Goal: Task Accomplishment & Management: Manage account settings

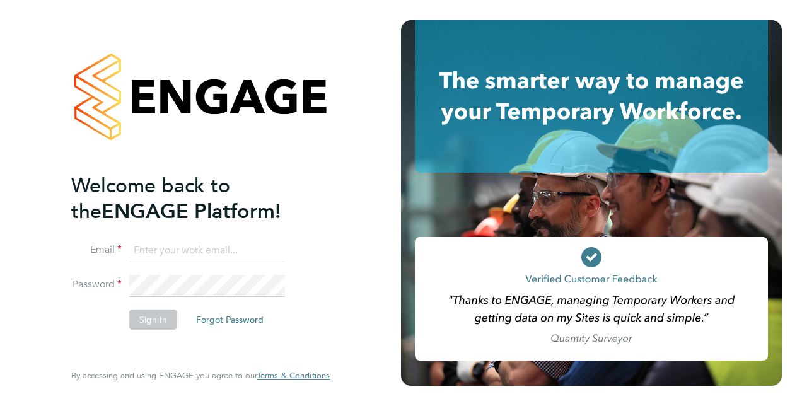
type input "[PERSON_NAME][EMAIL_ADDRESS][PERSON_NAME][DOMAIN_NAME]"
click at [149, 327] on button "Sign In" at bounding box center [153, 320] width 48 height 20
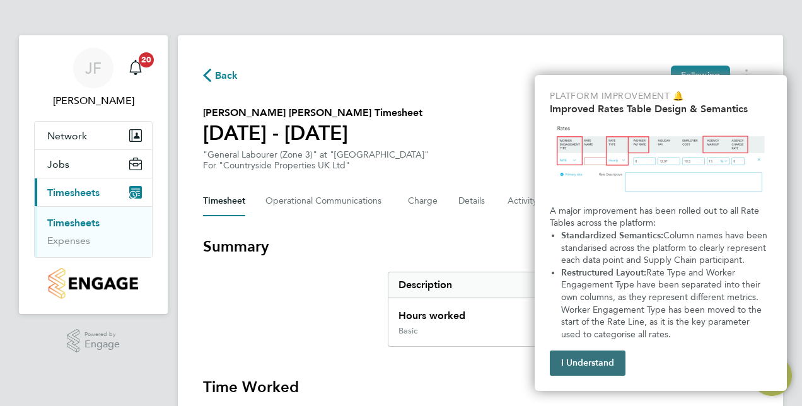
click at [582, 361] on button "I Understand" at bounding box center [588, 362] width 76 height 25
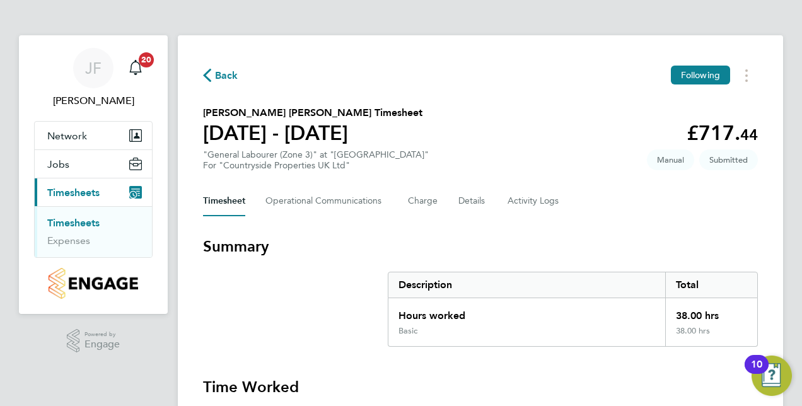
click at [756, 366] on div "10" at bounding box center [756, 372] width 11 height 16
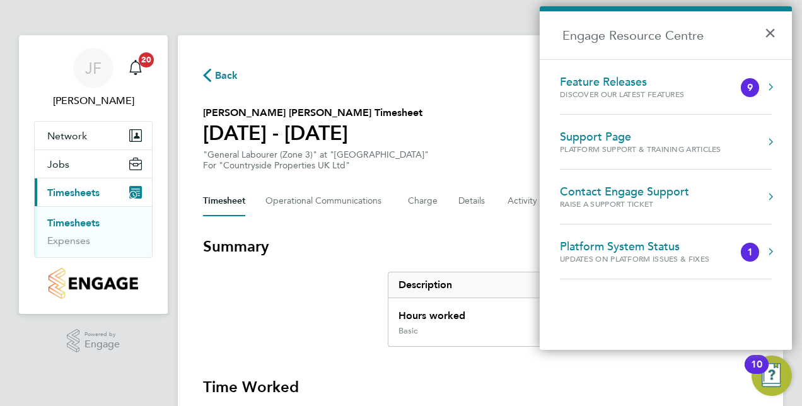
click at [685, 392] on h3 "Time Worked" at bounding box center [480, 387] width 555 height 20
click at [772, 37] on button "×" at bounding box center [773, 29] width 18 height 28
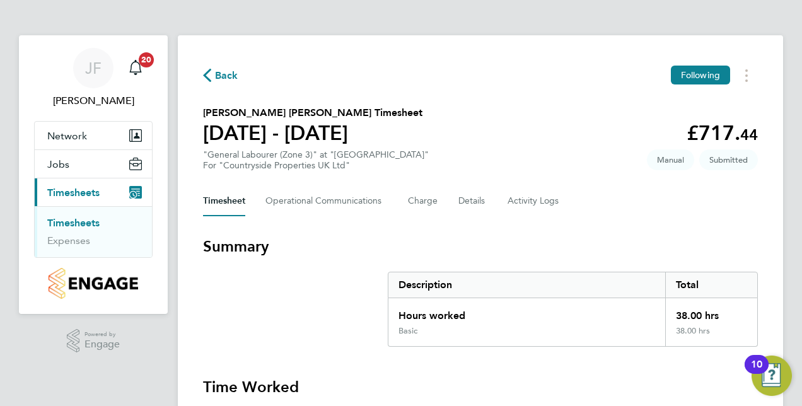
click at [772, 378] on img "Open Resource Center, 10 new notifications" at bounding box center [771, 376] width 40 height 40
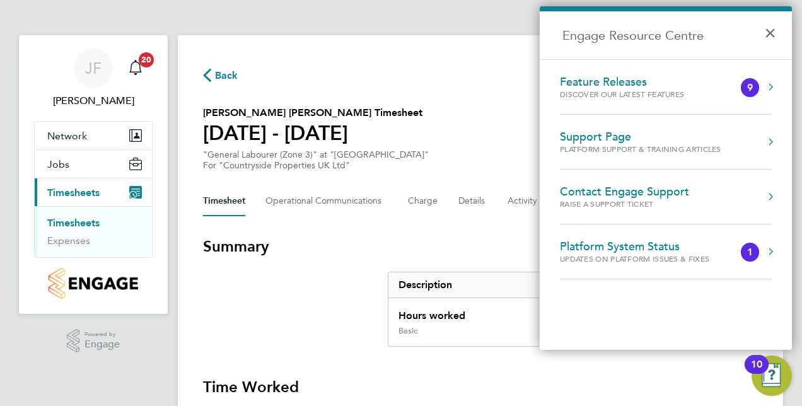
click at [763, 35] on h2 "Engage Resource Centre" at bounding box center [666, 35] width 252 height 48
click at [774, 39] on button "×" at bounding box center [773, 29] width 18 height 28
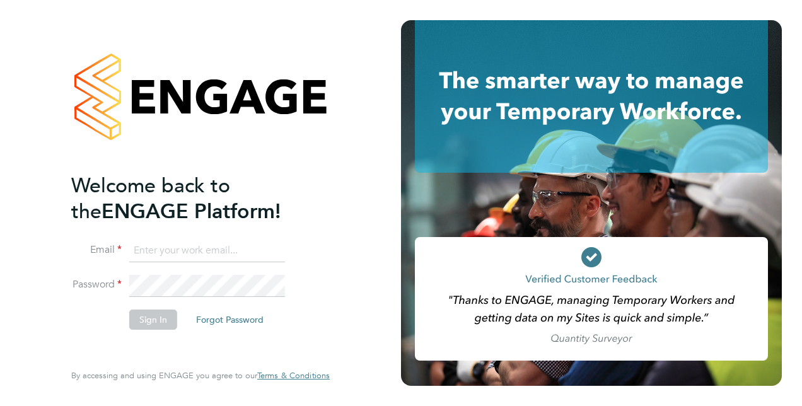
type input "[PERSON_NAME][EMAIL_ADDRESS][PERSON_NAME][DOMAIN_NAME]"
click at [156, 328] on button "Sign In" at bounding box center [153, 320] width 48 height 20
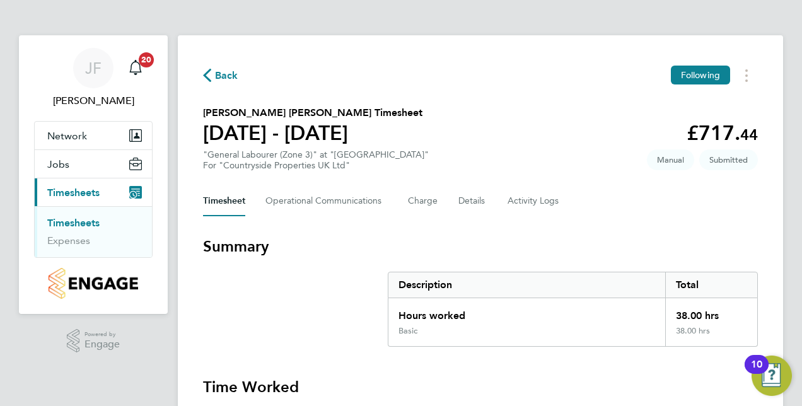
drag, startPoint x: 795, startPoint y: 79, endPoint x: 801, endPoint y: 197, distance: 118.7
drag, startPoint x: 801, startPoint y: 197, endPoint x: 801, endPoint y: 257, distance: 59.9
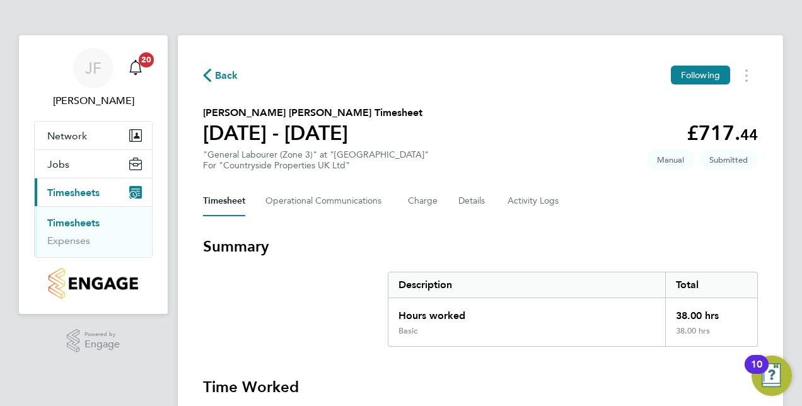
click at [748, 74] on button "Timesheets Menu" at bounding box center [746, 76] width 23 height 20
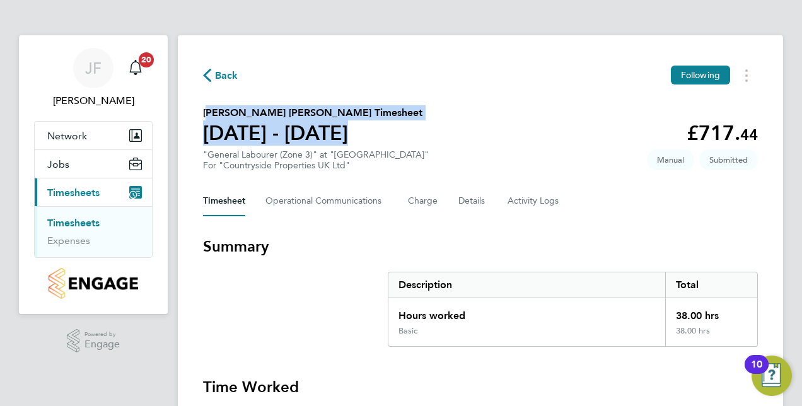
drag, startPoint x: 799, startPoint y: 61, endPoint x: 203, endPoint y: 121, distance: 599.4
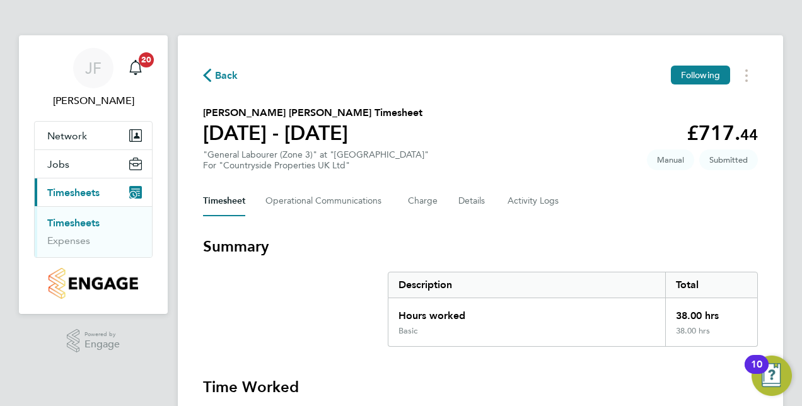
click at [38, 222] on ul "Timesheets Expenses" at bounding box center [93, 231] width 117 height 51
click at [43, 240] on ul "Timesheets Expenses" at bounding box center [93, 231] width 117 height 51
click at [71, 161] on button "Jobs" at bounding box center [93, 164] width 117 height 28
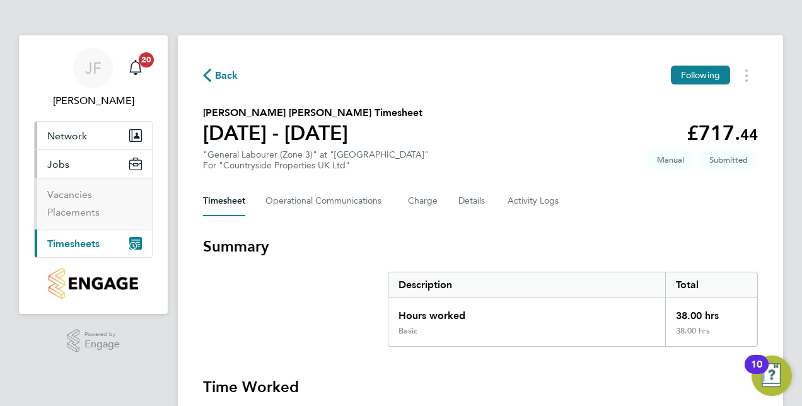
click at [98, 127] on button "Network" at bounding box center [93, 136] width 117 height 28
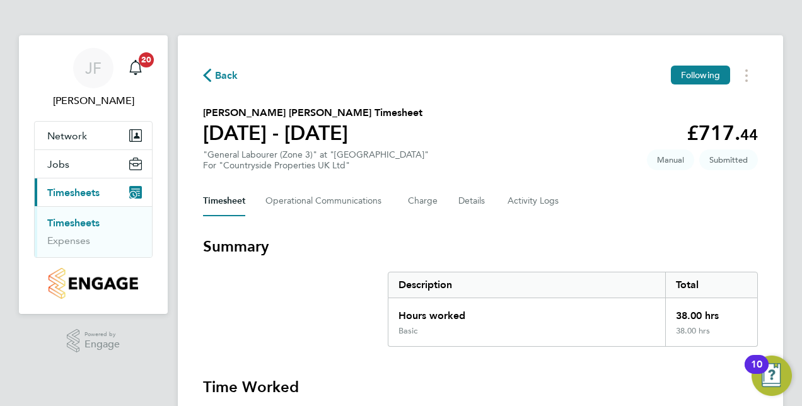
click at [136, 190] on icon "Main navigation" at bounding box center [135, 192] width 13 height 13
click at [227, 204] on button "Timesheet" at bounding box center [224, 201] width 42 height 30
click at [768, 377] on img "Open Resource Center, 10 new notifications" at bounding box center [771, 376] width 40 height 40
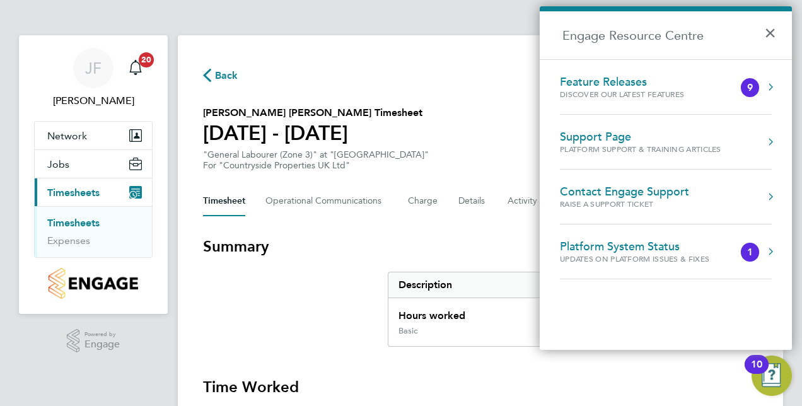
click at [773, 250] on button "Engage Resource Centre" at bounding box center [770, 251] width 13 height 13
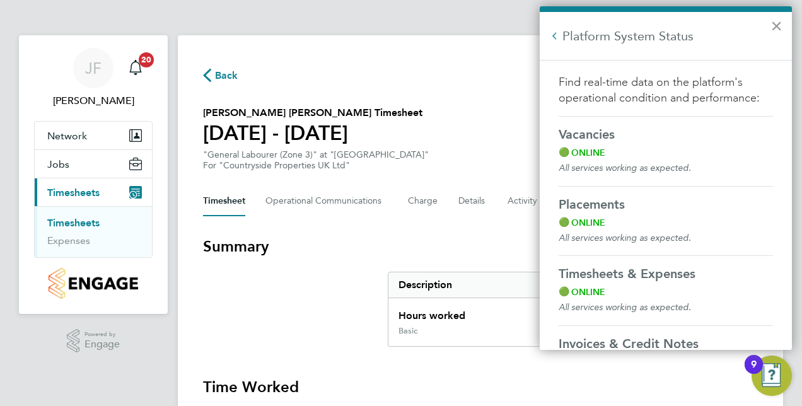
click at [779, 25] on button "×" at bounding box center [776, 26] width 12 height 20
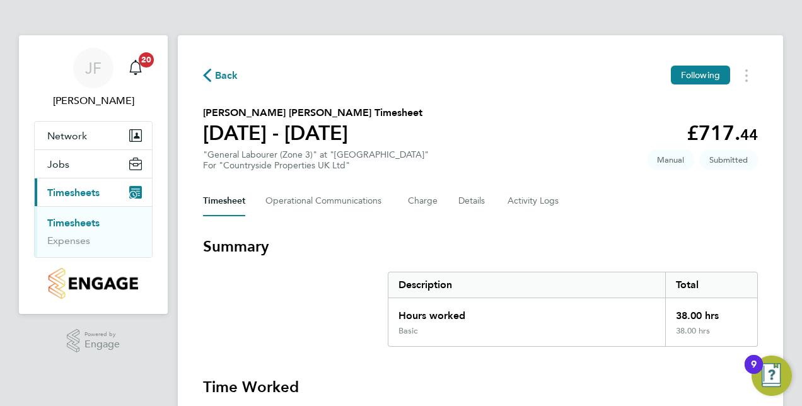
click at [782, 369] on img "Open Resource Center, 9 new notifications" at bounding box center [771, 376] width 40 height 40
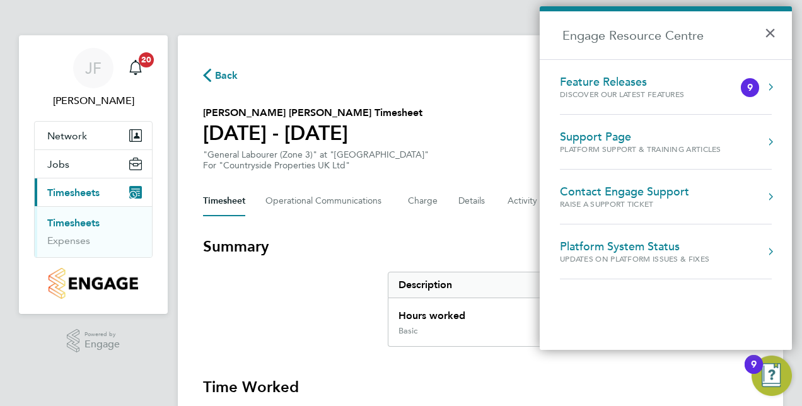
click at [777, 80] on ol "Feature Releases Discover our latest features 9 Support Page Platform Support &…" at bounding box center [666, 204] width 252 height 291
click at [774, 87] on button "Engage Resource Centre" at bounding box center [770, 87] width 13 height 13
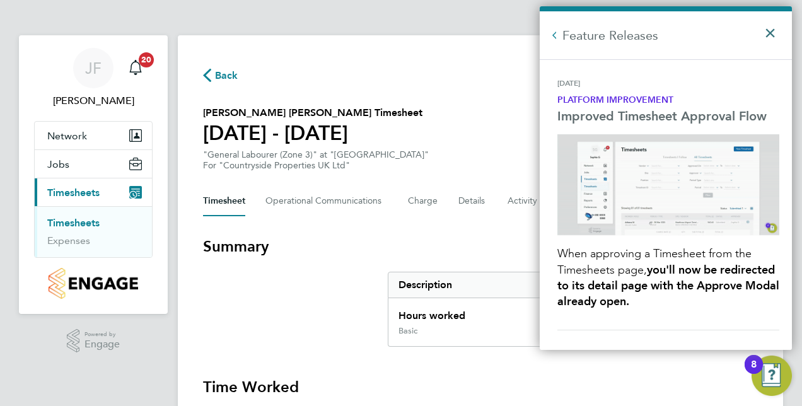
click at [767, 33] on button "×" at bounding box center [773, 29] width 18 height 28
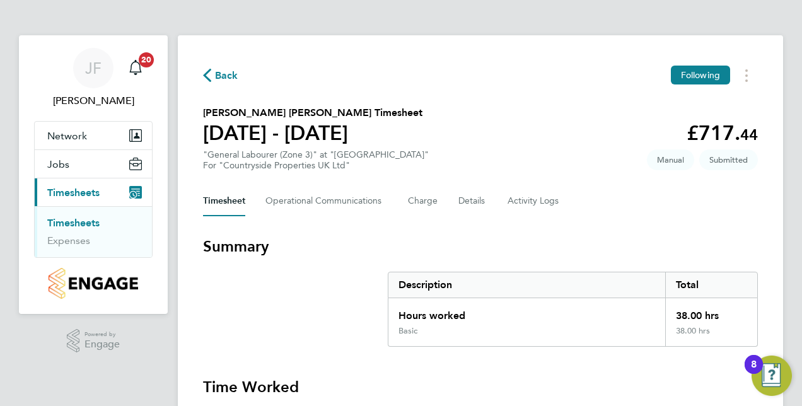
click at [769, 379] on img "Open Resource Center, 8 new notifications" at bounding box center [771, 376] width 40 height 40
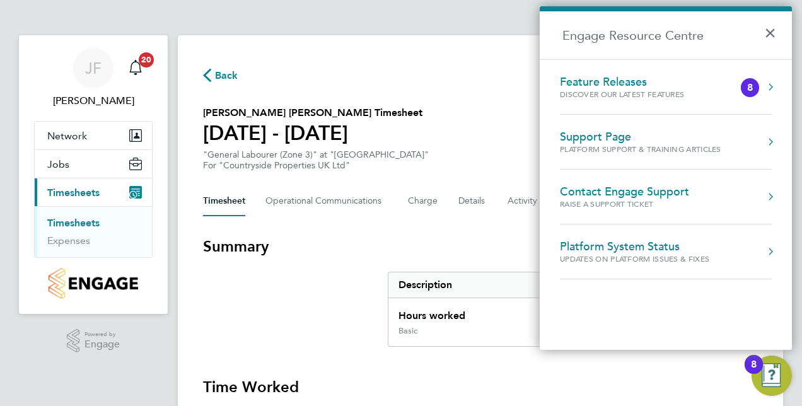
click at [773, 88] on button "Engage Resource Centre" at bounding box center [770, 87] width 13 height 13
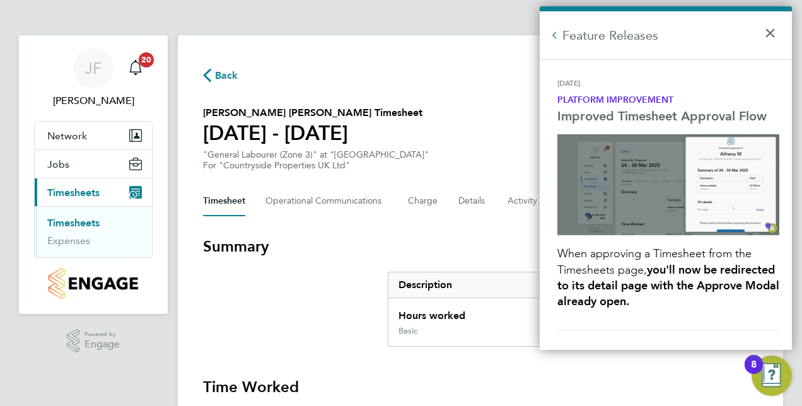
click at [773, 377] on img "Open Resource Center, 8 new notifications" at bounding box center [771, 376] width 40 height 40
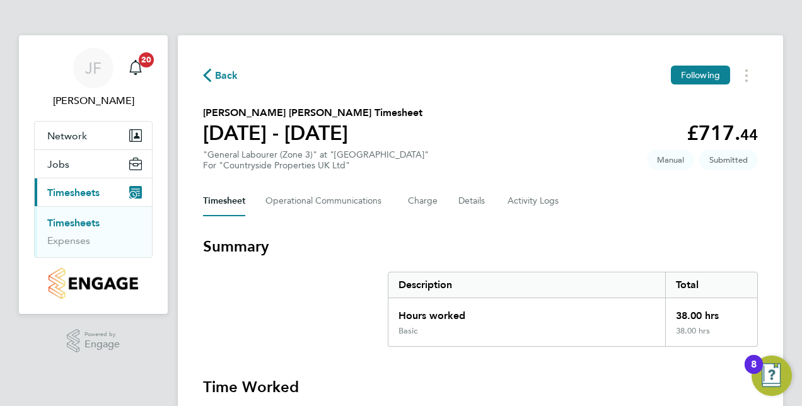
click at [771, 385] on img "Open Resource Center, 8 new notifications" at bounding box center [771, 376] width 40 height 40
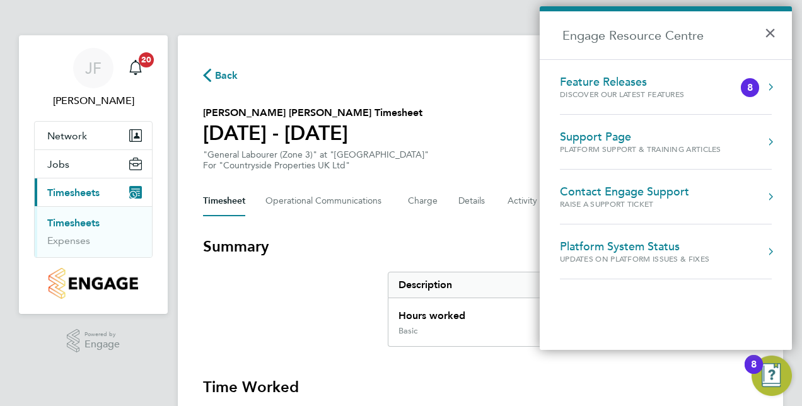
click at [772, 91] on button "Engage Resource Centre" at bounding box center [770, 87] width 13 height 13
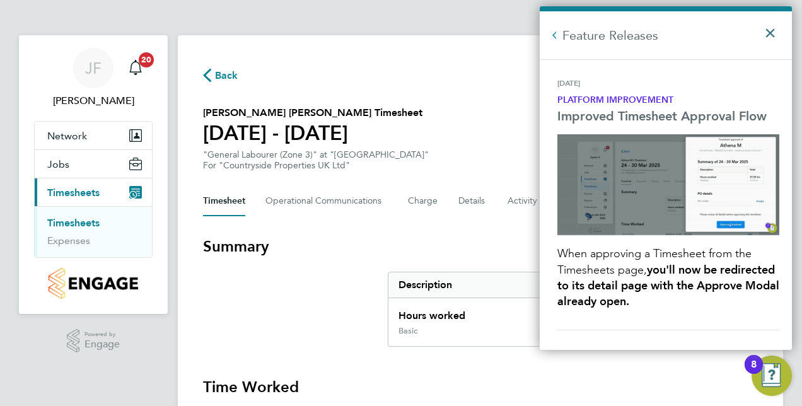
click at [770, 29] on button "×" at bounding box center [773, 29] width 18 height 28
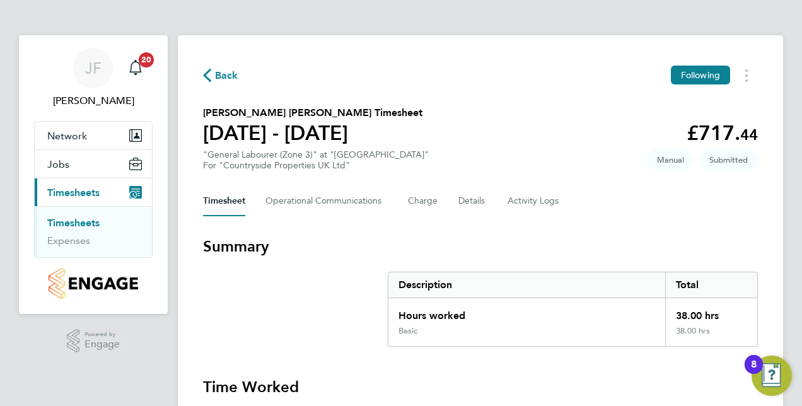
click at [770, 366] on img "Open Resource Center, 8 new notifications" at bounding box center [771, 376] width 40 height 40
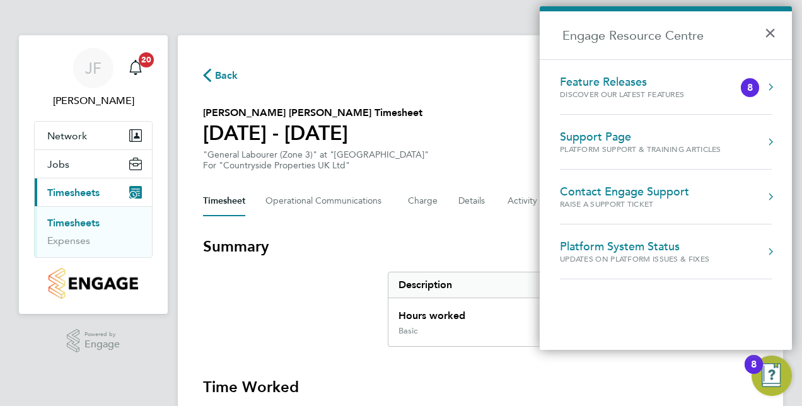
click at [770, 141] on button "Engage Resource Centre" at bounding box center [770, 142] width 13 height 13
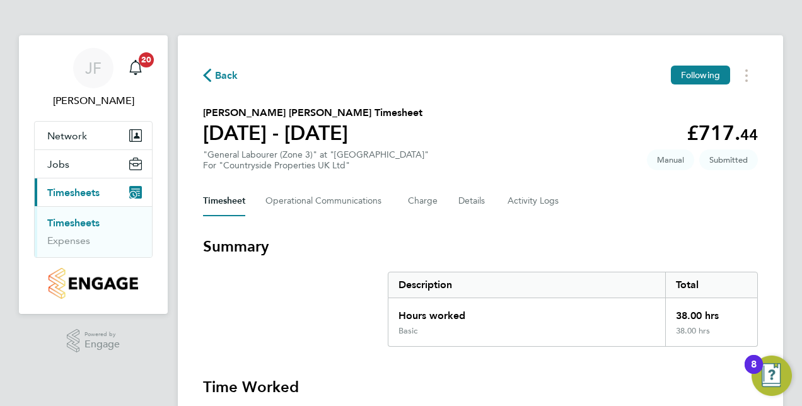
click at [218, 69] on span "Back" at bounding box center [226, 75] width 23 height 15
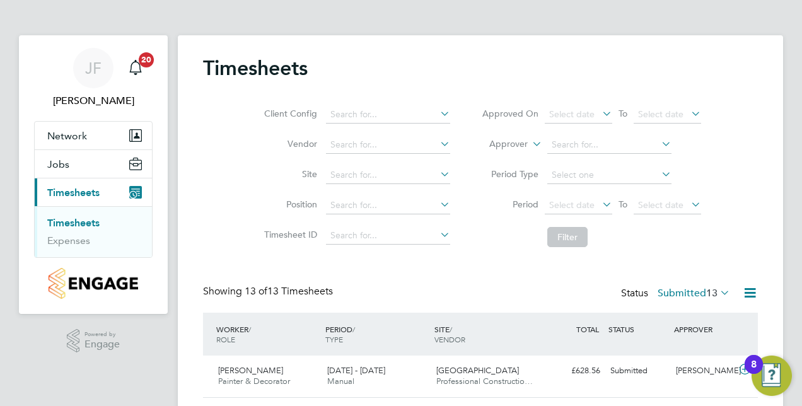
click at [694, 381] on div "Jason Freeman" at bounding box center [704, 371] width 66 height 21
click at [748, 292] on icon at bounding box center [750, 293] width 16 height 16
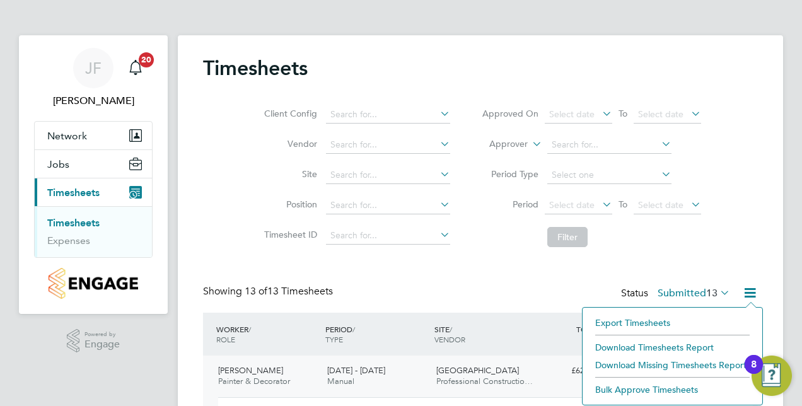
click at [671, 388] on li "Bulk Approve Timesheets" at bounding box center [672, 390] width 167 height 18
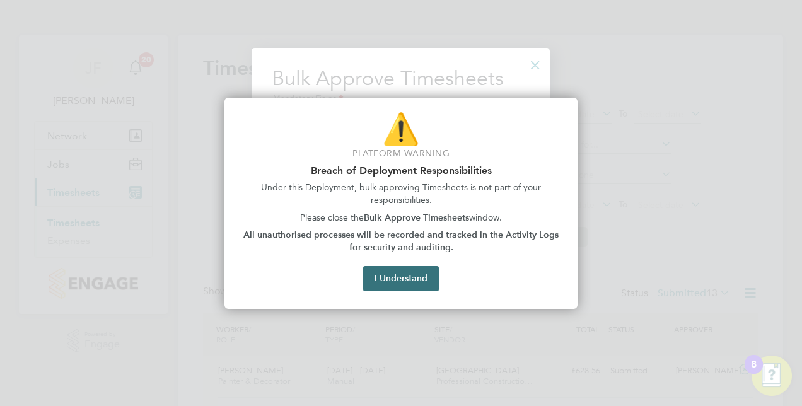
click at [402, 275] on button "I Understand" at bounding box center [401, 278] width 76 height 25
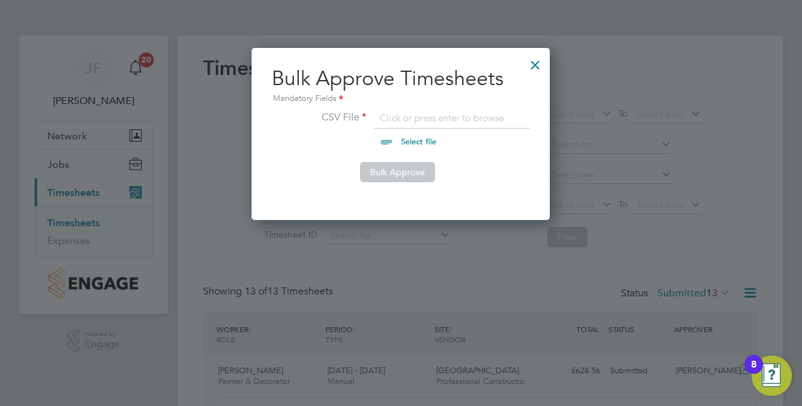
click at [537, 61] on div at bounding box center [535, 61] width 23 height 23
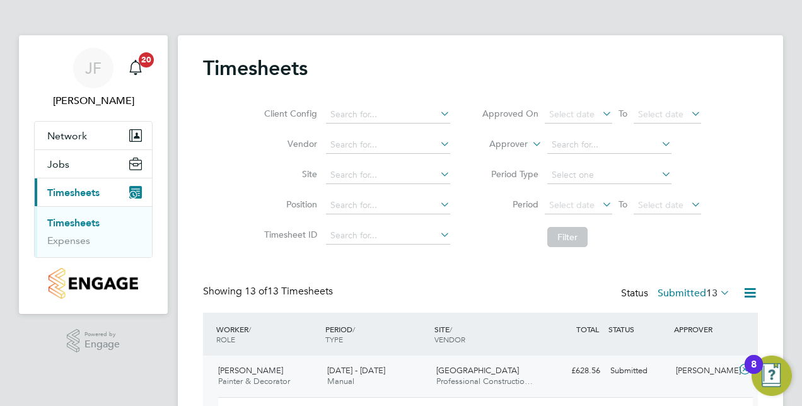
click at [437, 112] on icon at bounding box center [437, 114] width 0 height 18
click at [435, 61] on div "Timesheets" at bounding box center [480, 74] width 555 height 38
click at [659, 144] on icon at bounding box center [659, 144] width 0 height 18
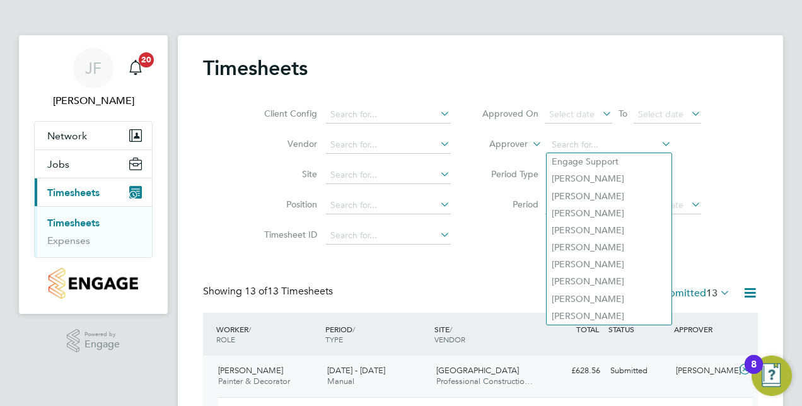
click at [736, 88] on div "Timesheets" at bounding box center [480, 74] width 555 height 38
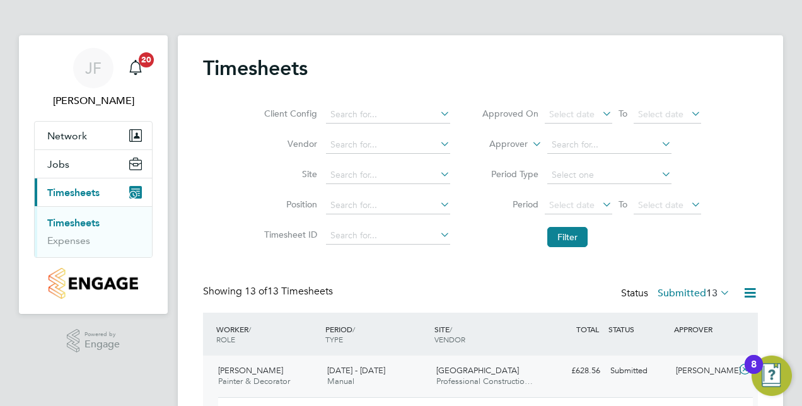
click at [599, 203] on icon at bounding box center [599, 204] width 0 height 18
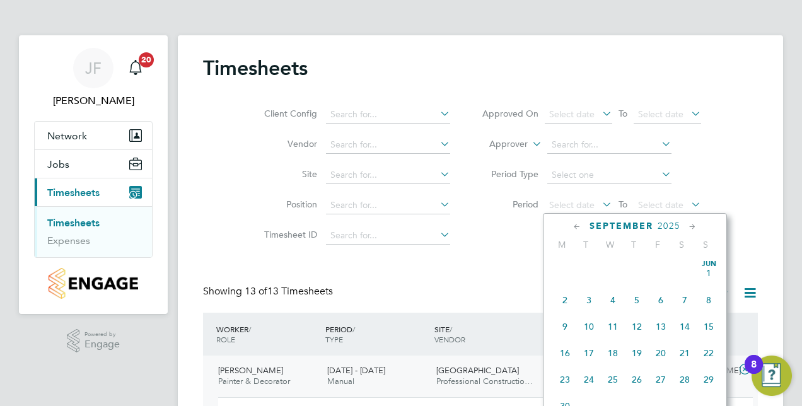
scroll to position [378, 0]
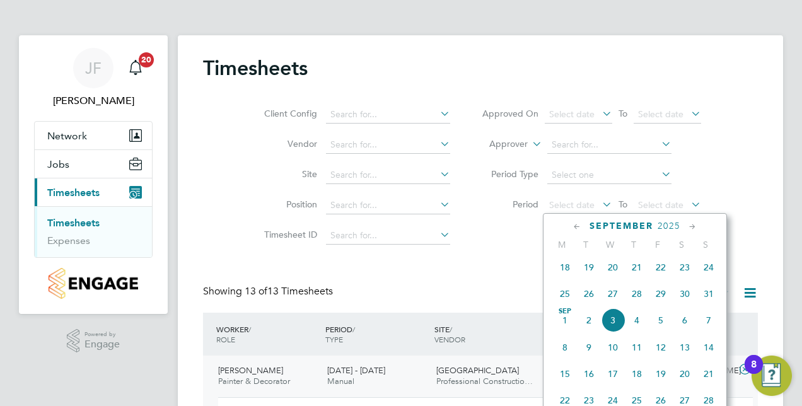
click at [470, 373] on span "[GEOGRAPHIC_DATA]" at bounding box center [477, 370] width 83 height 11
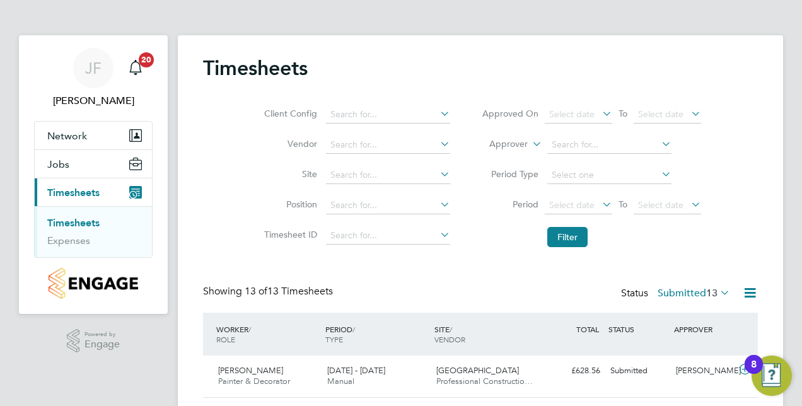
click at [749, 287] on icon at bounding box center [750, 293] width 16 height 16
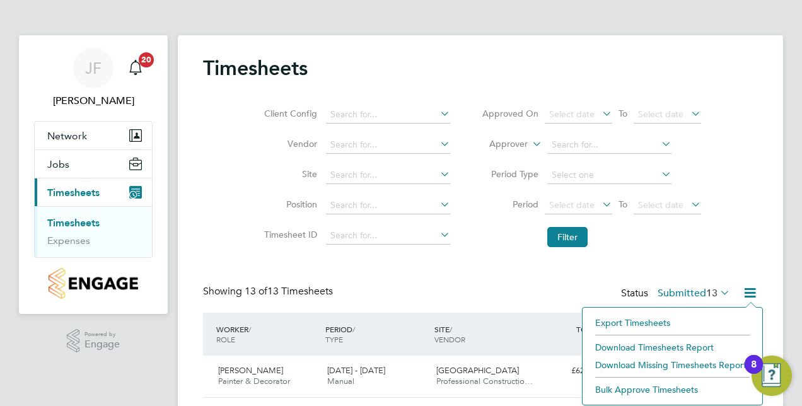
click at [756, 212] on div "Client Config Vendor Site Position Timesheet ID Approved On Select date To Sele…" at bounding box center [480, 173] width 555 height 160
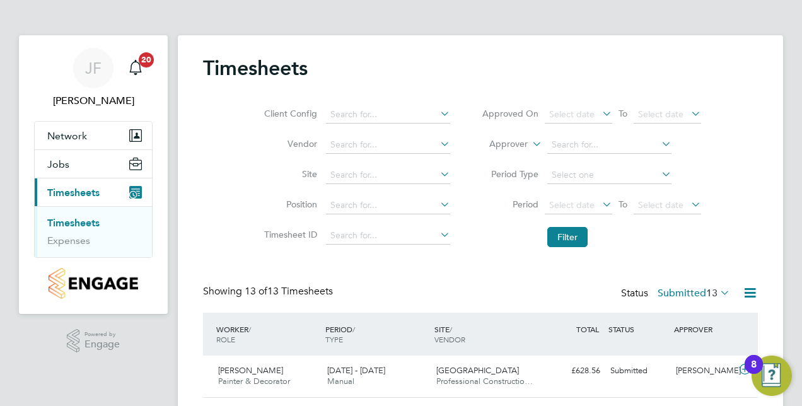
click at [717, 292] on icon at bounding box center [717, 293] width 0 height 18
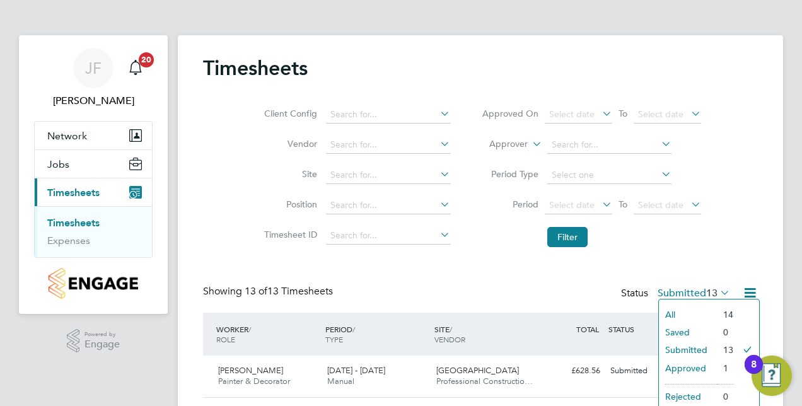
click at [691, 367] on li "Approved" at bounding box center [688, 368] width 58 height 18
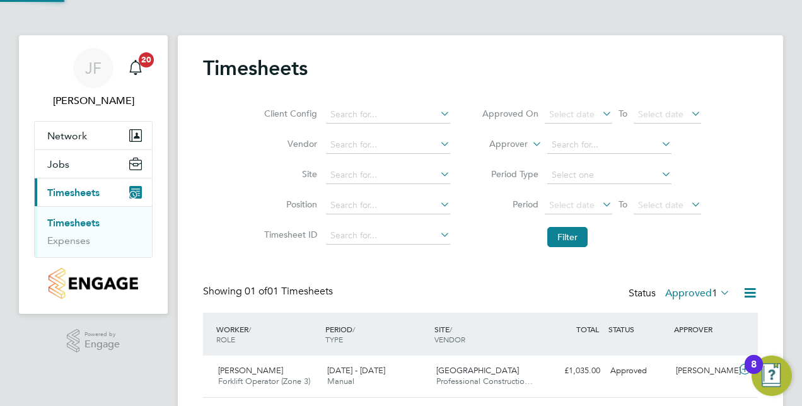
scroll to position [32, 109]
click at [703, 372] on div "[PERSON_NAME]" at bounding box center [704, 371] width 66 height 21
click at [749, 290] on icon at bounding box center [750, 293] width 16 height 16
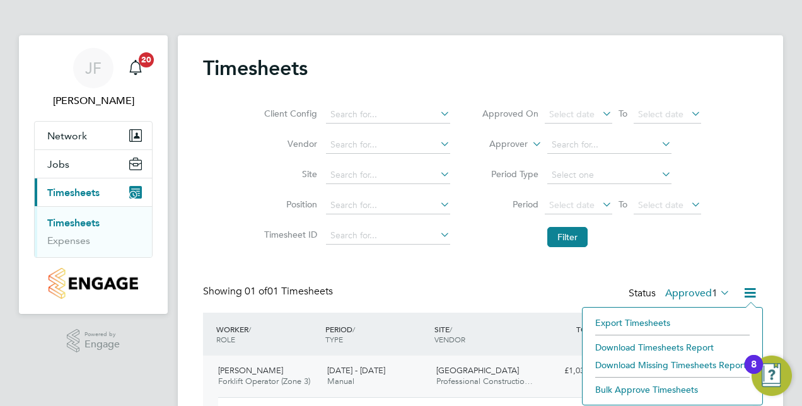
click at [93, 221] on link "Timesheets" at bounding box center [73, 223] width 52 height 12
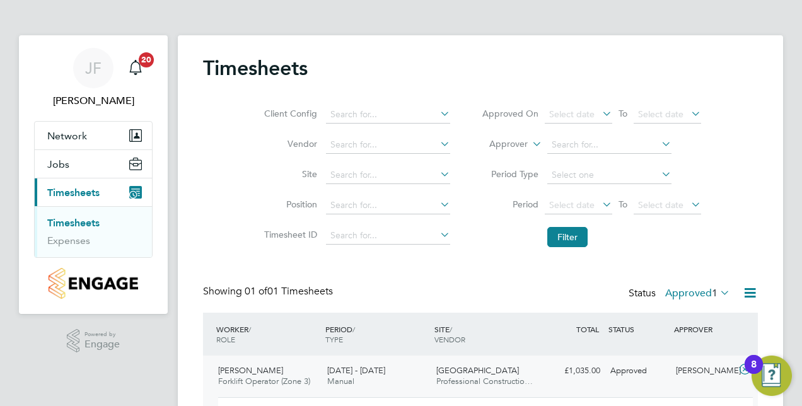
click at [113, 199] on button "Current page: Timesheets" at bounding box center [93, 192] width 117 height 28
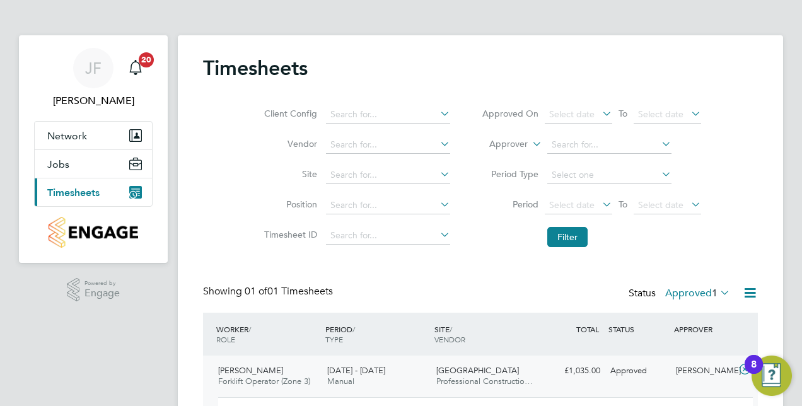
click at [133, 186] on icon "Main navigation" at bounding box center [135, 192] width 13 height 13
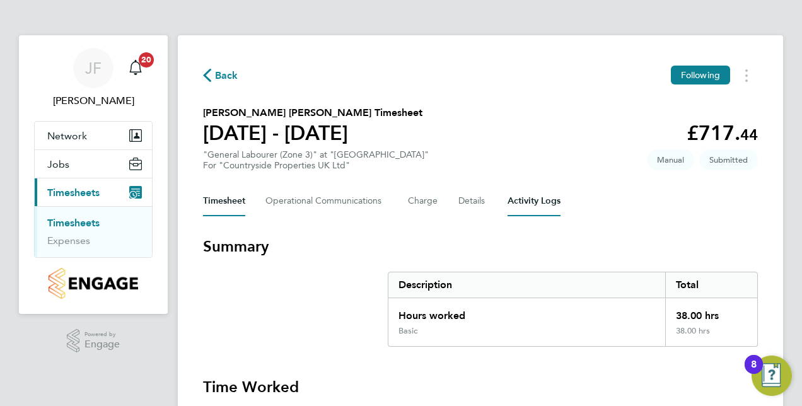
click at [523, 200] on Logs-tab "Activity Logs" at bounding box center [533, 201] width 53 height 30
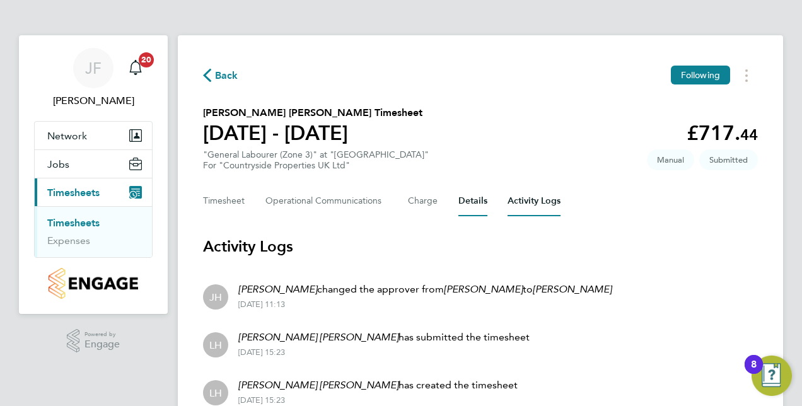
click at [463, 201] on button "Details" at bounding box center [472, 201] width 29 height 30
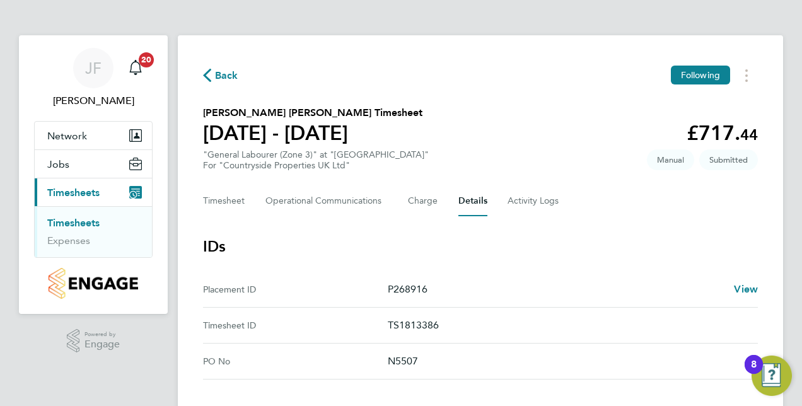
click at [138, 190] on icon "Main navigation" at bounding box center [135, 192] width 13 height 13
click at [744, 289] on span "View" at bounding box center [746, 289] width 24 height 12
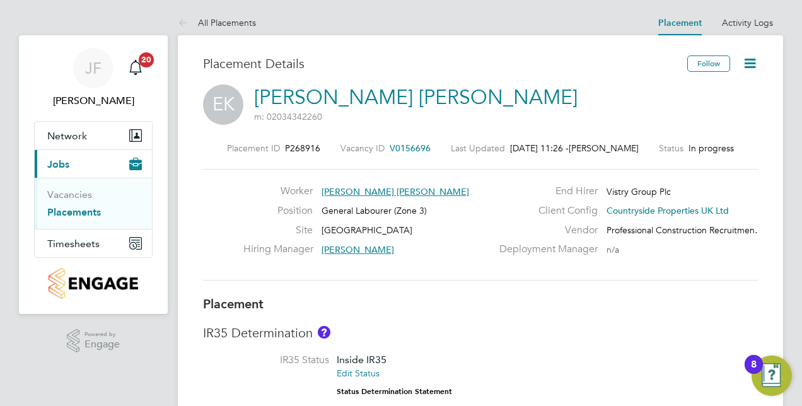
drag, startPoint x: 770, startPoint y: 166, endPoint x: 769, endPoint y: 279, distance: 113.5
drag, startPoint x: 224, startPoint y: 225, endPoint x: 315, endPoint y: 216, distance: 91.9
click at [315, 216] on div "Worker Ernest Gyamfi Konadu Position General Labourer (Zone 3) Site Barton Park…" at bounding box center [480, 225] width 565 height 80
click at [557, 332] on h3 "IR35 Determination" at bounding box center [480, 333] width 555 height 16
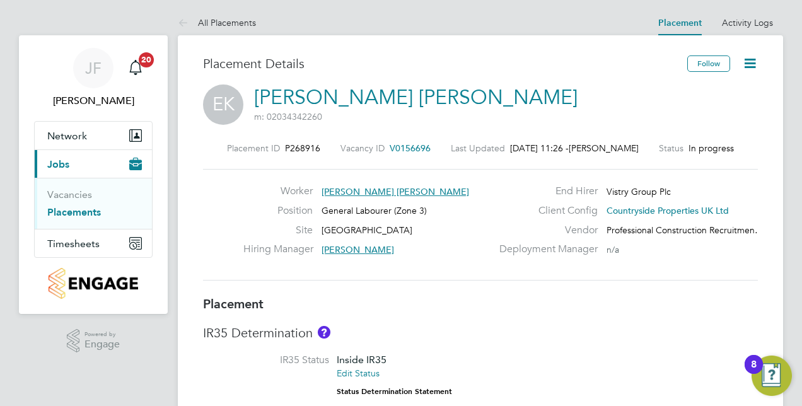
click at [640, 351] on div "IR35 Determination IR35 Status Inside IR35 Edit Status Status Determination Sta…" at bounding box center [480, 411] width 555 height 173
click at [753, 21] on link "Activity Logs" at bounding box center [747, 22] width 51 height 11
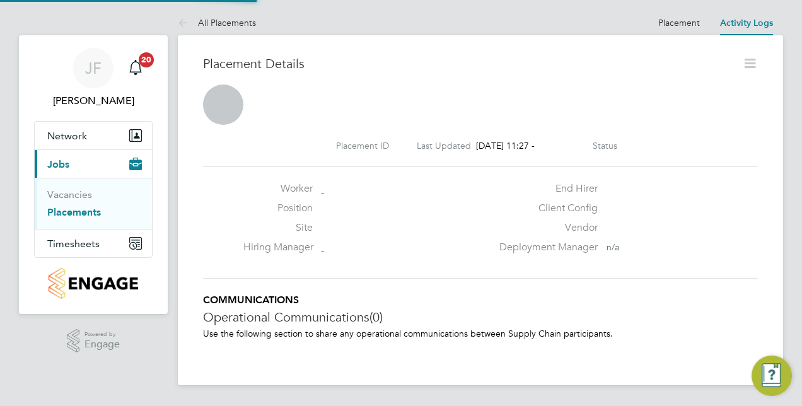
scroll to position [6, 0]
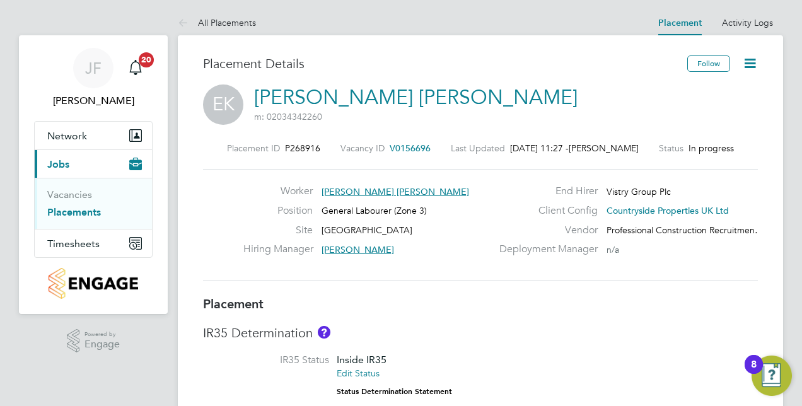
click at [751, 59] on icon at bounding box center [750, 63] width 16 height 16
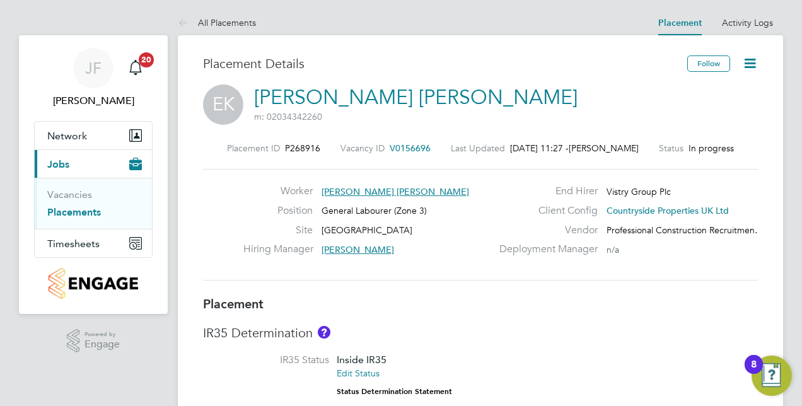
click at [111, 247] on button "Timesheets" at bounding box center [93, 243] width 117 height 28
click at [112, 220] on li "Timesheets" at bounding box center [94, 226] width 95 height 18
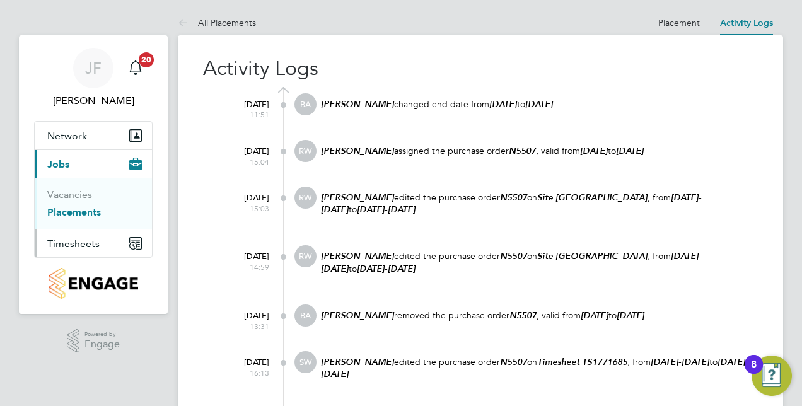
click at [106, 243] on button "Timesheets" at bounding box center [93, 243] width 117 height 28
click at [107, 226] on li "Timesheets" at bounding box center [94, 226] width 95 height 18
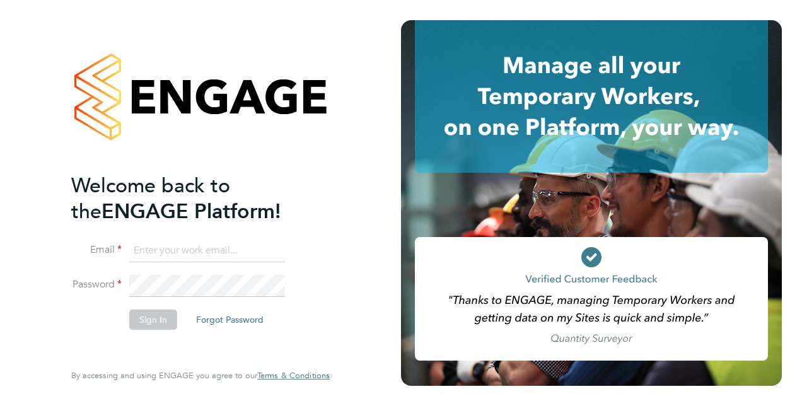
type input "[PERSON_NAME][EMAIL_ADDRESS][PERSON_NAME][DOMAIN_NAME]"
click at [147, 319] on button "Sign In" at bounding box center [153, 320] width 48 height 20
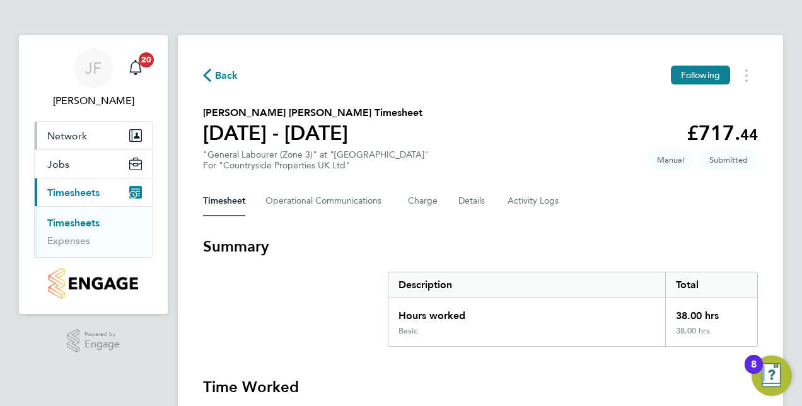
click at [86, 141] on button "Network" at bounding box center [93, 136] width 117 height 28
click at [759, 374] on div "8" at bounding box center [753, 364] width 18 height 19
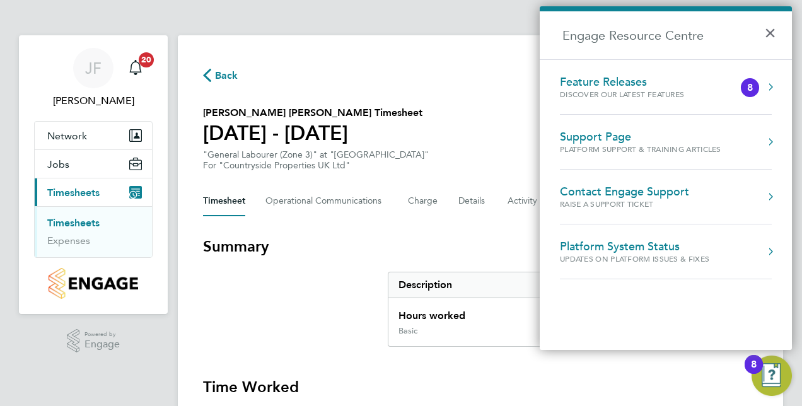
click at [774, 251] on button "Engage Resource Centre" at bounding box center [770, 251] width 13 height 13
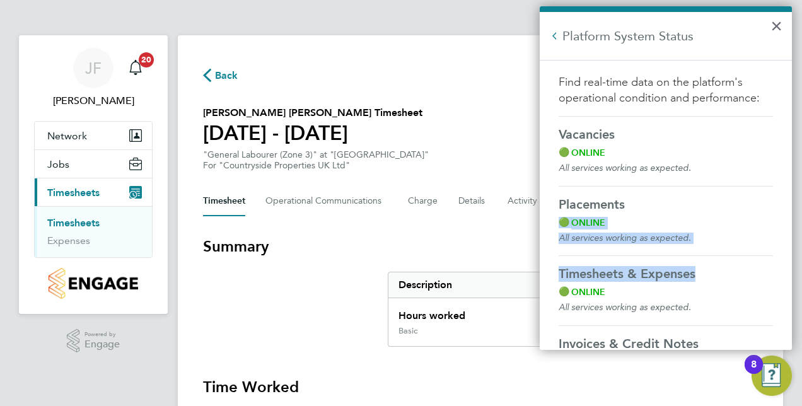
drag, startPoint x: 755, startPoint y: 258, endPoint x: 740, endPoint y: 193, distance: 66.7
click at [740, 193] on div "Nov 2, 2023 Find real-time data on the platform's operational condition and per…" at bounding box center [665, 268] width 214 height 389
click at [555, 37] on button "Back to Resources" at bounding box center [554, 36] width 13 height 13
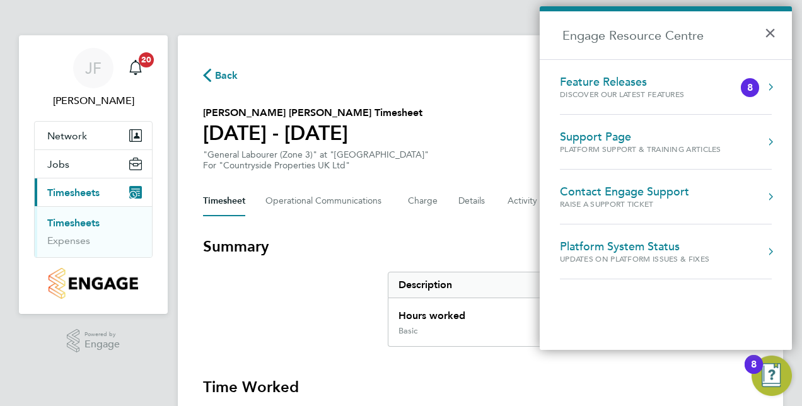
click at [671, 82] on div "Feature Releases" at bounding box center [634, 82] width 149 height 14
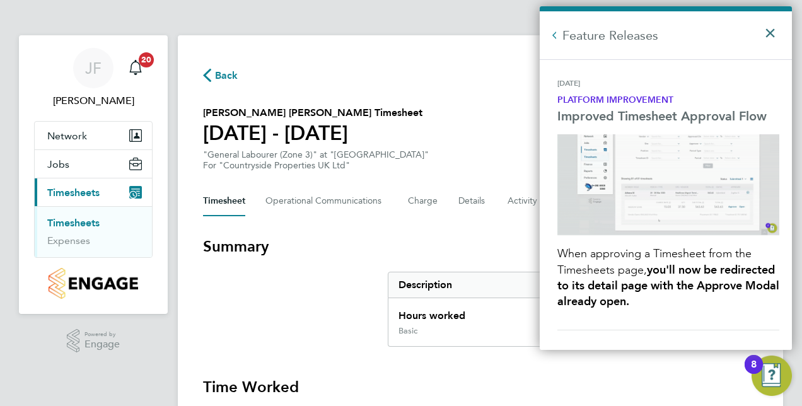
click at [774, 29] on button "×" at bounding box center [773, 29] width 18 height 28
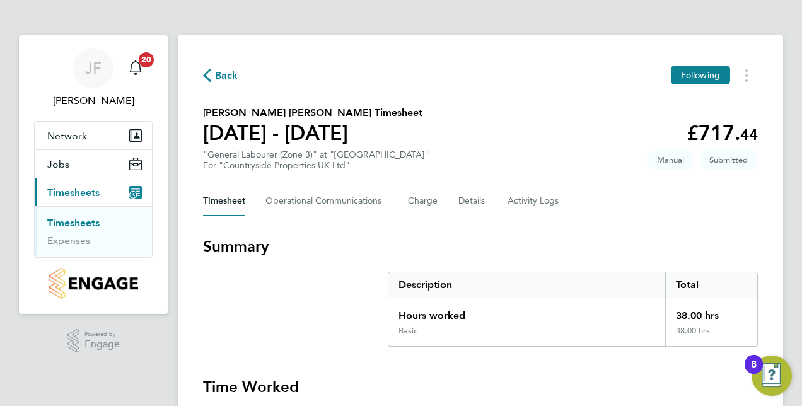
click at [772, 376] on img "Open Resource Center, 8 new notifications" at bounding box center [771, 376] width 40 height 40
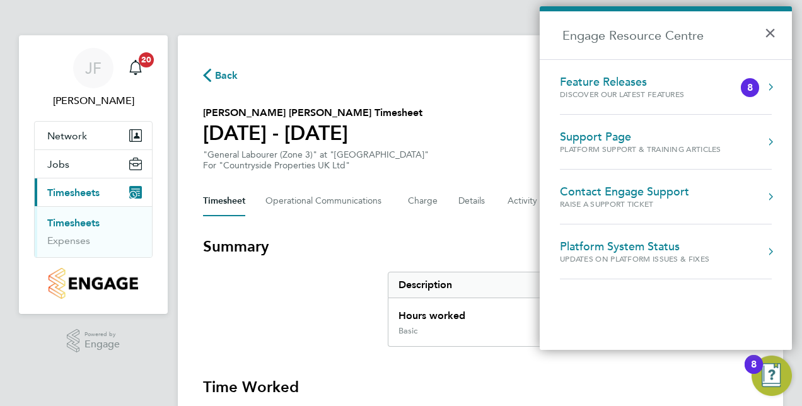
click at [679, 141] on div "Support Page" at bounding box center [640, 137] width 161 height 14
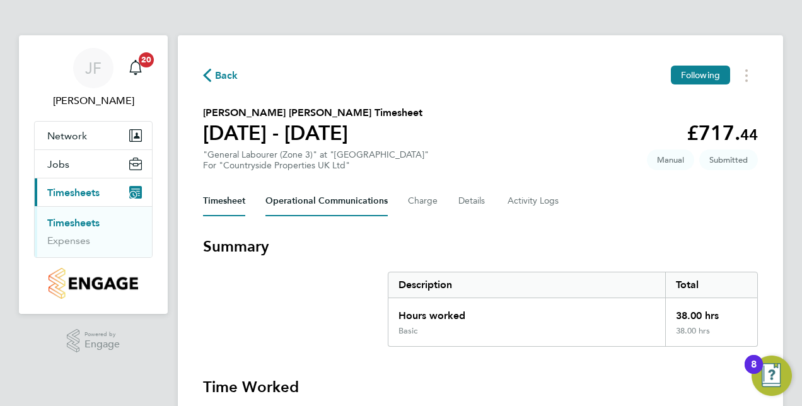
click at [335, 205] on Communications-tab "Operational Communications" at bounding box center [326, 201] width 122 height 30
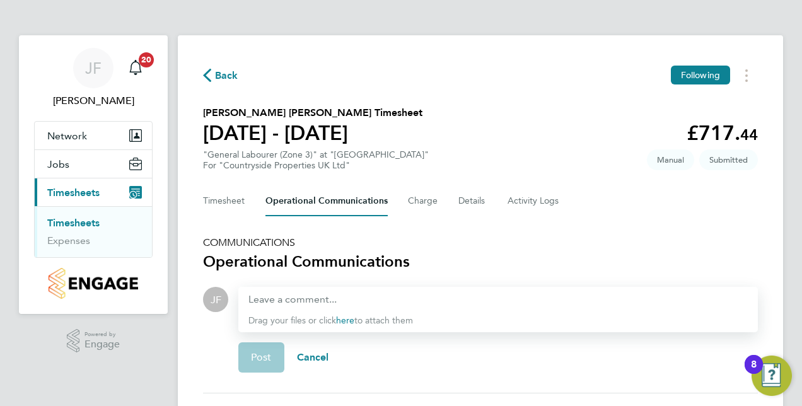
click at [490, 142] on section "Ernest Gyamfi Konadu's Timesheet 25 - 31 Aug 2025 £717. 44 "General Labourer (Z…" at bounding box center [480, 138] width 555 height 66
click at [422, 204] on button "Charge" at bounding box center [423, 201] width 30 height 30
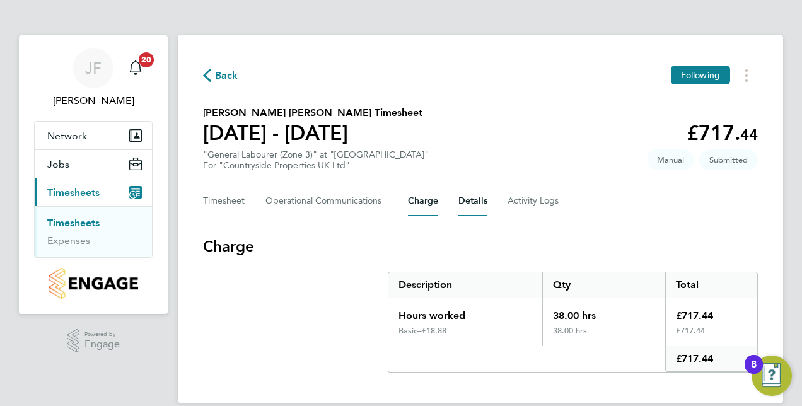
click at [466, 199] on button "Details" at bounding box center [472, 201] width 29 height 30
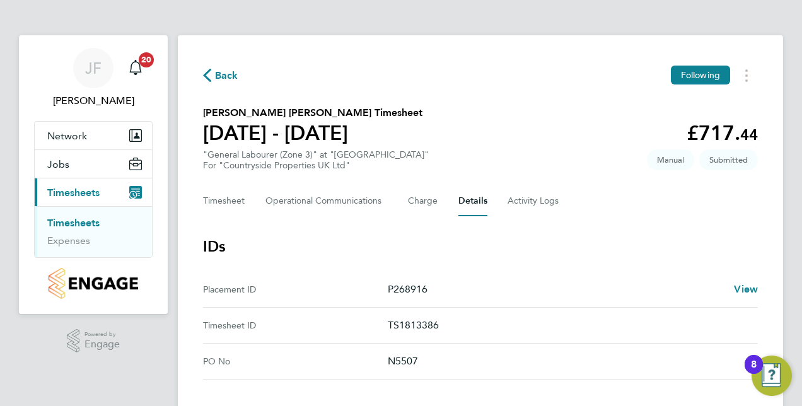
click at [774, 371] on img "Open Resource Center, 8 new notifications" at bounding box center [771, 376] width 40 height 40
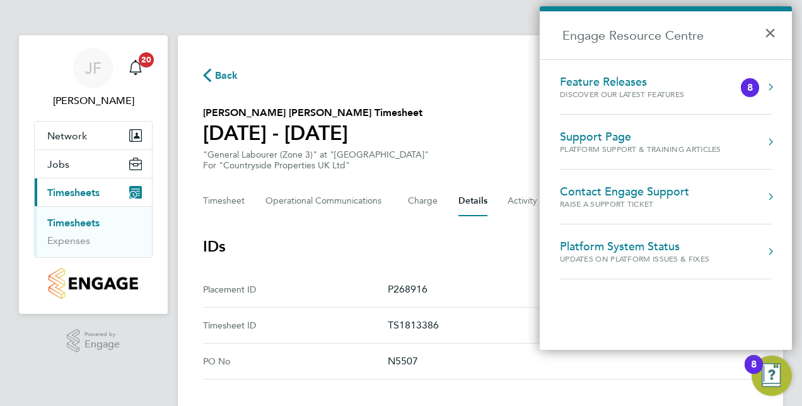
click at [772, 249] on button "Engage Resource Centre" at bounding box center [770, 251] width 13 height 13
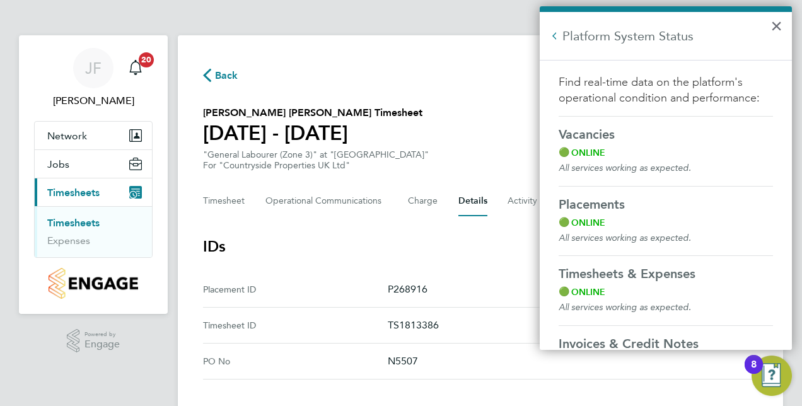
click at [656, 295] on p "Online" at bounding box center [665, 292] width 189 height 13
click at [657, 274] on strong "Timesheets & Expenses" at bounding box center [626, 273] width 137 height 15
click at [777, 25] on button "×" at bounding box center [776, 26] width 12 height 20
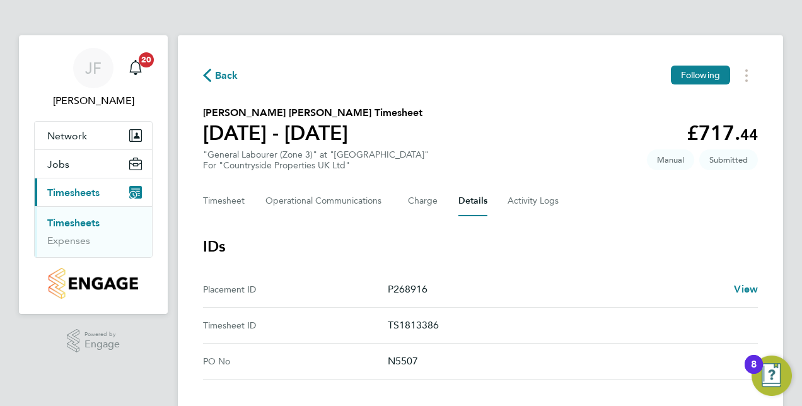
click at [772, 369] on img "Open Resource Center, 8 new notifications" at bounding box center [771, 376] width 40 height 40
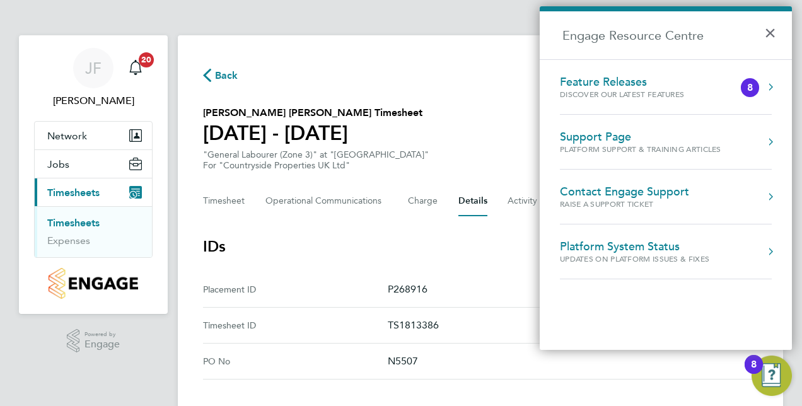
click at [751, 88] on div "8" at bounding box center [750, 88] width 6 height 0
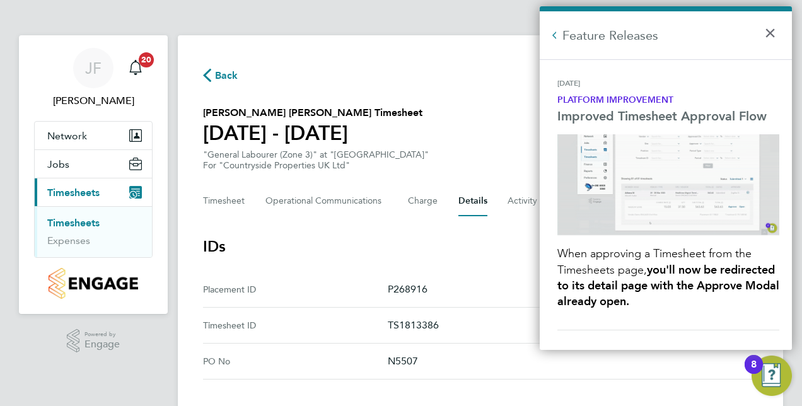
click at [551, 36] on button "Back to Resources" at bounding box center [554, 35] width 13 height 13
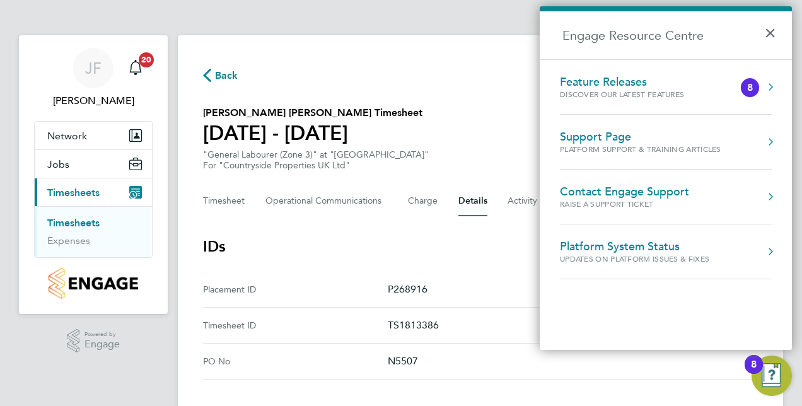
click at [624, 146] on div "Platform Support & Training Articles" at bounding box center [640, 149] width 161 height 11
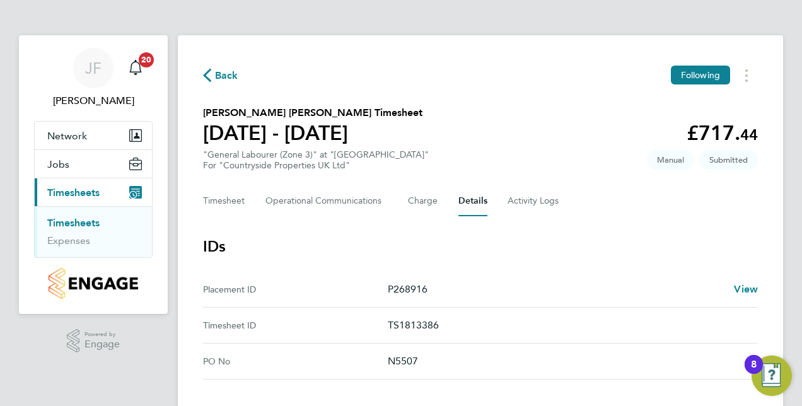
click at [775, 370] on img "Open Resource Center, 8 new notifications" at bounding box center [771, 376] width 40 height 40
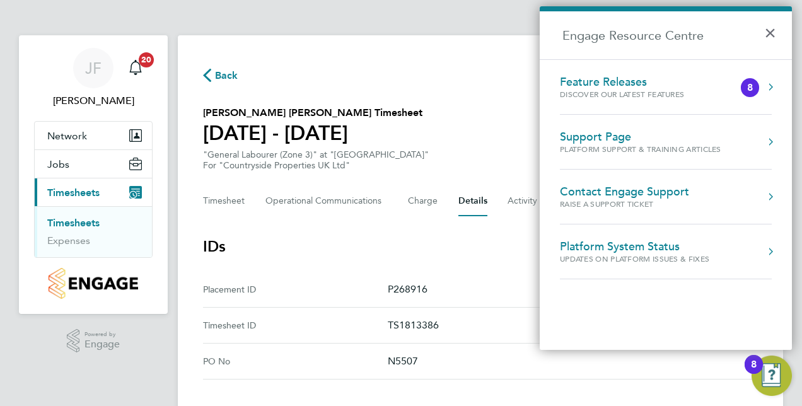
click at [671, 192] on div "Contact Engage Support" at bounding box center [624, 192] width 129 height 14
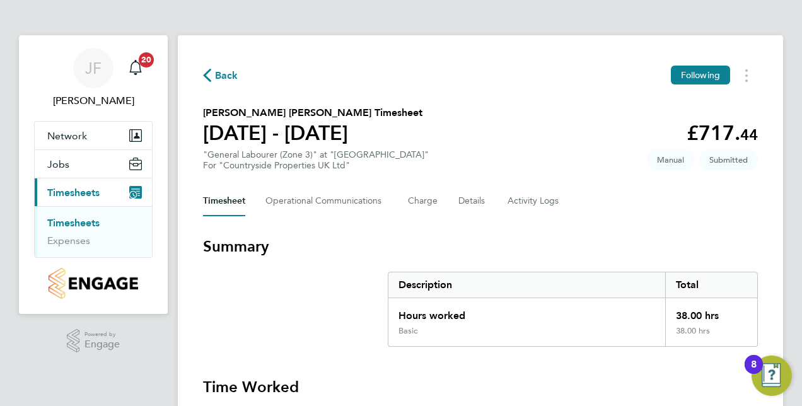
click at [671, 162] on span "Manual" at bounding box center [670, 159] width 47 height 21
click at [668, 159] on span "Manual" at bounding box center [670, 159] width 47 height 21
click at [227, 200] on button "Timesheet" at bounding box center [224, 201] width 42 height 30
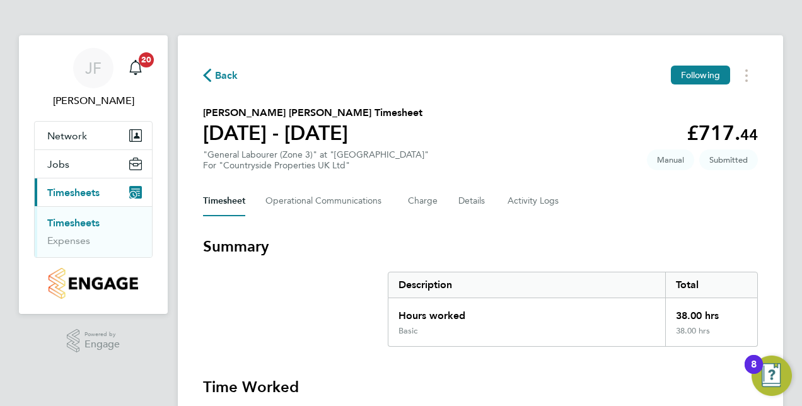
drag, startPoint x: 213, startPoint y: 373, endPoint x: 492, endPoint y: 358, distance: 279.7
click at [316, 203] on Communications-tab "Operational Communications" at bounding box center [326, 201] width 122 height 30
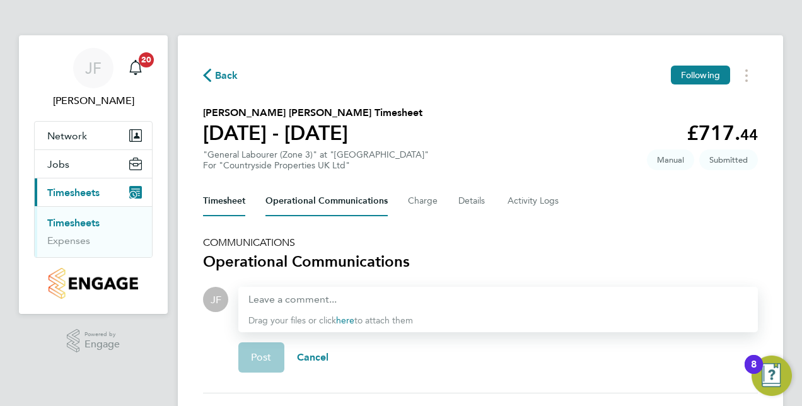
click at [218, 214] on button "Timesheet" at bounding box center [224, 201] width 42 height 30
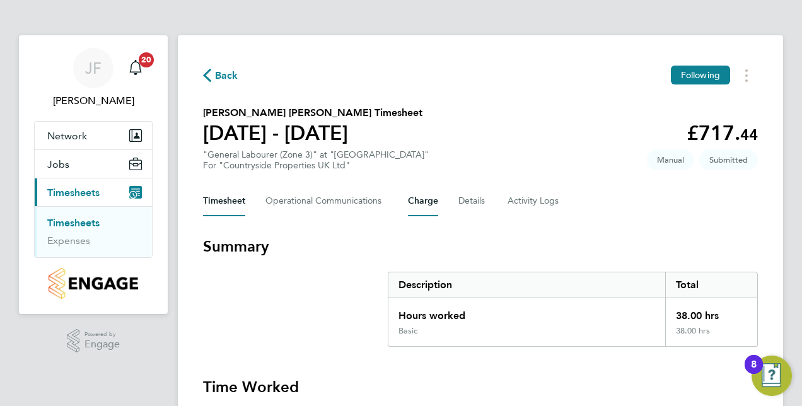
click at [422, 209] on button "Charge" at bounding box center [423, 201] width 30 height 30
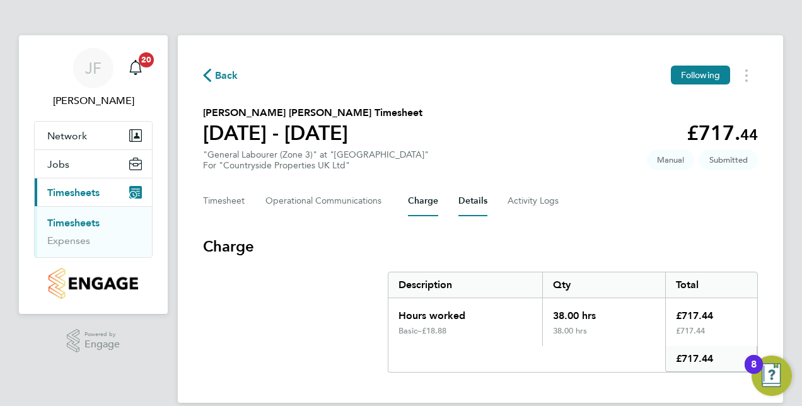
click at [470, 207] on button "Details" at bounding box center [472, 201] width 29 height 30
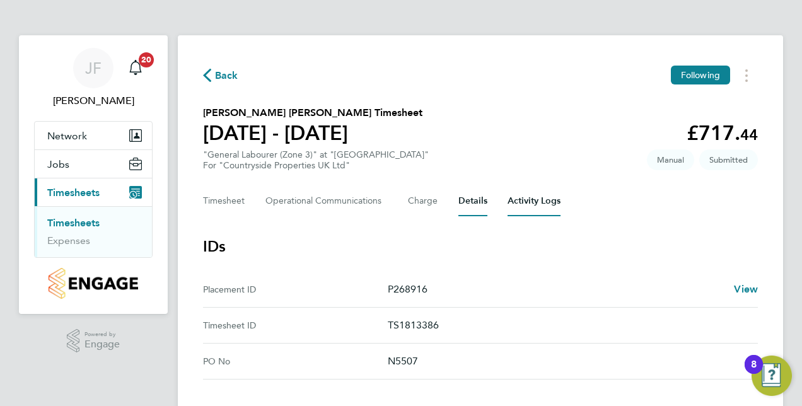
click at [536, 203] on Logs-tab "Activity Logs" at bounding box center [533, 201] width 53 height 30
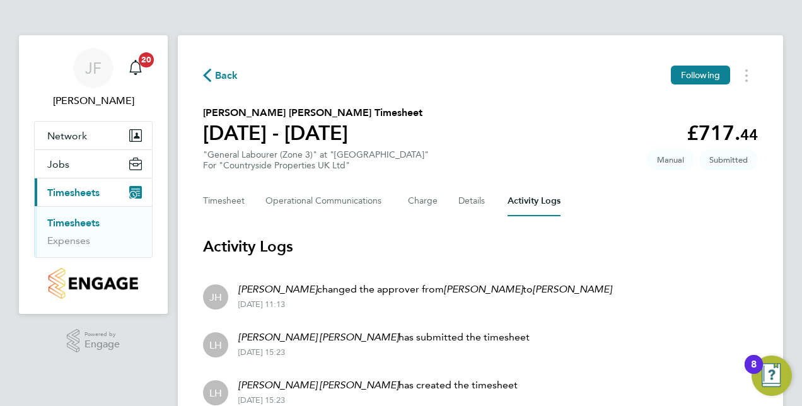
drag, startPoint x: 801, startPoint y: 216, endPoint x: 785, endPoint y: 205, distance: 18.7
click at [785, 208] on div "JF Jason Freeman Notifications 20 Applications: Network Team Members Sites Jobs…" at bounding box center [401, 233] width 802 height 466
click at [211, 84] on div "Back Following" at bounding box center [480, 76] width 555 height 20
click at [221, 77] on span "Back" at bounding box center [226, 75] width 23 height 15
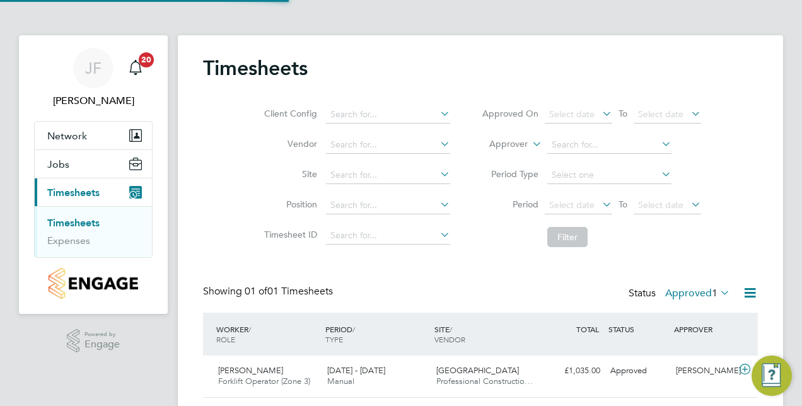
scroll to position [32, 109]
click at [766, 384] on img "Open Resource Center, 8 new notifications" at bounding box center [771, 376] width 40 height 40
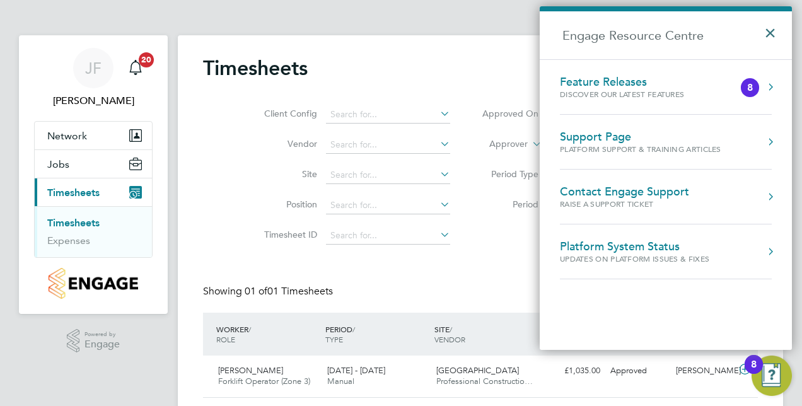
click at [769, 32] on button "×" at bounding box center [773, 29] width 18 height 28
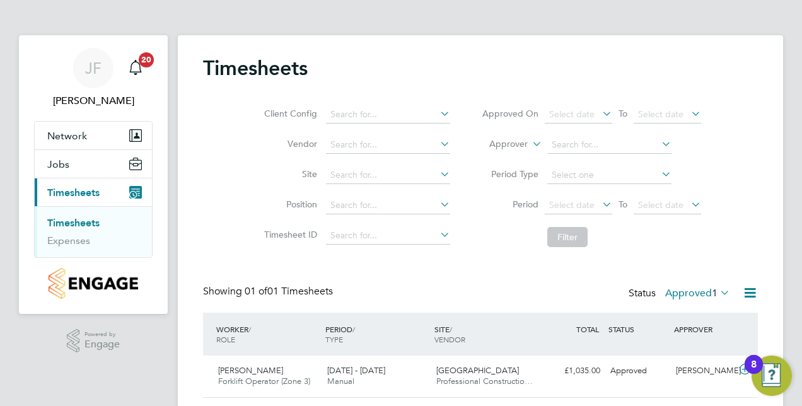
click at [772, 367] on img "Open Resource Center, 8 new notifications" at bounding box center [771, 376] width 40 height 40
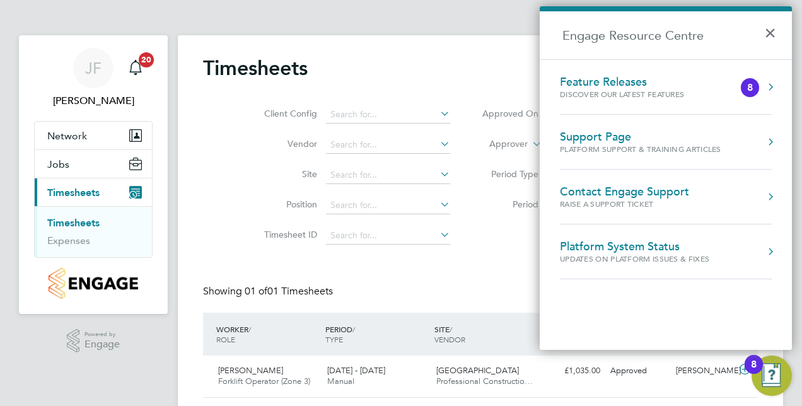
click at [770, 86] on button "Engage Resource Centre" at bounding box center [770, 87] width 13 height 13
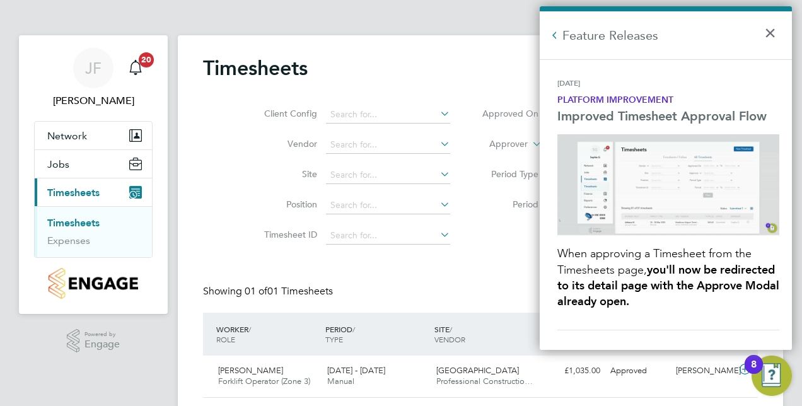
scroll to position [0, 0]
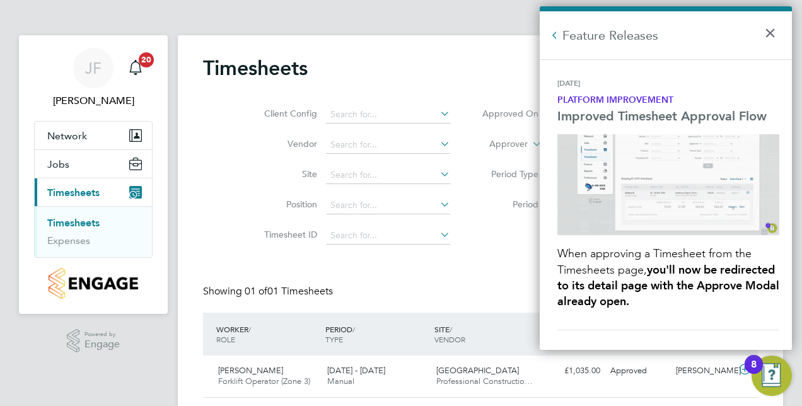
click at [769, 227] on img "Engage Resource Centre" at bounding box center [668, 184] width 222 height 101
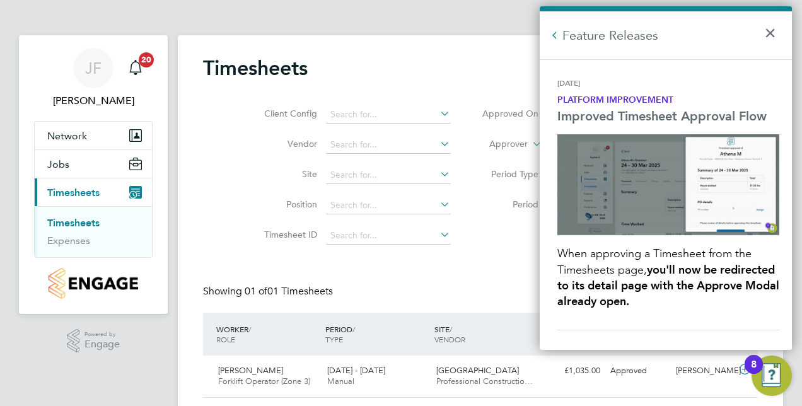
click at [769, 227] on img "Engage Resource Centre" at bounding box center [668, 184] width 222 height 101
drag, startPoint x: 769, startPoint y: 227, endPoint x: 773, endPoint y: 369, distance: 142.5
click at [773, 369] on body "JF Jason Freeman Notifications 20 Applications: Network Team Members Sites Jobs…" at bounding box center [401, 221] width 802 height 443
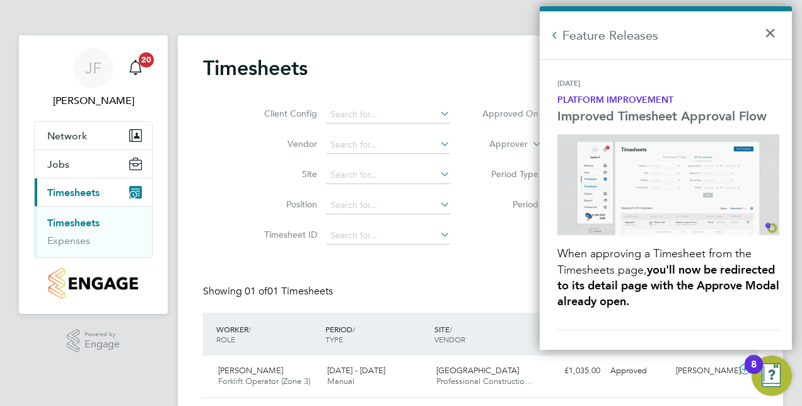
click at [773, 369] on img "Open Resource Center, 8 new notifications" at bounding box center [771, 376] width 40 height 40
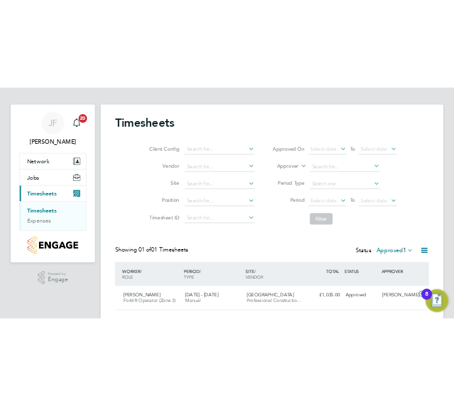
scroll to position [13, 0]
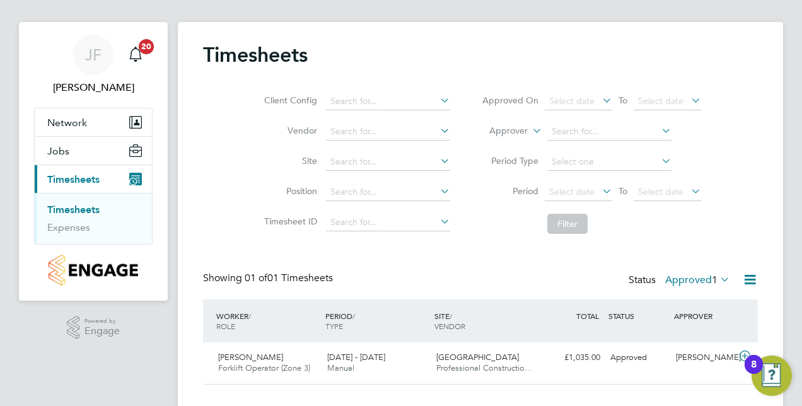
click at [794, 397] on div "JF Jason Freeman Notifications 20 Applications: Network Team Members Sites Jobs…" at bounding box center [401, 208] width 802 height 443
drag, startPoint x: 794, startPoint y: 397, endPoint x: 804, endPoint y: 412, distance: 18.2
click at [801, 405] on html "JF Jason Freeman Notifications 20 Applications: Network Team Members Sites Jobs…" at bounding box center [401, 208] width 802 height 443
drag, startPoint x: 794, startPoint y: 398, endPoint x: 777, endPoint y: 438, distance: 43.5
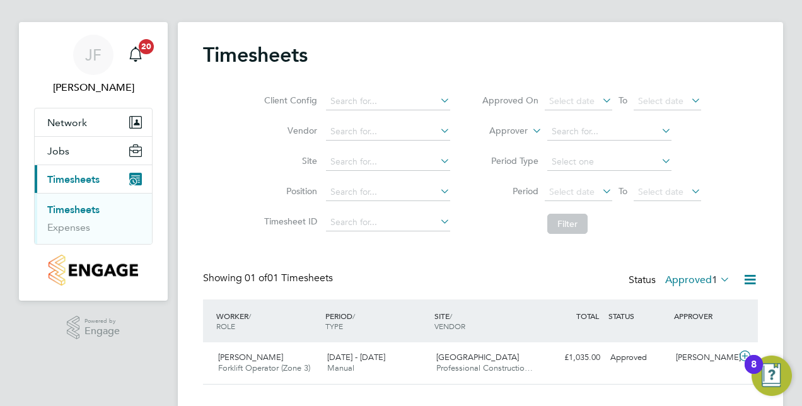
click at [777, 405] on html "JF Jason Freeman Notifications 20 Applications: Network Team Members Sites Jobs…" at bounding box center [401, 208] width 802 height 443
click at [785, 389] on img "Open Resource Center, 8 new notifications" at bounding box center [771, 376] width 40 height 40
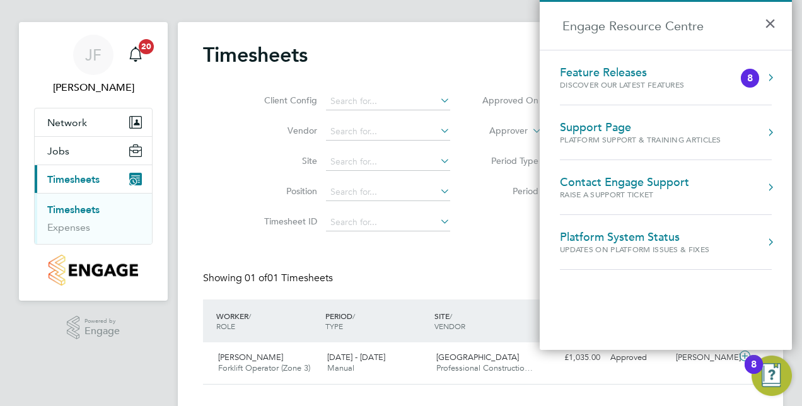
click at [785, 389] on img "Open Resource Center, 8 new notifications" at bounding box center [771, 376] width 40 height 40
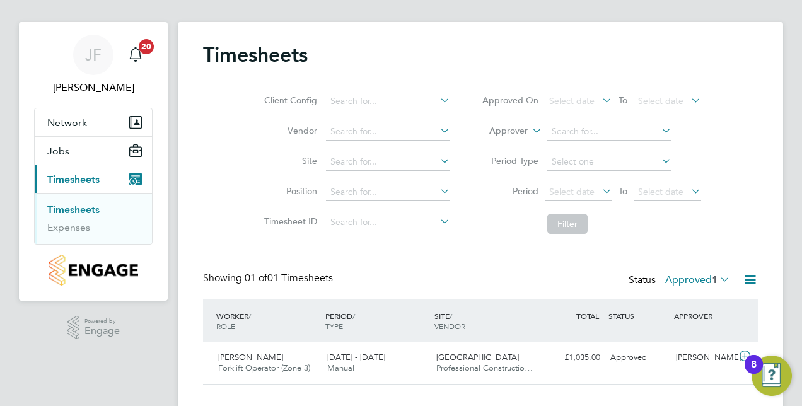
click at [785, 389] on img "Open Resource Center, 8 new notifications" at bounding box center [771, 376] width 40 height 40
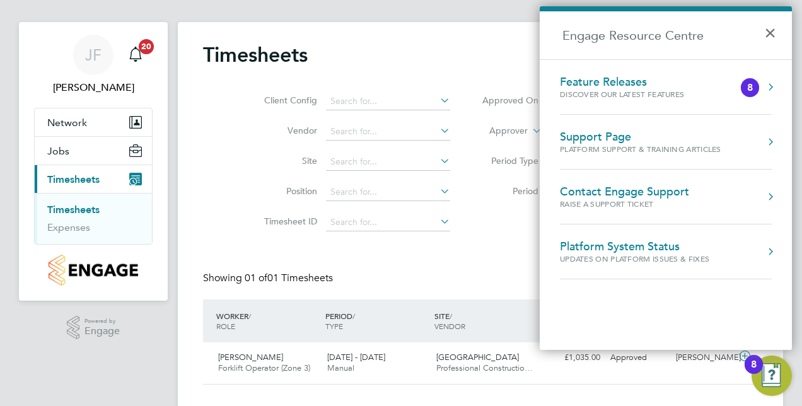
click at [785, 389] on img "Open Resource Center, 8 new notifications" at bounding box center [771, 376] width 40 height 40
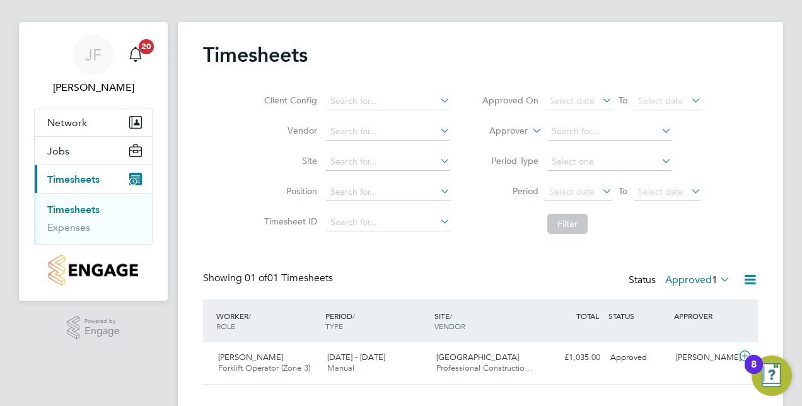
click at [780, 369] on img "Open Resource Center, 8 new notifications" at bounding box center [771, 376] width 40 height 40
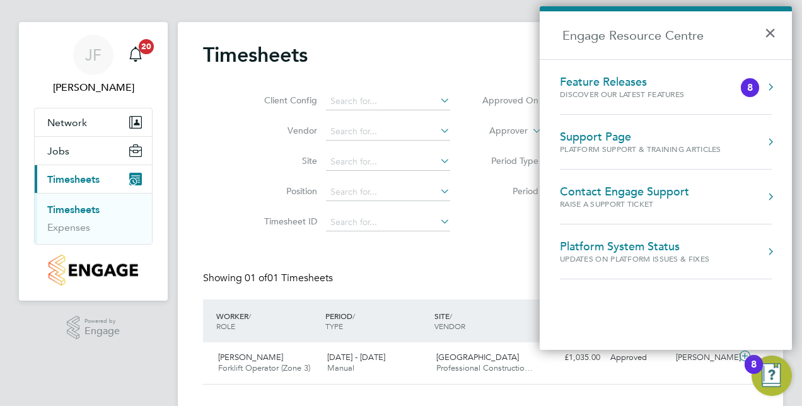
click at [792, 397] on div "JF Jason Freeman Notifications 20 Applications: Network Team Members Sites Jobs…" at bounding box center [401, 208] width 802 height 443
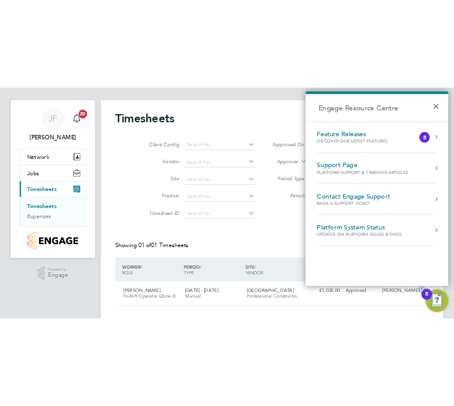
scroll to position [32, 71]
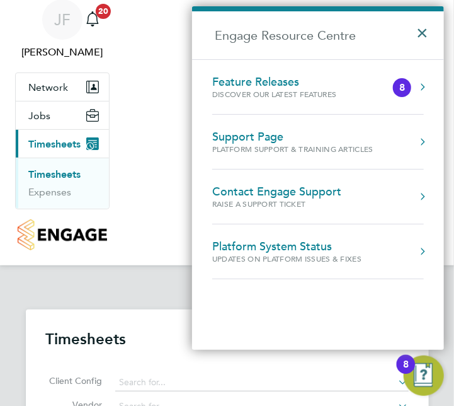
click at [424, 33] on button "×" at bounding box center [426, 29] width 18 height 28
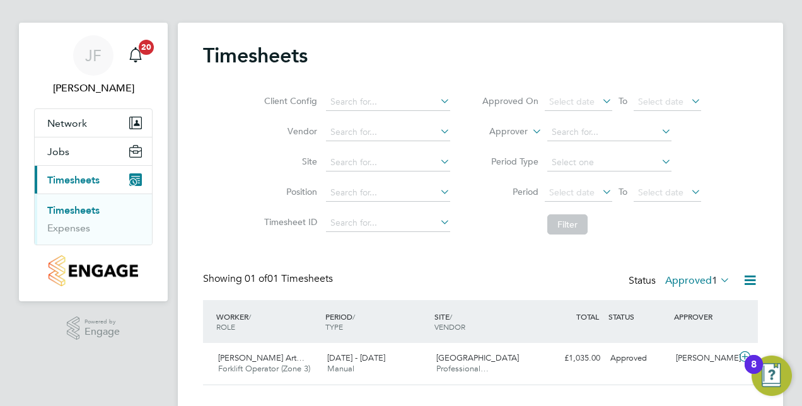
scroll to position [32, 109]
click at [86, 179] on span "Timesheets" at bounding box center [73, 180] width 52 height 12
click at [792, 398] on div "JF Jason Freeman Notifications 20 Applications: Network Team Members Sites Jobs…" at bounding box center [401, 208] width 802 height 443
click at [794, 405] on div "JF Jason Freeman Notifications 20 Applications: Network Team Members Sites Jobs…" at bounding box center [401, 208] width 802 height 443
drag, startPoint x: 794, startPoint y: 405, endPoint x: 432, endPoint y: 403, distance: 361.2
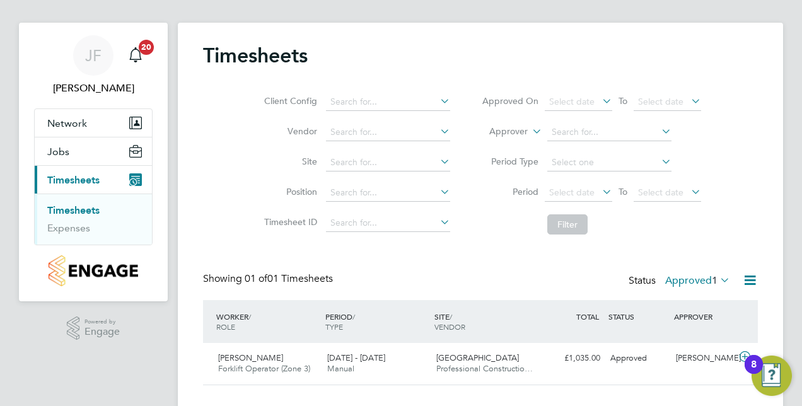
click at [432, 403] on div "JF Jason Freeman Notifications 20 Applications: Network Team Members Sites Jobs…" at bounding box center [401, 208] width 802 height 443
drag, startPoint x: 368, startPoint y: 405, endPoint x: 231, endPoint y: 410, distance: 137.5
click at [231, 405] on html "JF Jason Freeman Notifications 20 Applications: Network Team Members Sites Jobs…" at bounding box center [401, 208] width 802 height 443
click at [111, 402] on app-navbar "JF Jason Freeman Notifications 20 Applications: Network Team Members Sites Jobs…" at bounding box center [93, 227] width 149 height 408
click at [767, 373] on img "Open Resource Center, 8 new notifications" at bounding box center [771, 376] width 40 height 40
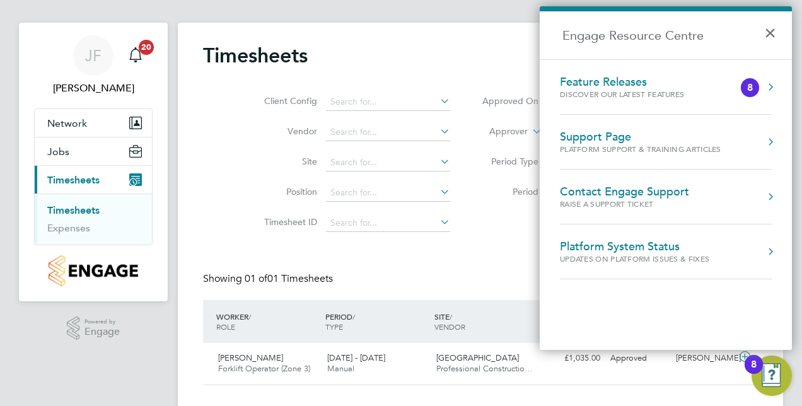
click at [753, 95] on div "8" at bounding box center [750, 87] width 18 height 19
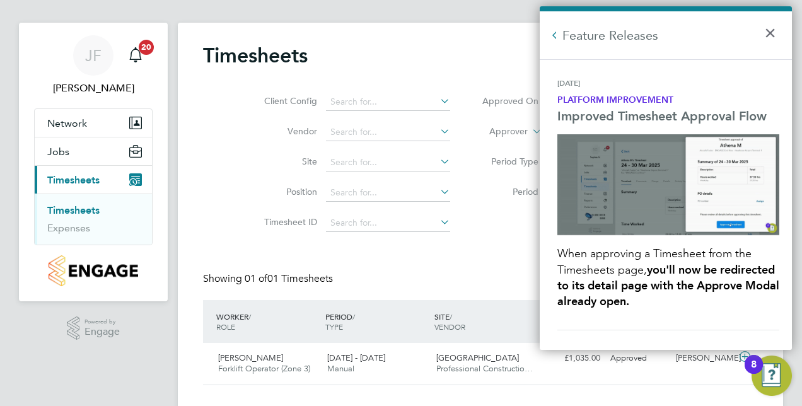
scroll to position [0, 0]
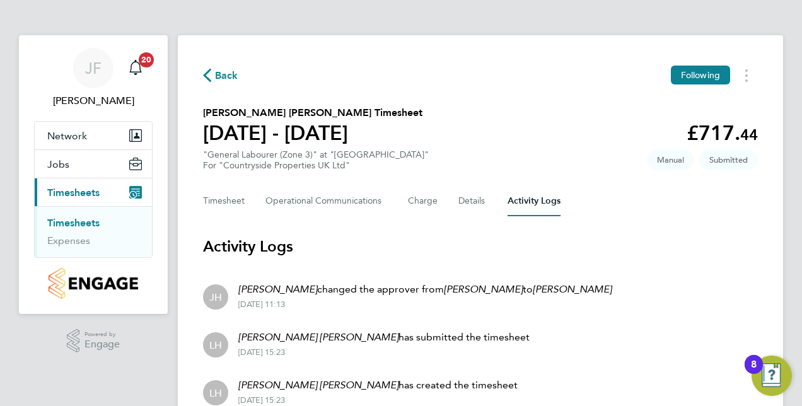
click at [799, 405] on html "JF Jason Freeman Notifications 20 Applications: Network Team Members Sites Jobs…" at bounding box center [401, 233] width 802 height 466
click at [136, 190] on icon "Main navigation" at bounding box center [135, 192] width 13 height 13
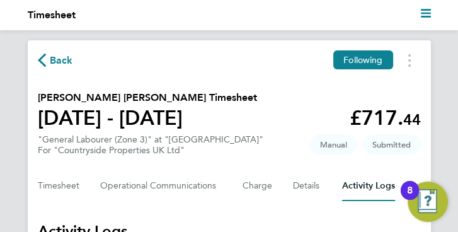
click at [350, 216] on div "Back Following Ernest Gyamfi Konadu's Timesheet 25 - 31 Aug 2025 £717. 44 "Gene…" at bounding box center [229, 232] width 403 height 385
click at [409, 57] on icon "Timesheets Menu" at bounding box center [409, 60] width 3 height 13
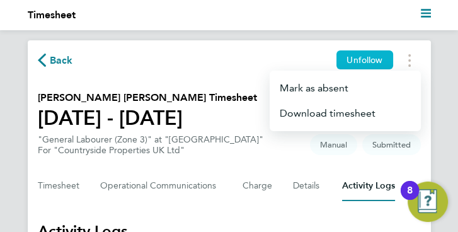
click at [372, 62] on span "Unfollow" at bounding box center [365, 59] width 36 height 11
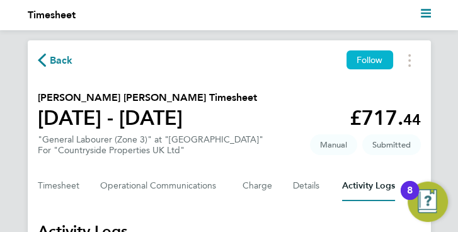
click at [372, 62] on span "Follow" at bounding box center [370, 59] width 26 height 11
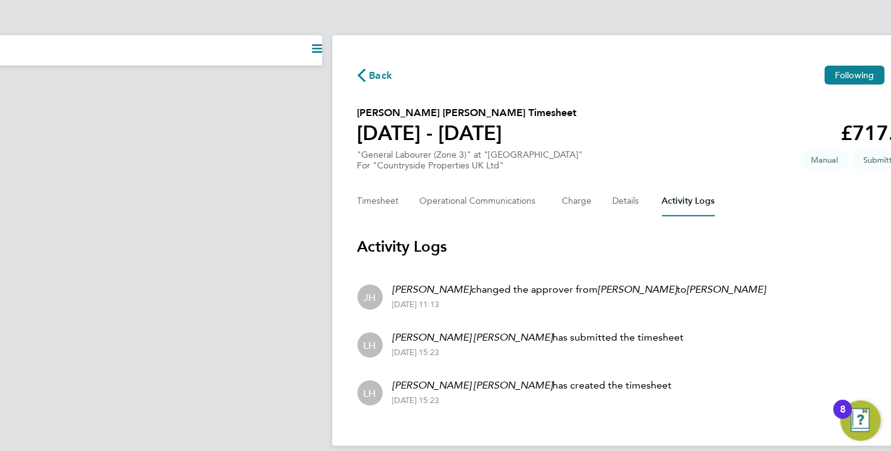
scroll to position [0, 165]
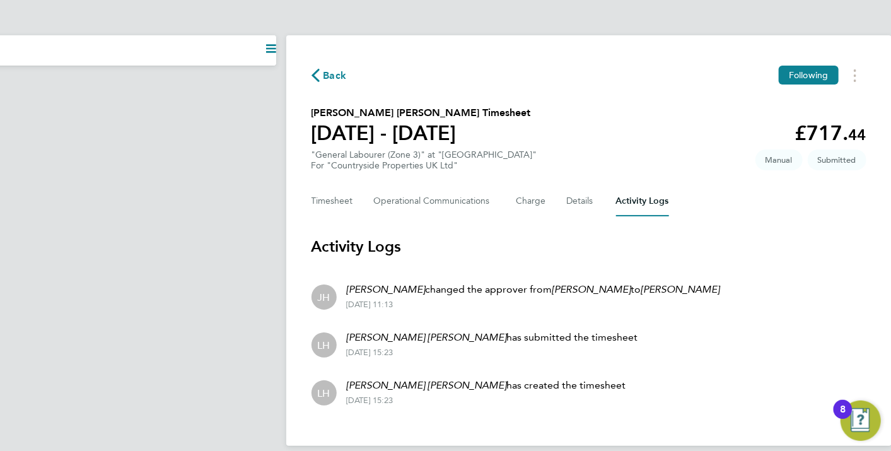
drag, startPoint x: 885, startPoint y: 318, endPoint x: 889, endPoint y: 376, distance: 57.5
click at [801, 376] on div "Back Following Ernest Gyamfi Konadu's Timesheet 25 - 31 Aug 2025 £717. 44 "Gene…" at bounding box center [588, 240] width 605 height 410
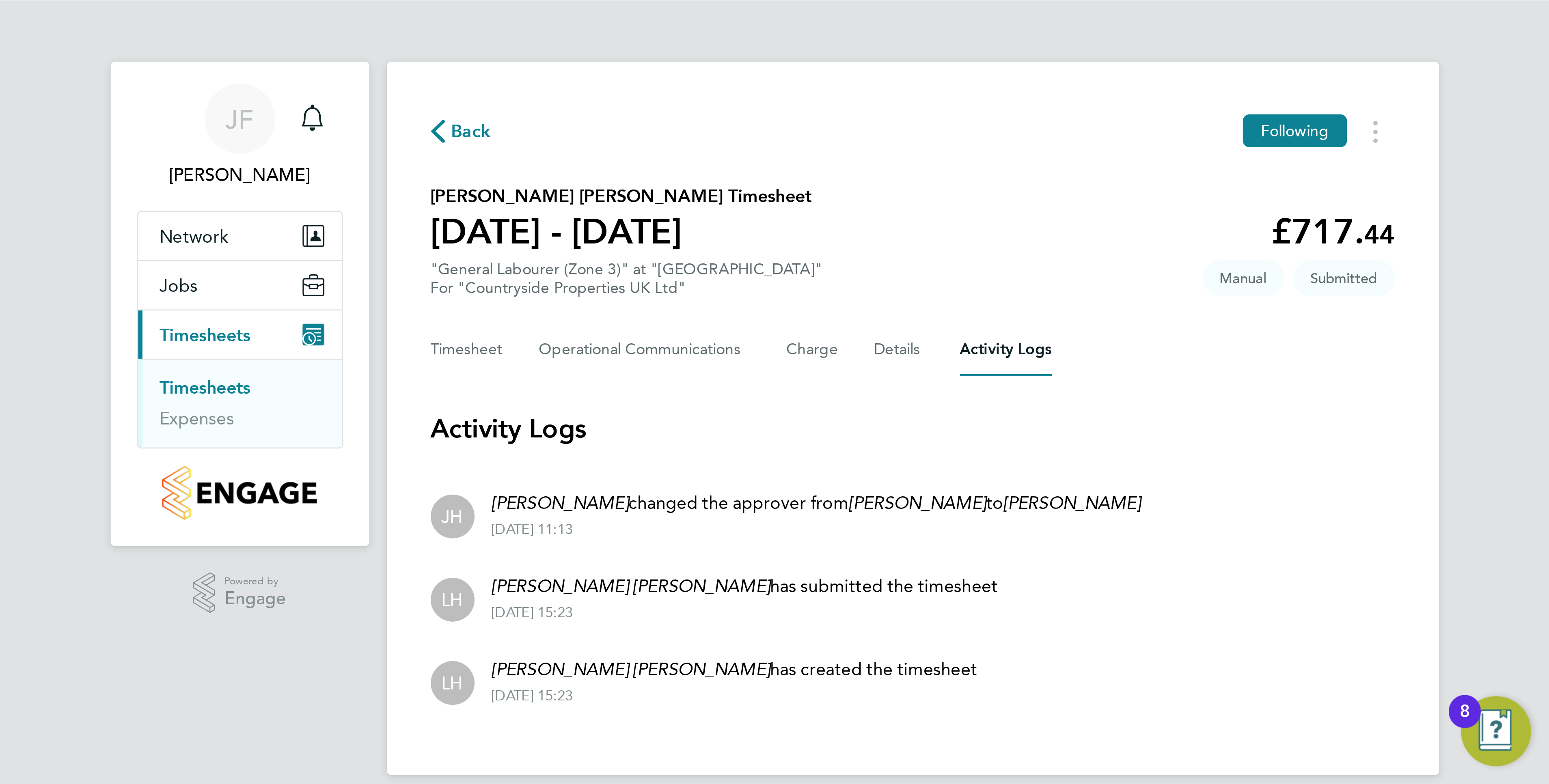
scroll to position [0, 0]
drag, startPoint x: 573, startPoint y: 242, endPoint x: 566, endPoint y: 237, distance: 8.6
click at [516, 237] on div "JF Jason Freeman Notifications 20 Applications: Network Team Members Sites Jobs…" at bounding box center [287, 150] width 574 height 300
drag, startPoint x: 566, startPoint y: 214, endPoint x: 563, endPoint y: 178, distance: 36.1
click at [516, 178] on div "JF Jason Freeman Notifications 20 Applications: Network Team Members Sites Jobs…" at bounding box center [287, 150] width 574 height 300
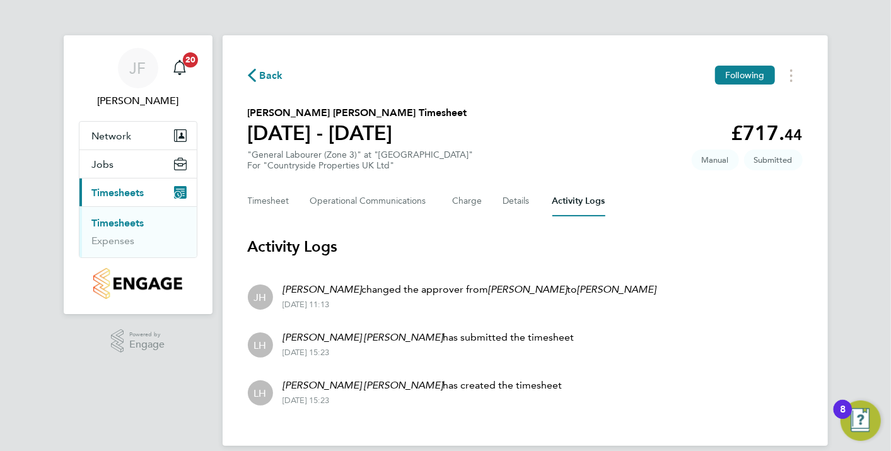
drag, startPoint x: 874, startPoint y: 276, endPoint x: 875, endPoint y: 314, distance: 37.8
click at [801, 314] on div "JF Jason Freeman Notifications 20 Applications: Network Team Members Sites Jobs…" at bounding box center [445, 233] width 891 height 466
click at [282, 200] on button "Timesheet" at bounding box center [269, 201] width 42 height 30
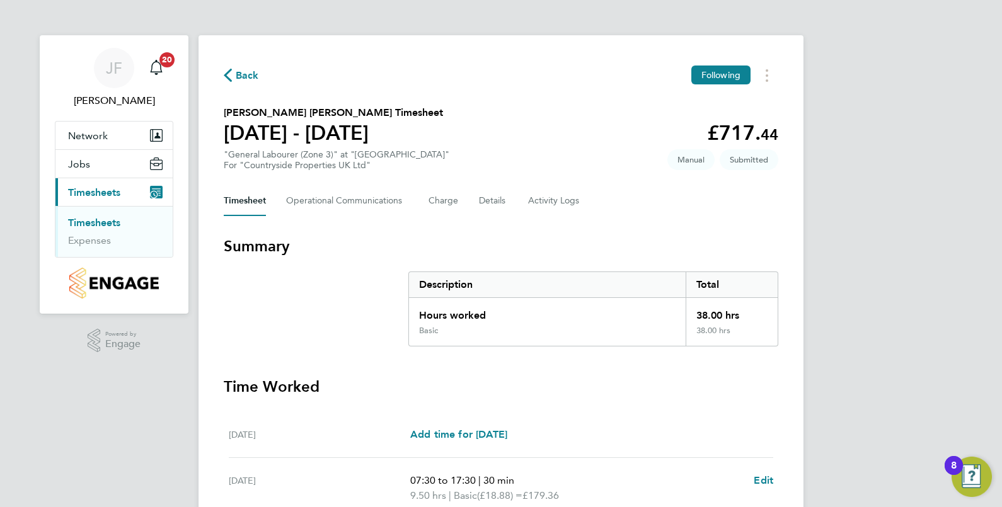
drag, startPoint x: 857, startPoint y: 0, endPoint x: 998, endPoint y: 300, distance: 331.3
click at [801, 300] on div "JF Jason Freeman Notifications 20 Applications: Network Team Members Sites Jobs…" at bounding box center [501, 453] width 1002 height 906
click at [766, 405] on span "Edit" at bounding box center [764, 481] width 20 height 12
select select "30"
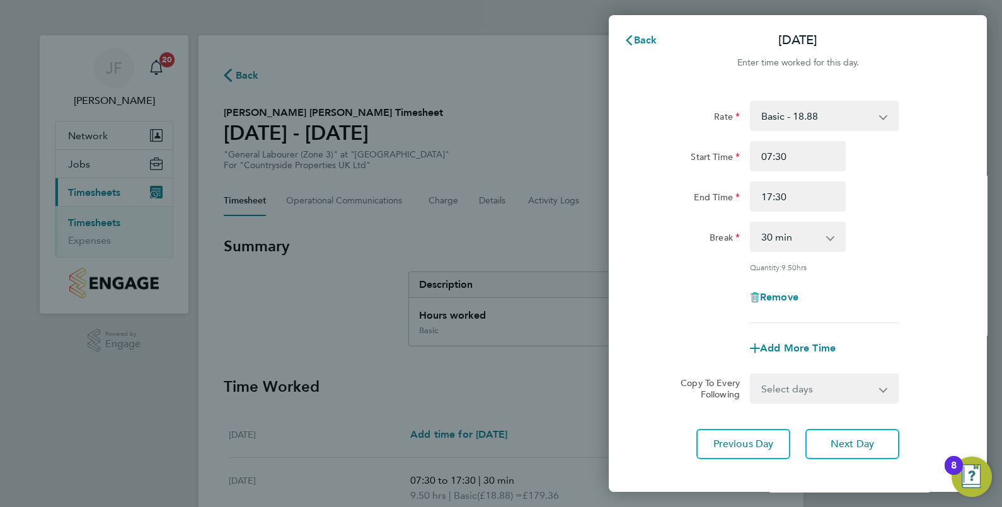
click at [635, 405] on div "Rate Basic - 18.88 Start Time 07:30 End Time 17:30 Break 0 min 15 min 30 min 45…" at bounding box center [798, 280] width 378 height 389
click at [647, 37] on span "Back" at bounding box center [645, 40] width 23 height 12
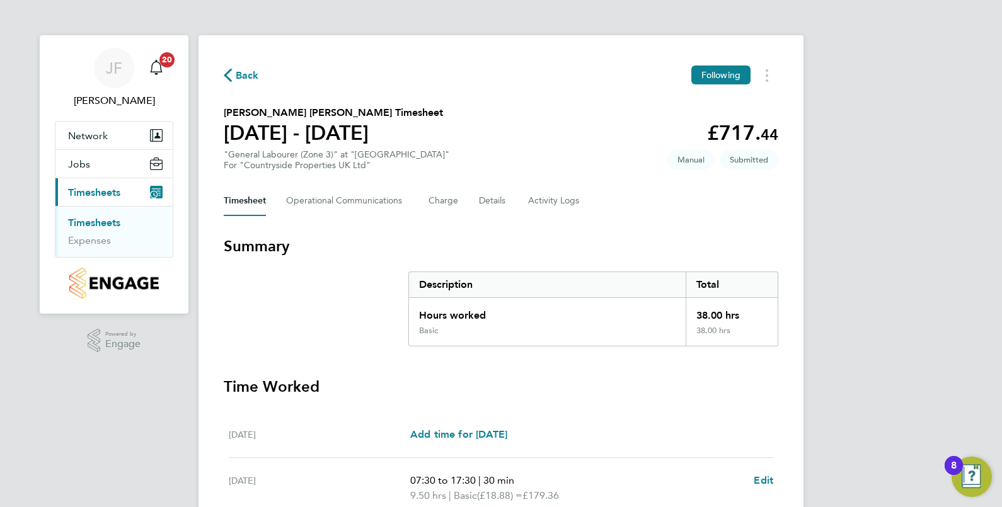
drag, startPoint x: 927, startPoint y: 398, endPoint x: 910, endPoint y: 419, distance: 26.0
click at [801, 405] on div "JF Jason Freeman Notifications 20 Applications: Network Team Members Sites Jobs…" at bounding box center [501, 453] width 1002 height 906
drag, startPoint x: 784, startPoint y: 425, endPoint x: 789, endPoint y: 485, distance: 60.7
click at [789, 405] on div "Back Following Ernest Gyamfi Konadu's Timesheet 25 - 31 Aug 2025 £717. 44 "Gene…" at bounding box center [501, 460] width 605 height 850
drag, startPoint x: 789, startPoint y: 485, endPoint x: 883, endPoint y: 483, distance: 94.6
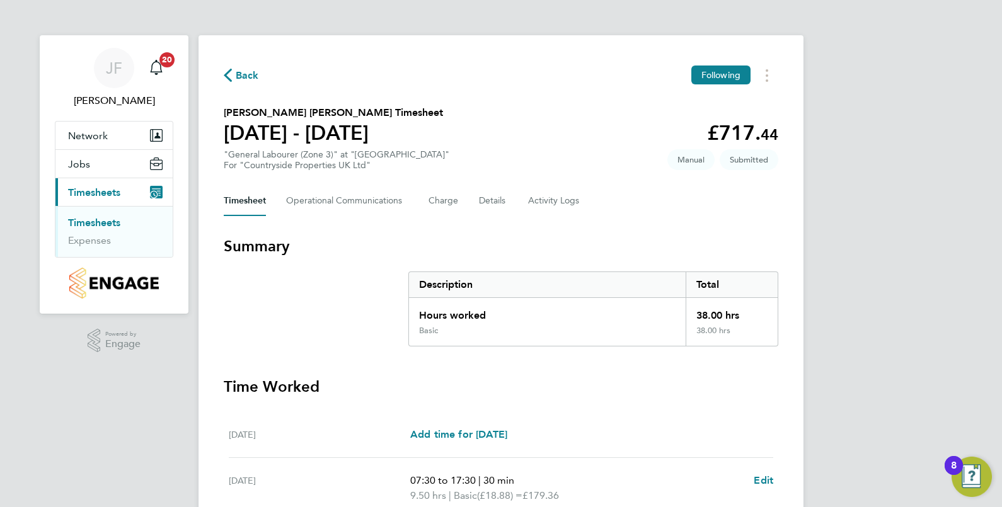
click at [801, 405] on div "JF Jason Freeman Notifications 20 Applications: Network Team Members Sites Jobs…" at bounding box center [501, 453] width 1002 height 906
drag, startPoint x: 883, startPoint y: 483, endPoint x: 850, endPoint y: 395, distance: 95.0
click at [801, 395] on div "JF Jason Freeman Notifications 20 Applications: Network Team Members Sites Jobs…" at bounding box center [501, 453] width 1002 height 906
drag, startPoint x: 1001, startPoint y: 52, endPoint x: 997, endPoint y: 60, distance: 9.0
click at [801, 60] on div "JF Jason Freeman Notifications 20 Applications: Network Team Members Sites Jobs…" at bounding box center [501, 453] width 1002 height 906
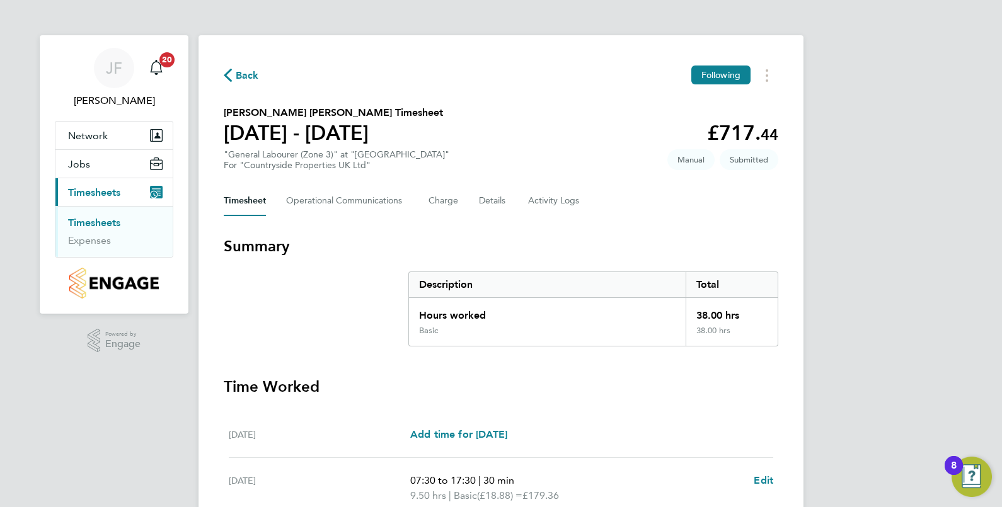
click at [136, 405] on div "JF Jason Freeman Notifications 20 Applications: Network Team Members Sites Jobs…" at bounding box center [501, 453] width 1002 height 906
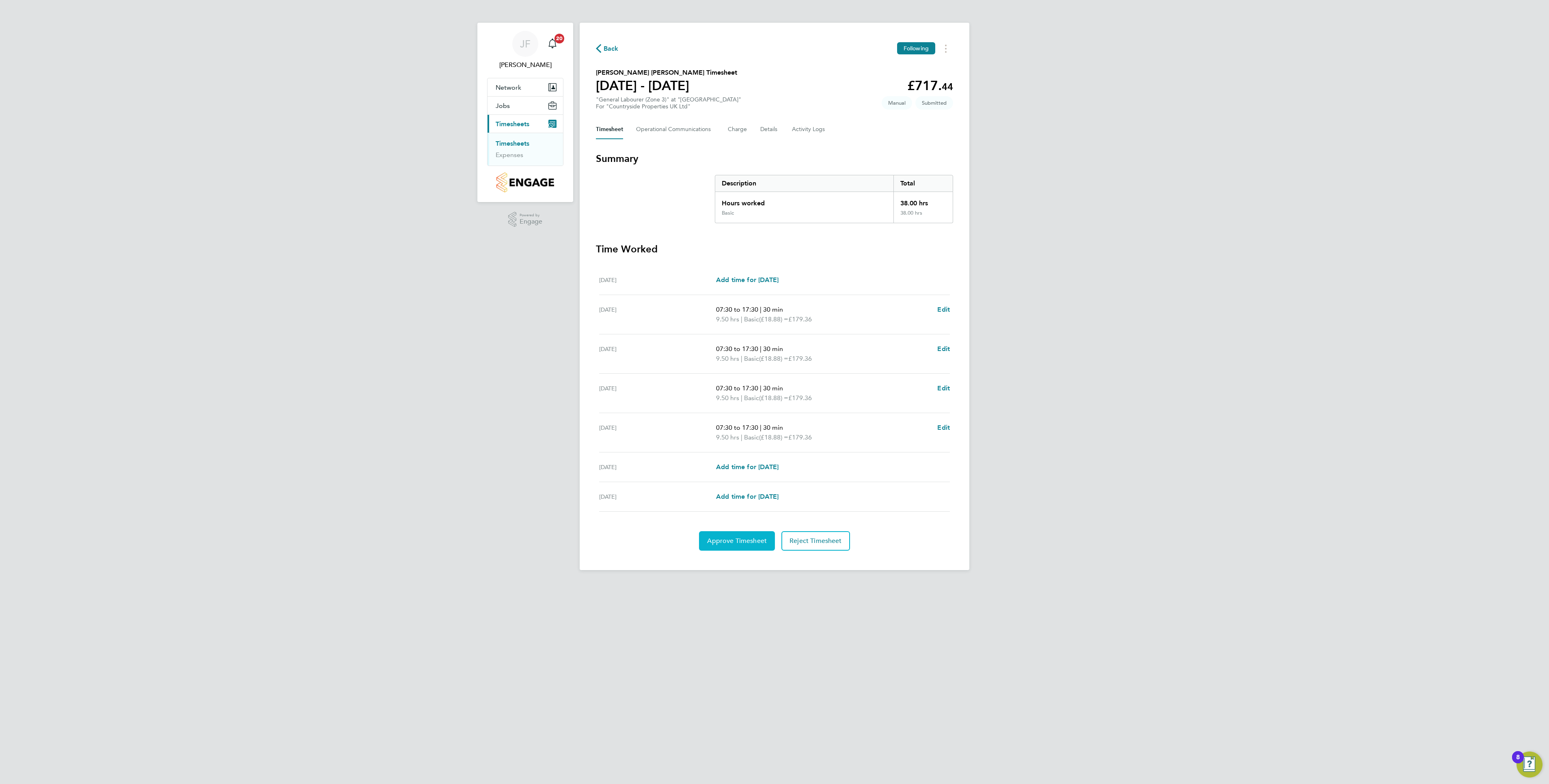
drag, startPoint x: 639, startPoint y: 11, endPoint x: 735, endPoint y: 544, distance: 541.6
click at [516, 261] on span "Approve Timesheet" at bounding box center [737, 541] width 60 height 8
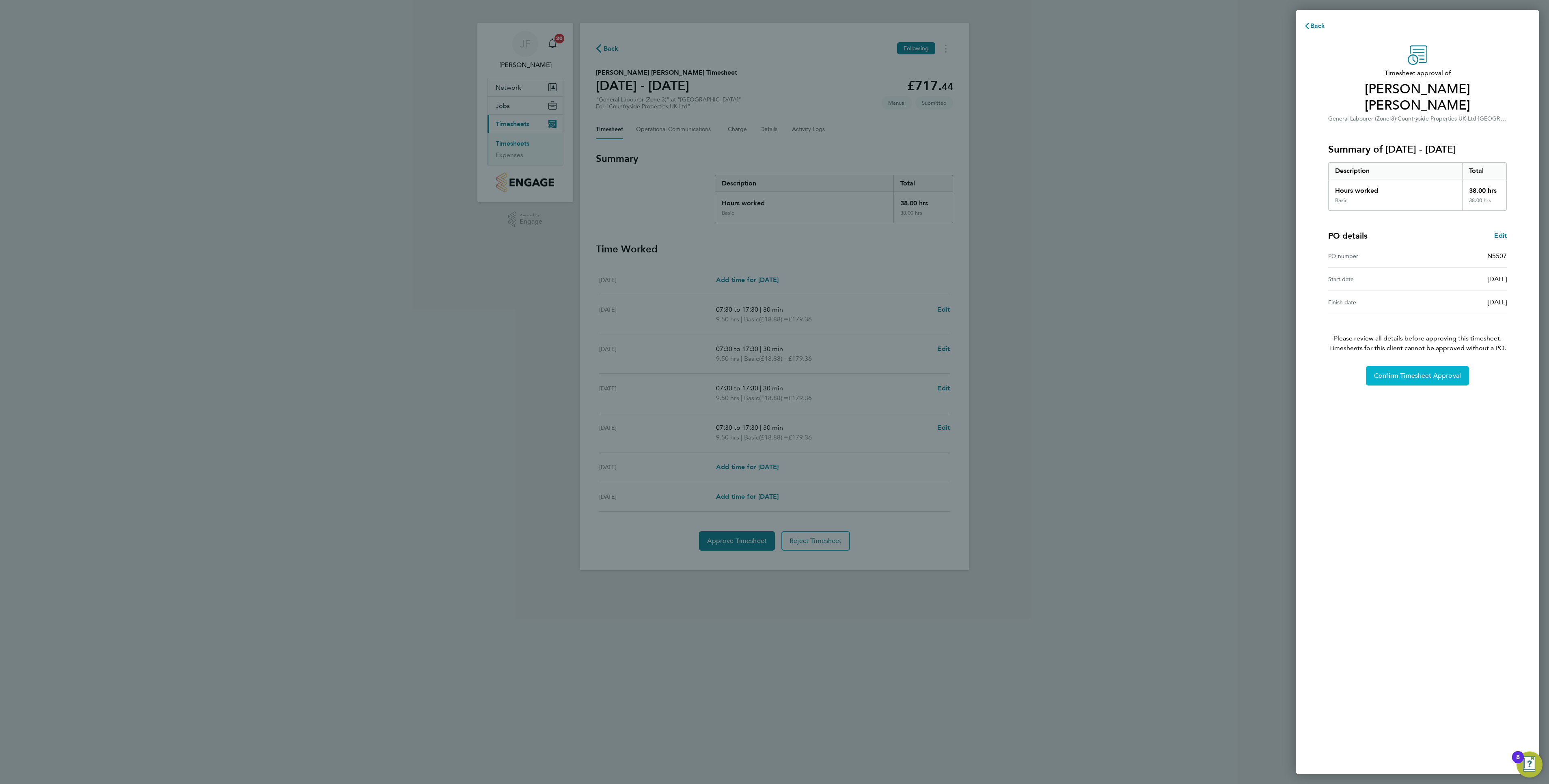
click at [516, 261] on span "Confirm Timesheet Approval" at bounding box center [1418, 375] width 87 height 8
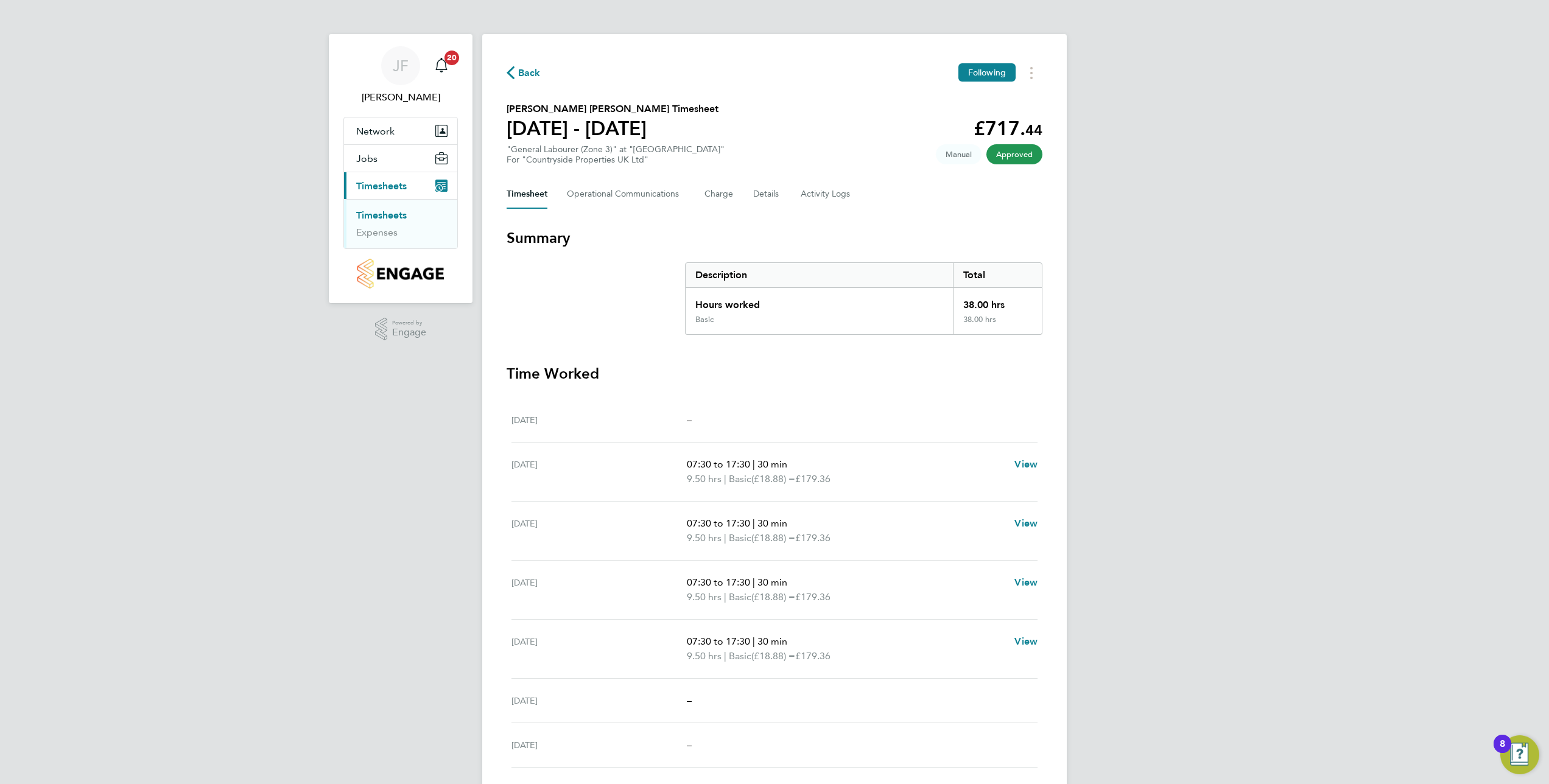
drag, startPoint x: 2126, startPoint y: 3, endPoint x: 397, endPoint y: 669, distance: 1852.8
click at [397, 391] on div "JF Jason Freeman Notifications 20 Applications: Network Team Members Sites Jobs…" at bounding box center [774, 407] width 1549 height 816
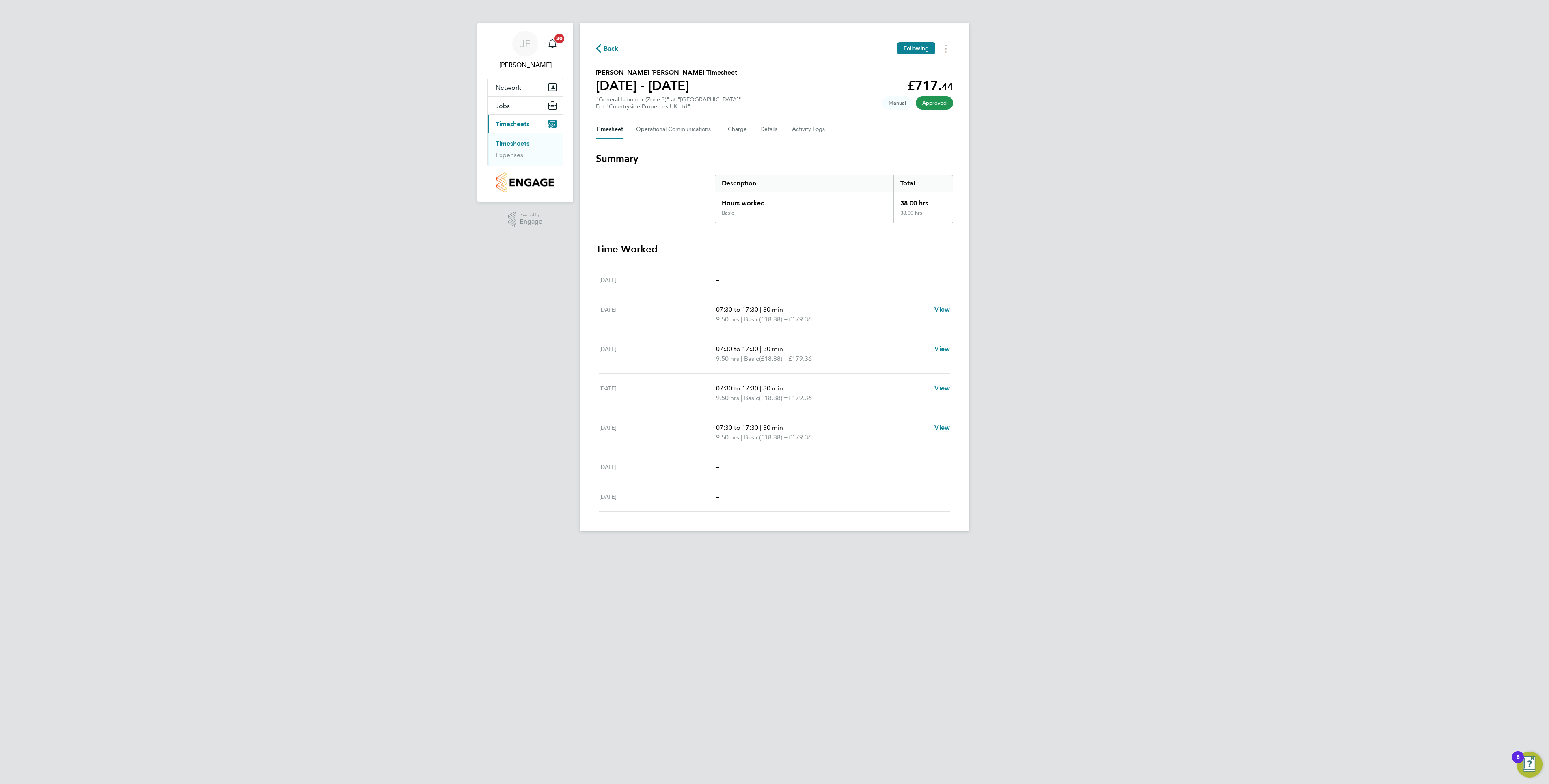
drag, startPoint x: 1025, startPoint y: 1, endPoint x: 781, endPoint y: 441, distance: 503.1
click at [516, 261] on span "(£18.88) =" at bounding box center [774, 437] width 29 height 8
click at [516, 261] on div "JF Jason Freeman Notifications 20 Applications: Network Team Members Sites Jobs…" at bounding box center [774, 272] width 1549 height 544
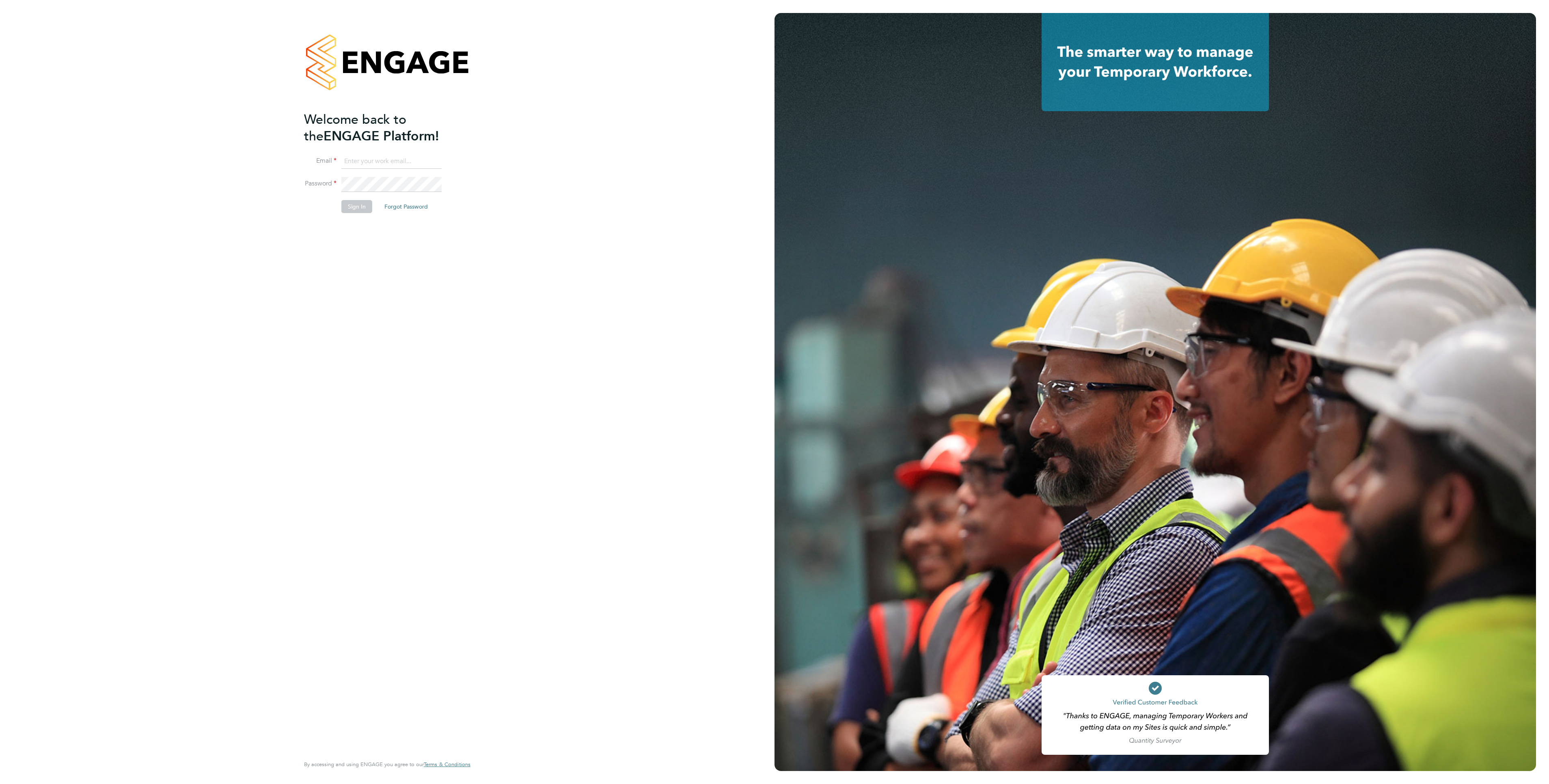
type input "[PERSON_NAME][EMAIL_ADDRESS][PERSON_NAME][DOMAIN_NAME]"
click at [358, 212] on button "Sign In" at bounding box center [357, 207] width 31 height 13
type input "jason.freeman@vistry.co.uk"
click at [359, 212] on button "Sign In" at bounding box center [357, 207] width 31 height 13
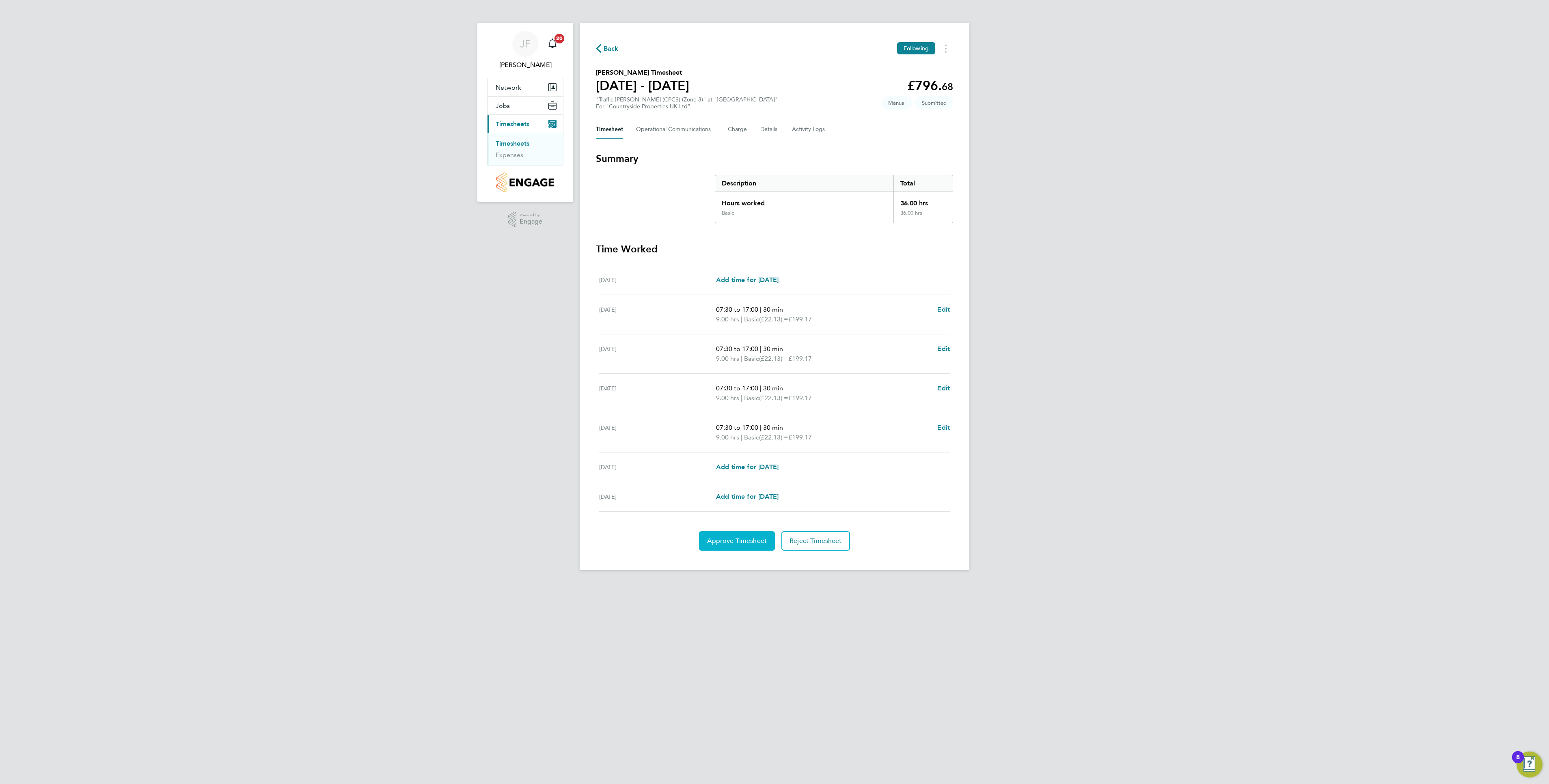
click at [728, 544] on span "Approve Timesheet" at bounding box center [737, 541] width 60 height 8
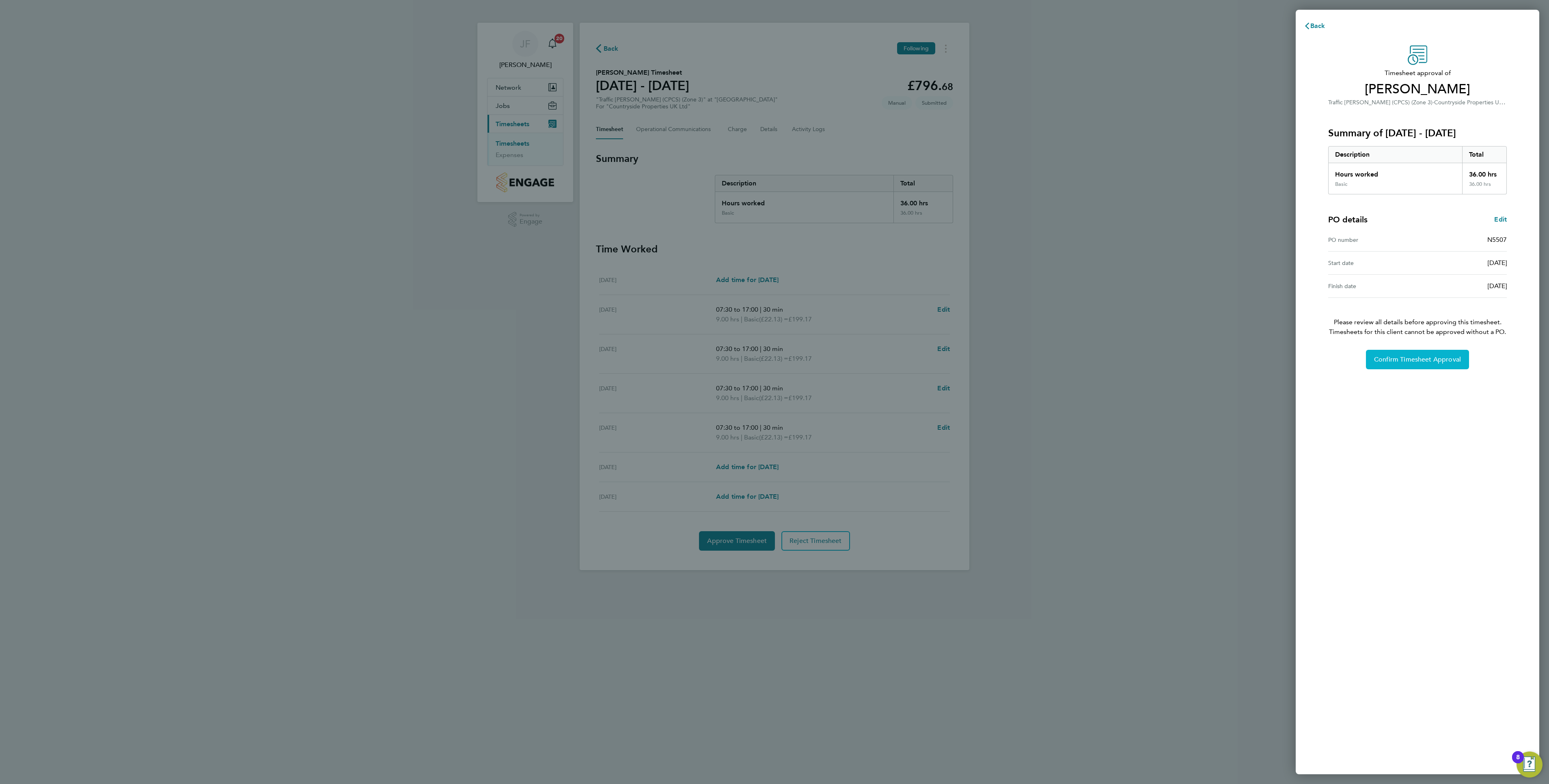
click at [1432, 359] on span "Confirm Timesheet Approval" at bounding box center [1418, 359] width 87 height 8
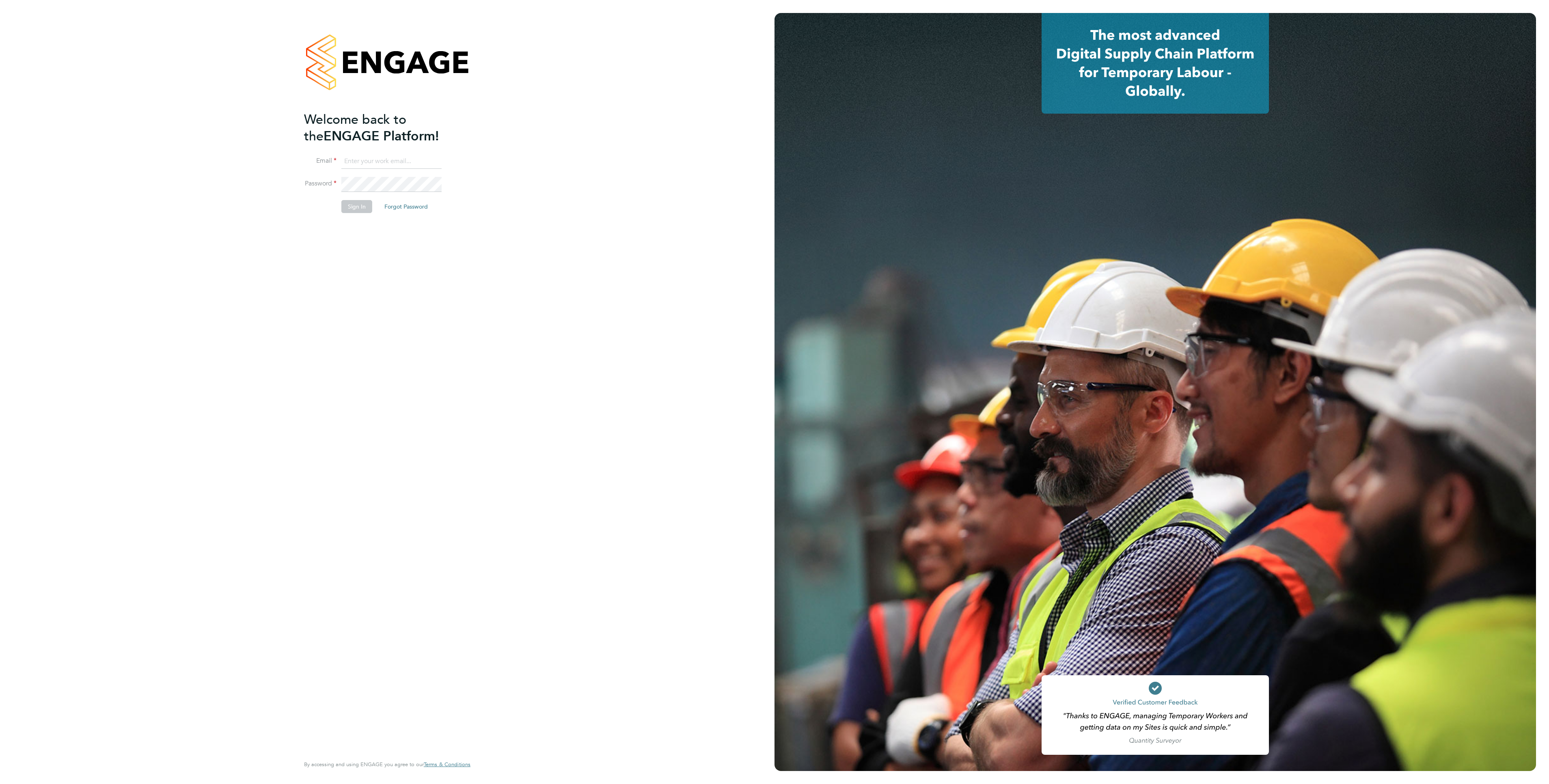
type input "jason.freeman@vistry.co.uk"
click at [357, 203] on button "Sign In" at bounding box center [357, 207] width 31 height 13
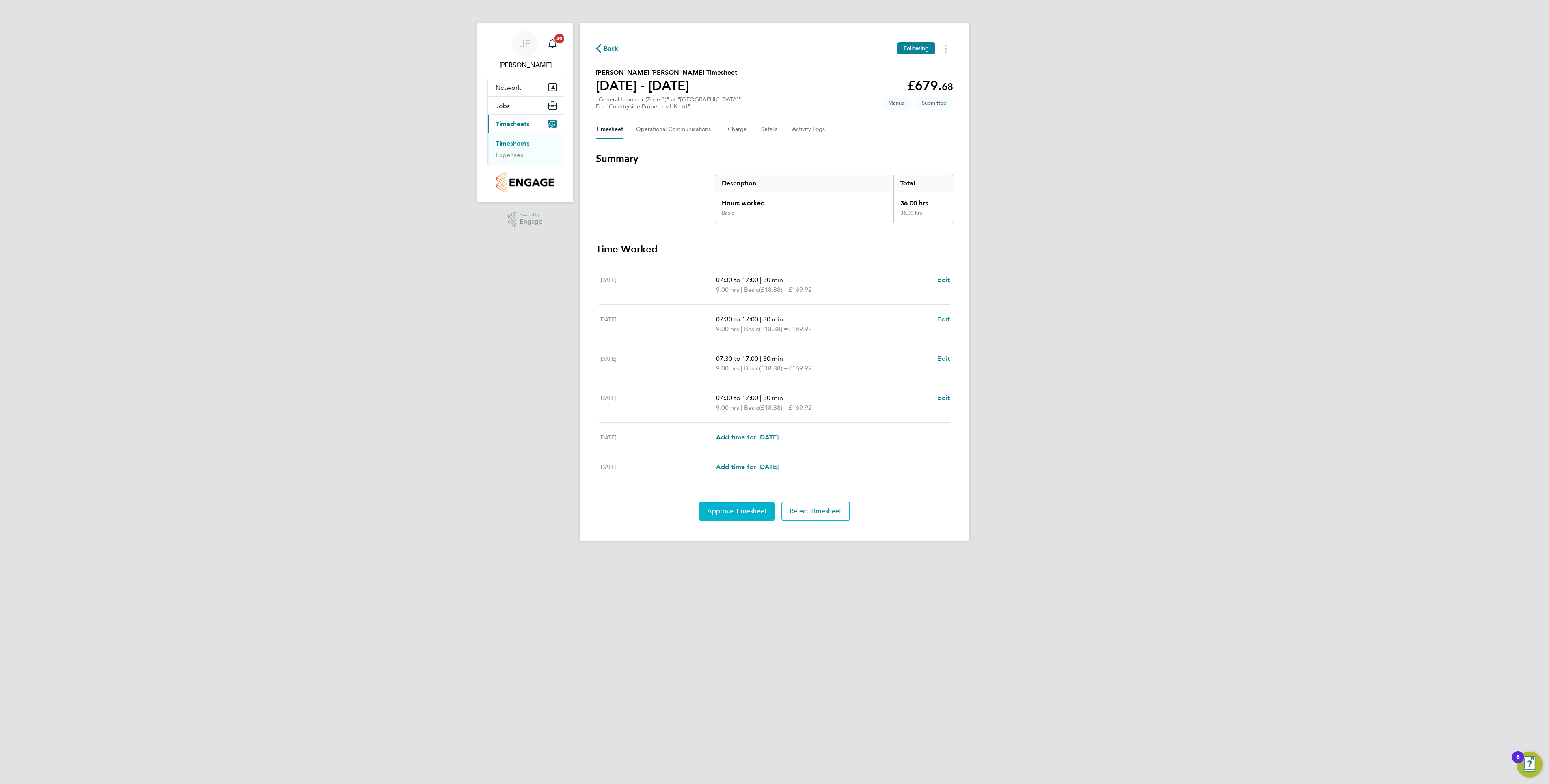
click at [732, 516] on span "Approve Timesheet" at bounding box center [737, 511] width 60 height 8
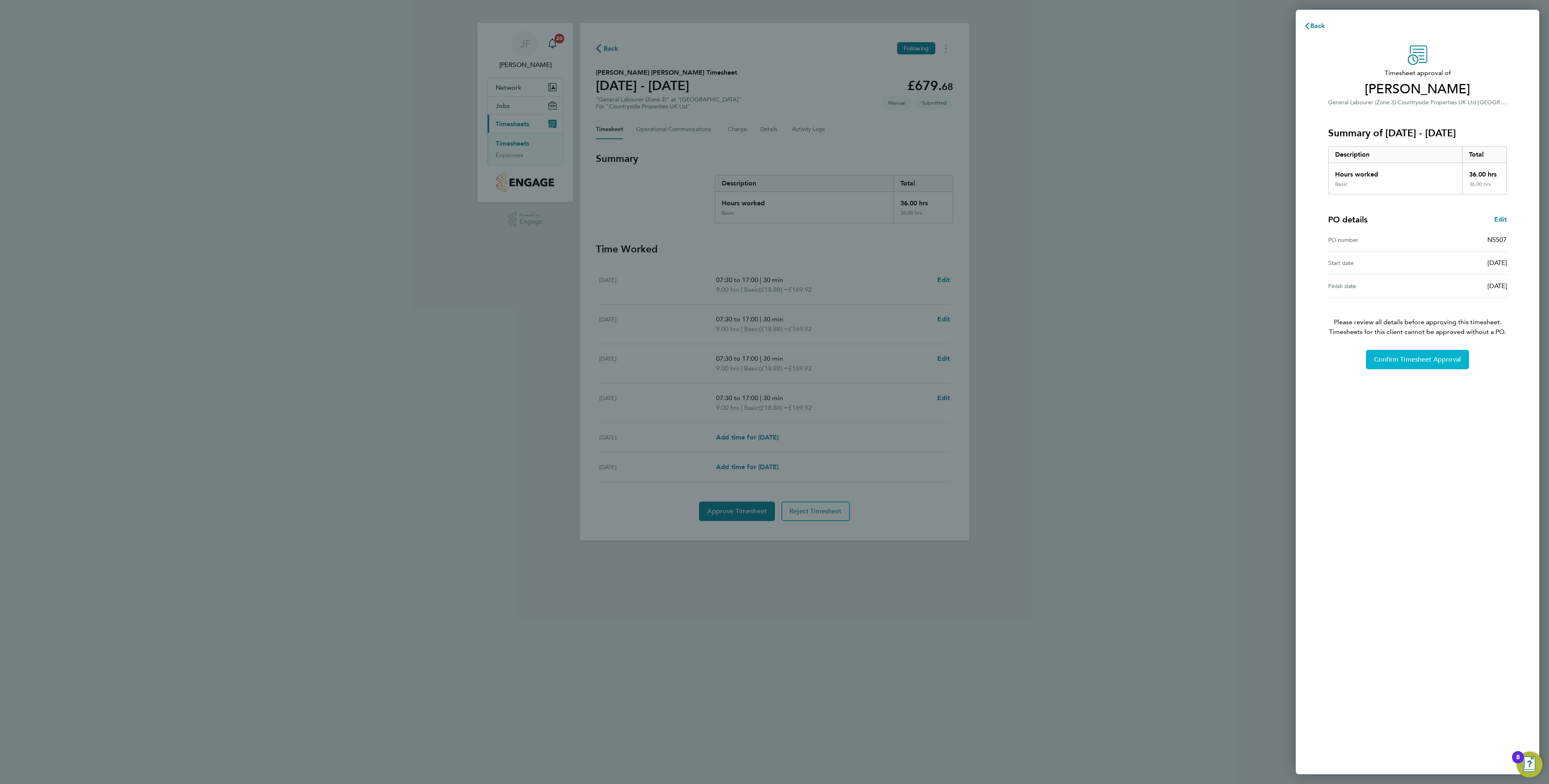
click at [1402, 366] on button "Confirm Timesheet Approval" at bounding box center [1418, 359] width 103 height 19
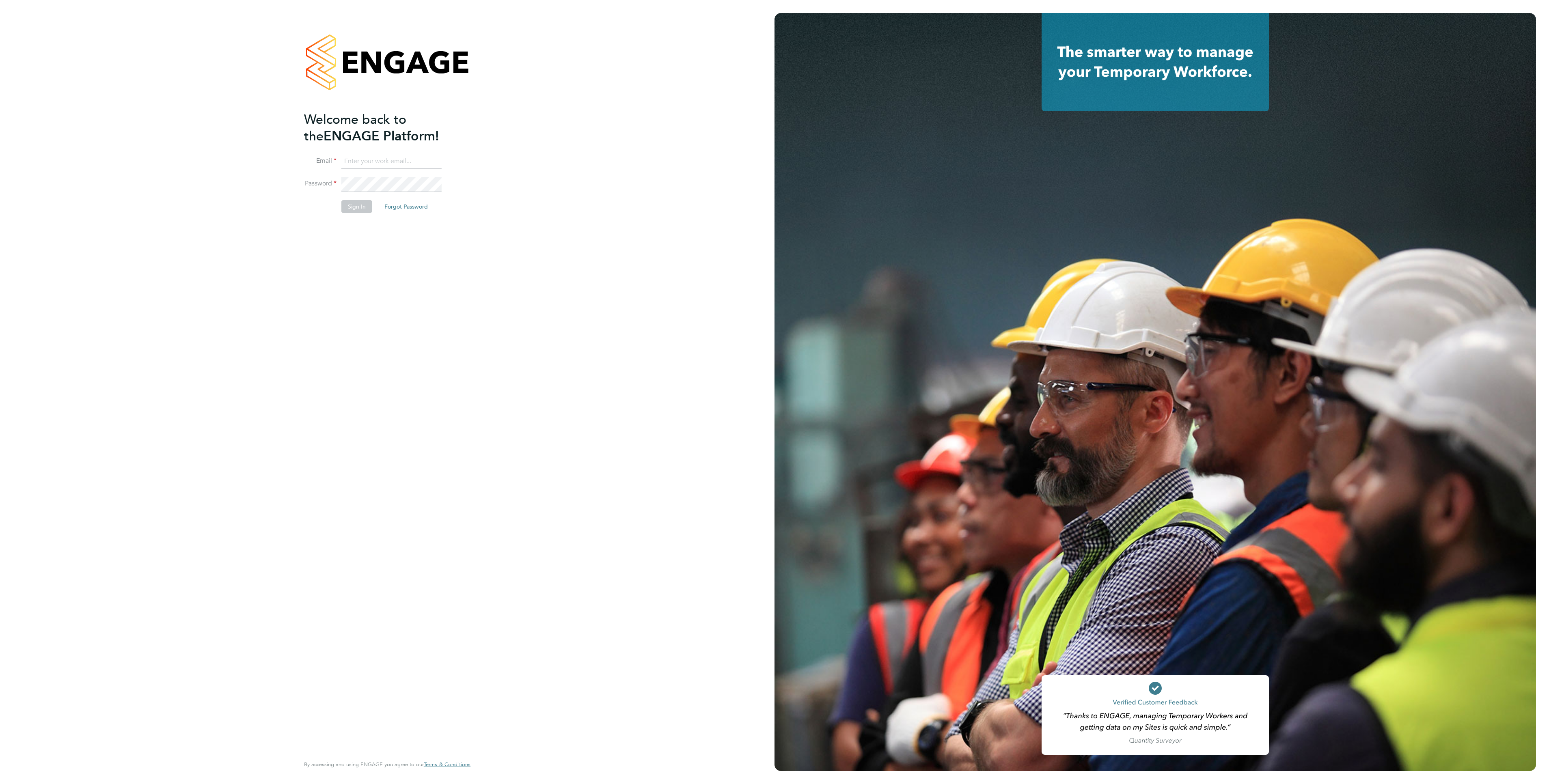
type input "jason.freeman@vistry.co.uk"
click at [356, 208] on button "Sign In" at bounding box center [357, 207] width 31 height 13
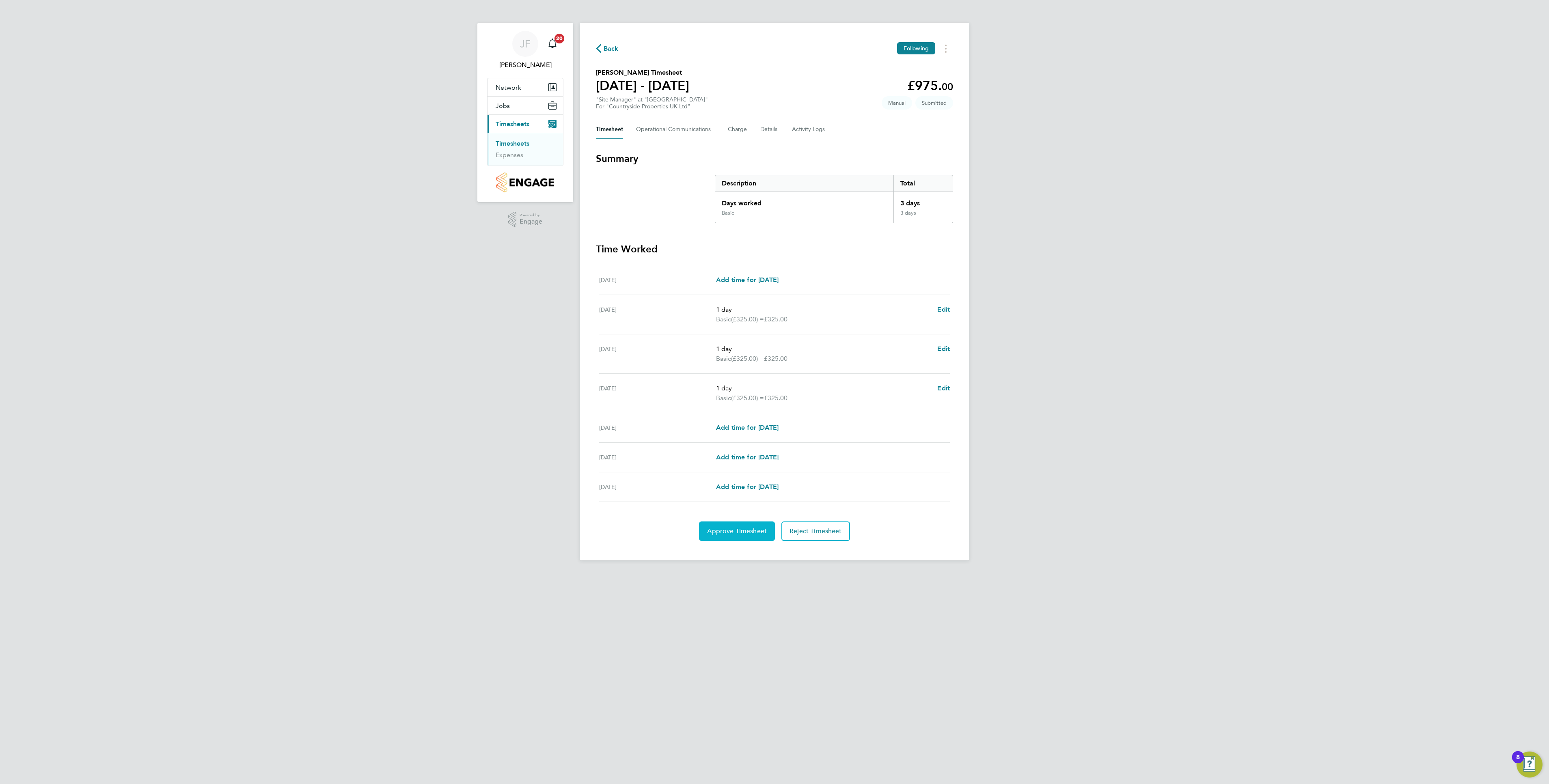
click at [739, 535] on span "Approve Timesheet" at bounding box center [737, 531] width 60 height 8
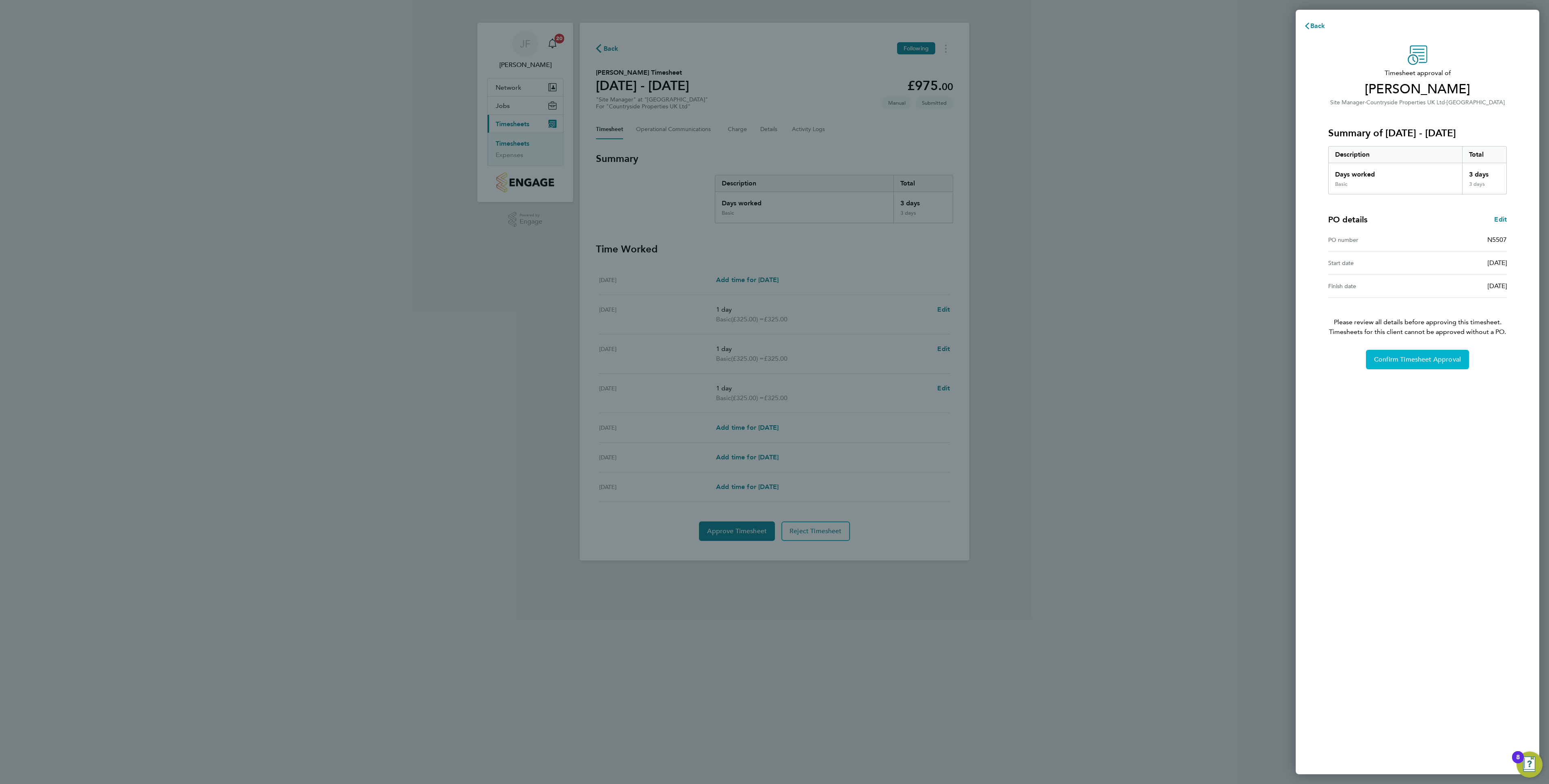
click at [1432, 366] on button "Confirm Timesheet Approval" at bounding box center [1418, 359] width 103 height 19
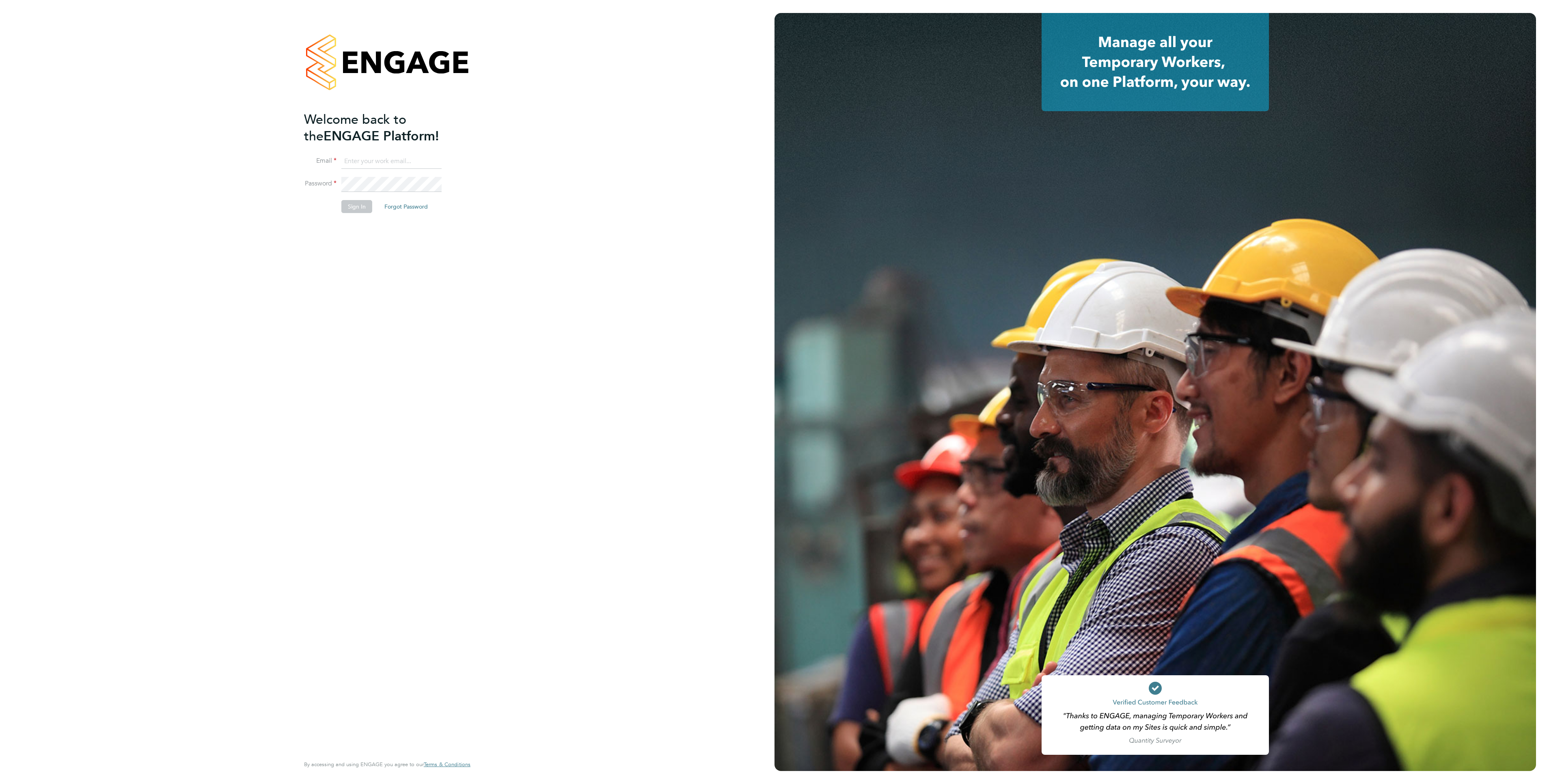
type input "[PERSON_NAME][EMAIL_ADDRESS][PERSON_NAME][DOMAIN_NAME]"
click at [354, 209] on button "Sign In" at bounding box center [357, 207] width 31 height 13
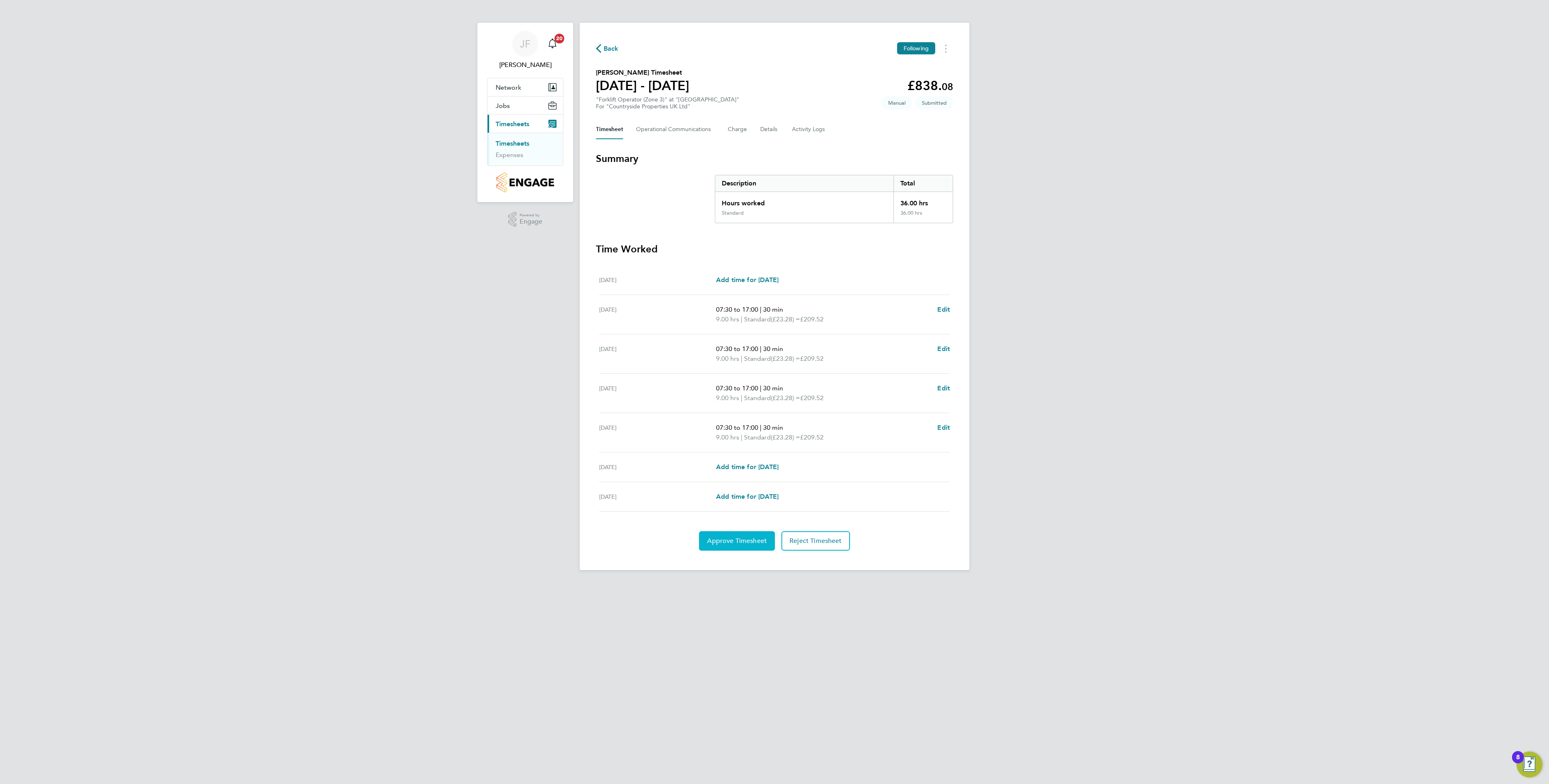
click at [722, 542] on span "Approve Timesheet" at bounding box center [737, 541] width 60 height 8
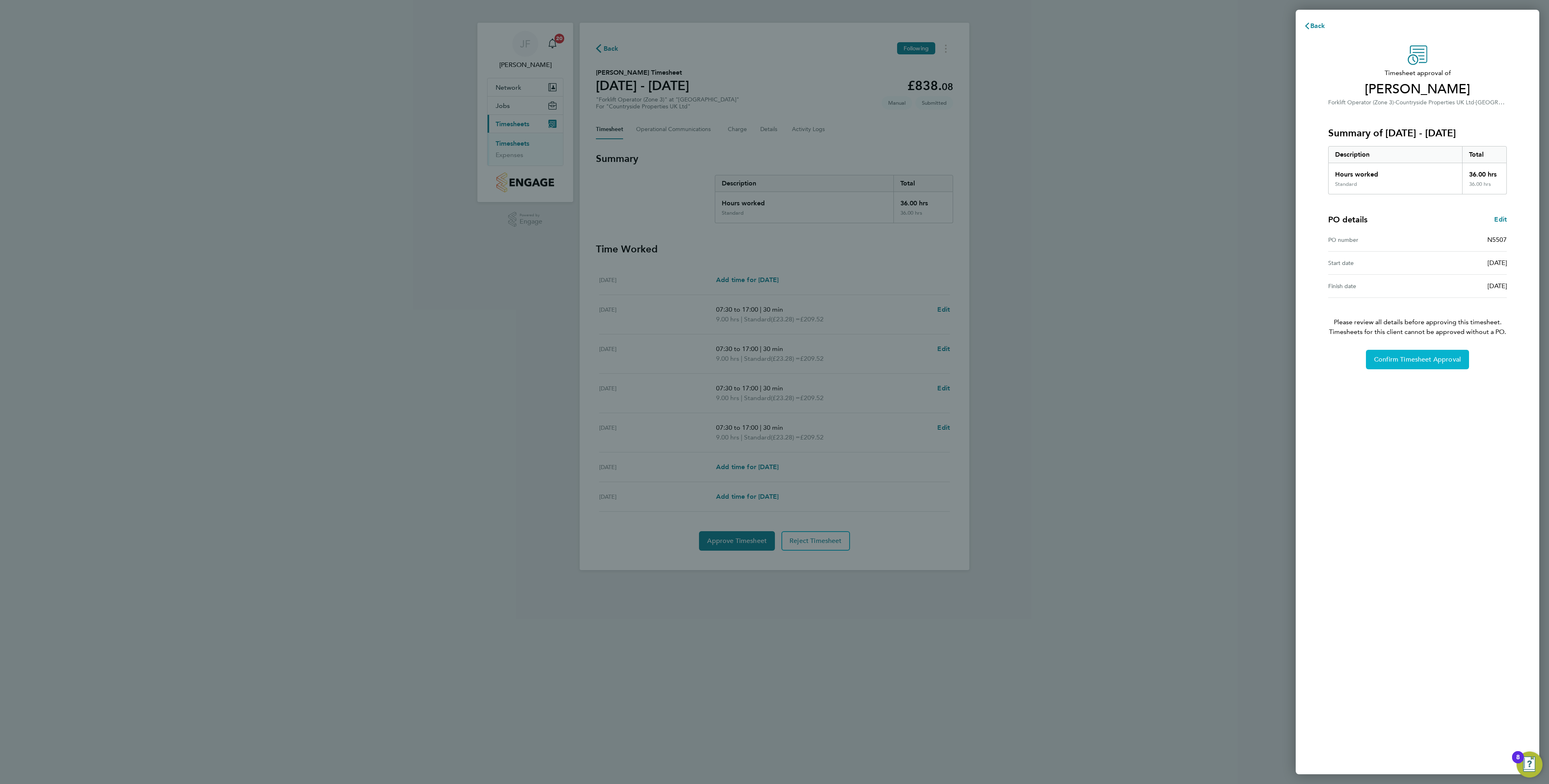
click at [1423, 364] on span "Confirm Timesheet Approval" at bounding box center [1418, 359] width 87 height 8
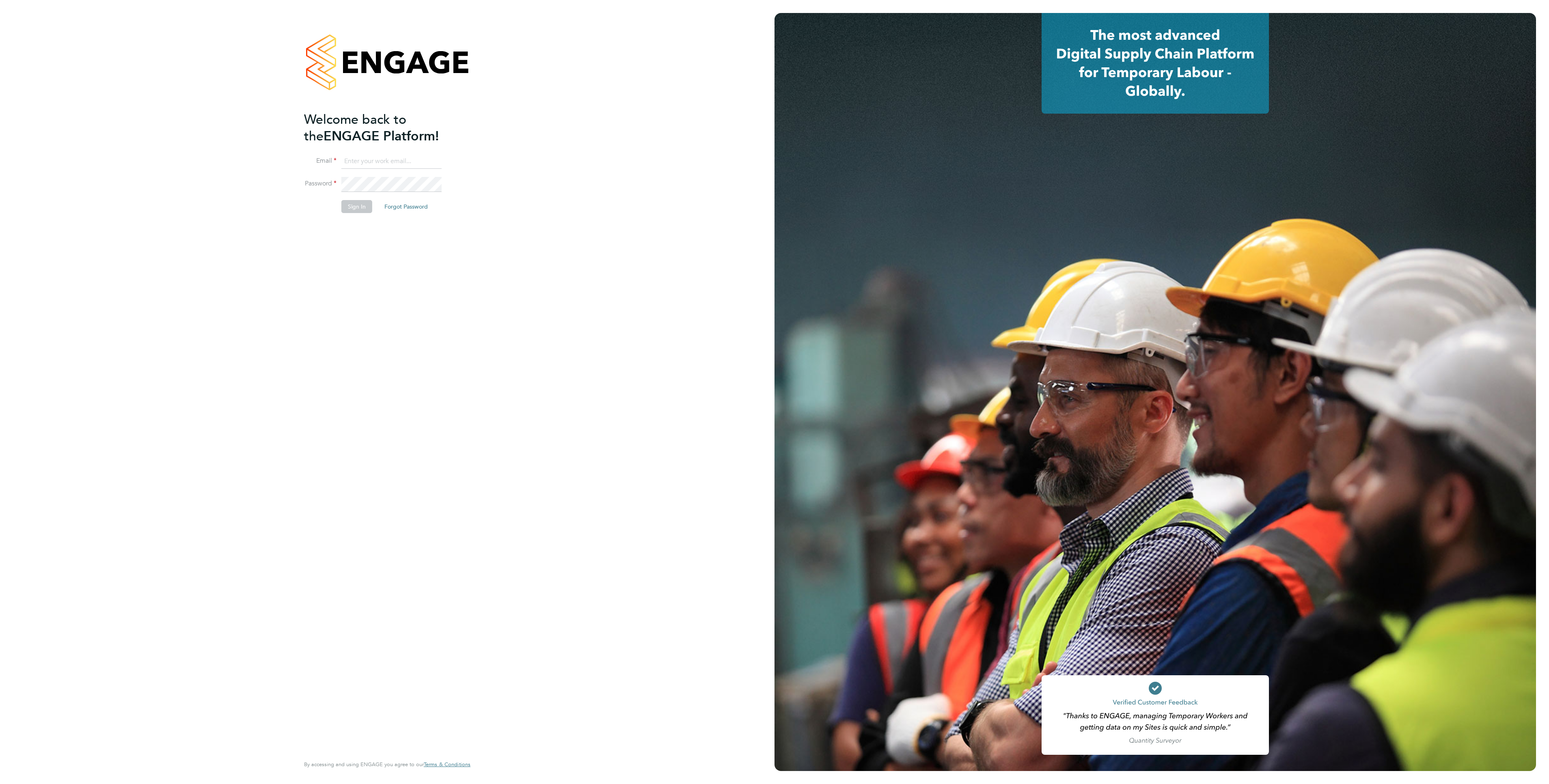
type input "[PERSON_NAME][EMAIL_ADDRESS][PERSON_NAME][DOMAIN_NAME]"
click at [357, 212] on button "Sign In" at bounding box center [357, 207] width 31 height 13
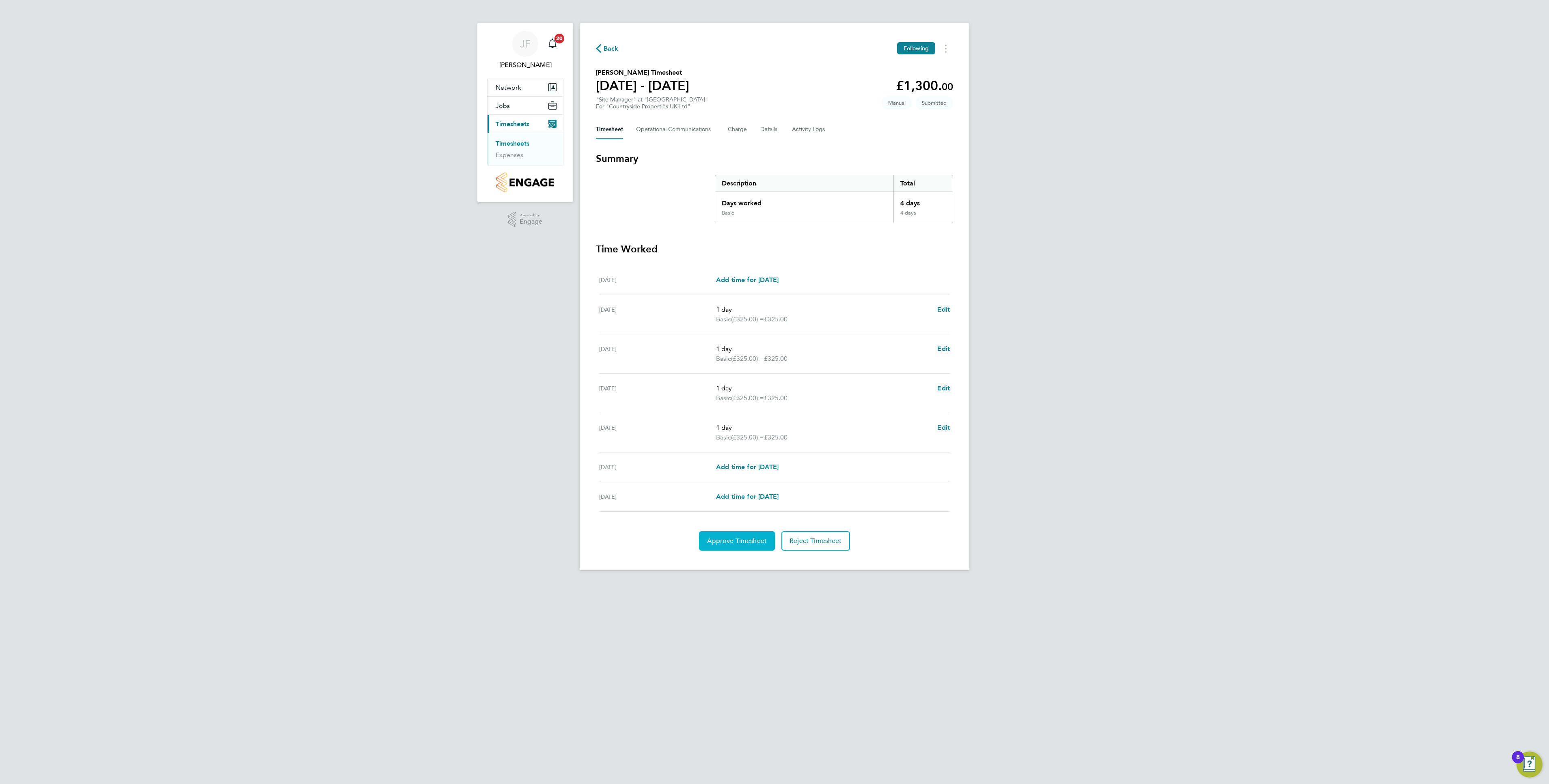
click at [747, 539] on button "Approve Timesheet" at bounding box center [737, 541] width 76 height 19
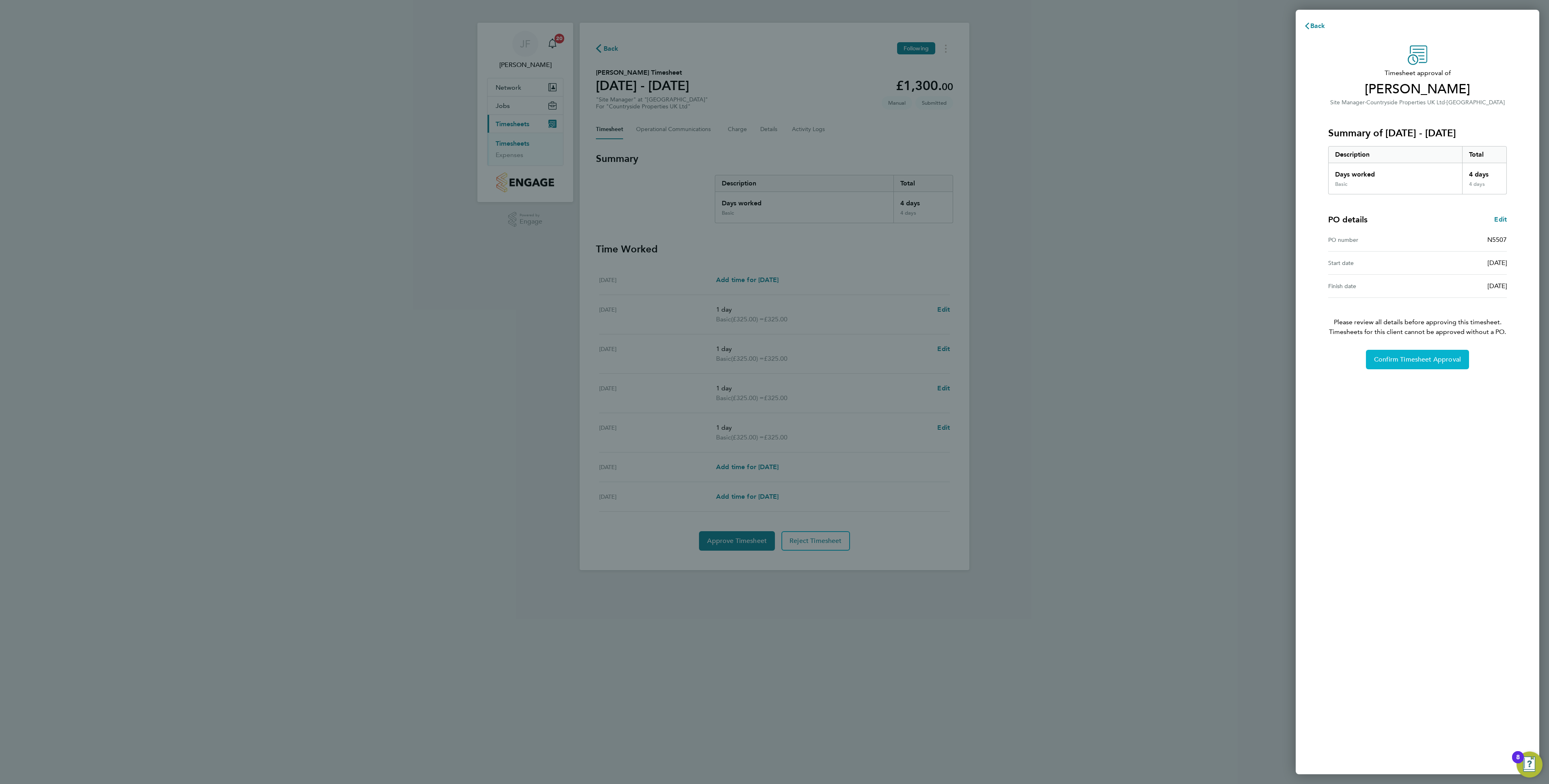
click at [1416, 355] on button "Confirm Timesheet Approval" at bounding box center [1418, 359] width 103 height 19
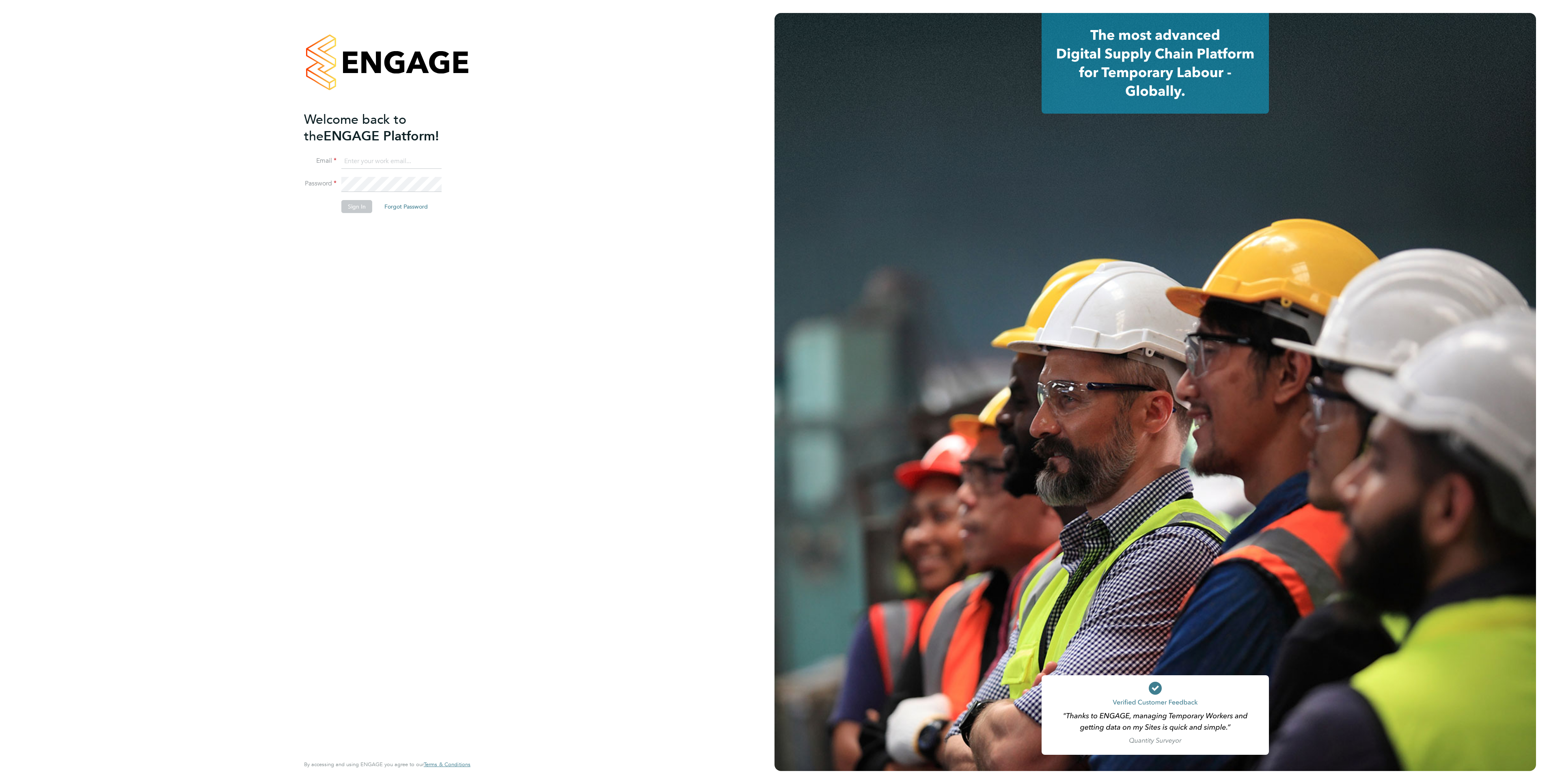
type input "jason.freeman@vistry.co.uk"
click at [352, 209] on button "Sign In" at bounding box center [357, 207] width 31 height 13
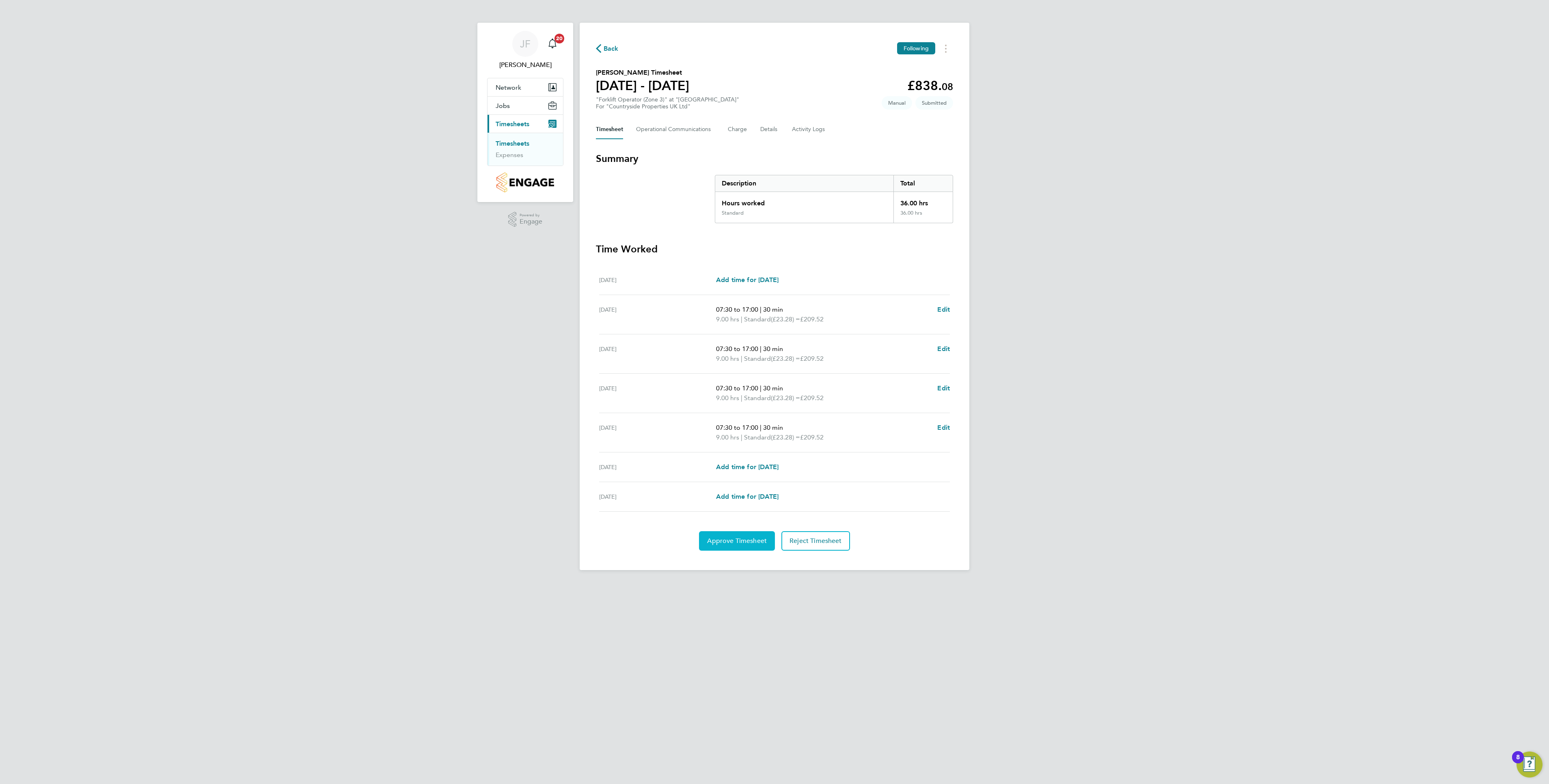
click at [743, 544] on span "Approve Timesheet" at bounding box center [737, 541] width 60 height 8
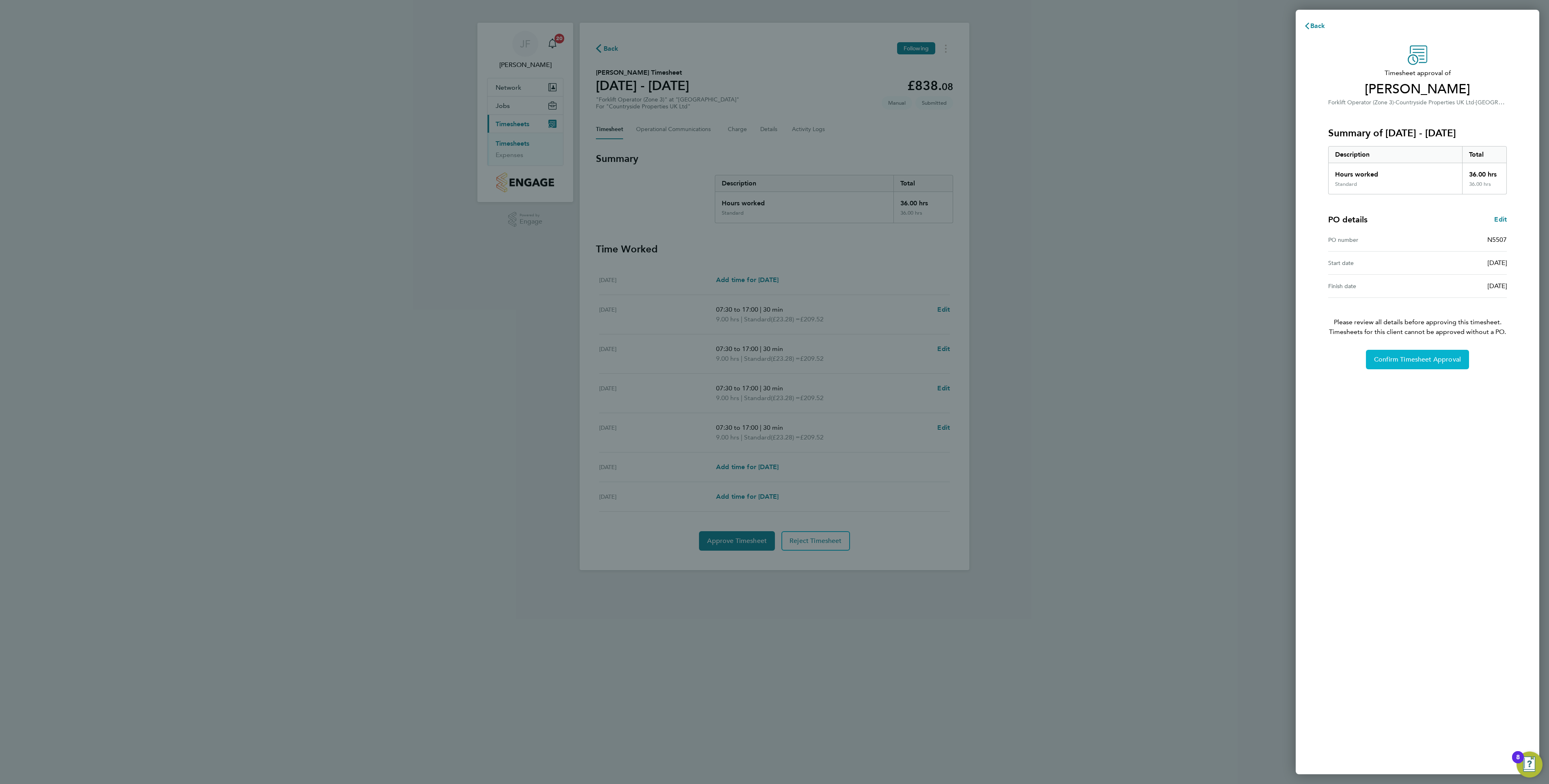
click at [1421, 368] on button "Confirm Timesheet Approval" at bounding box center [1418, 359] width 103 height 19
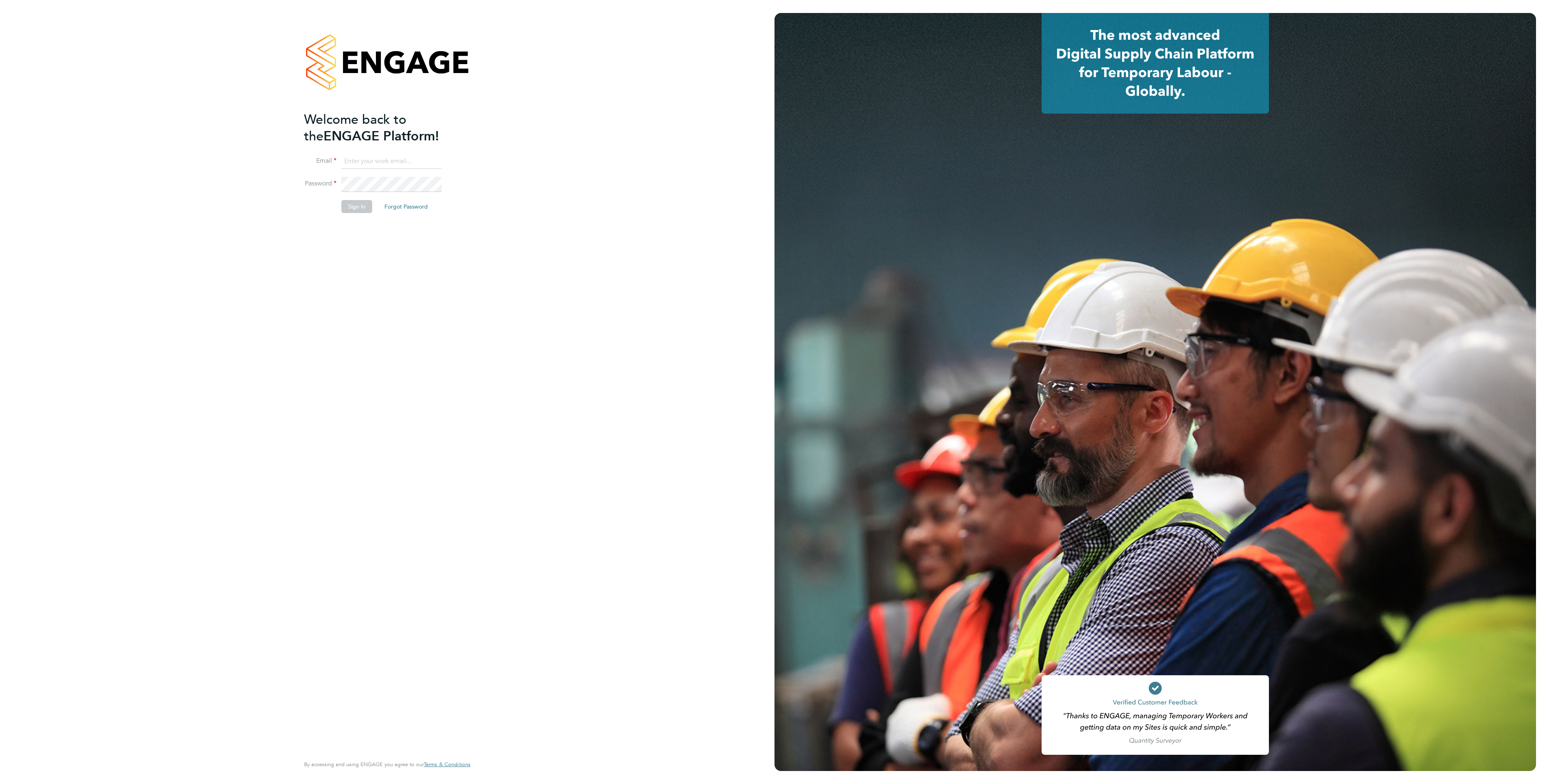
type input "jason.freeman@vistry.co.uk"
click at [351, 209] on button "Sign In" at bounding box center [357, 207] width 31 height 13
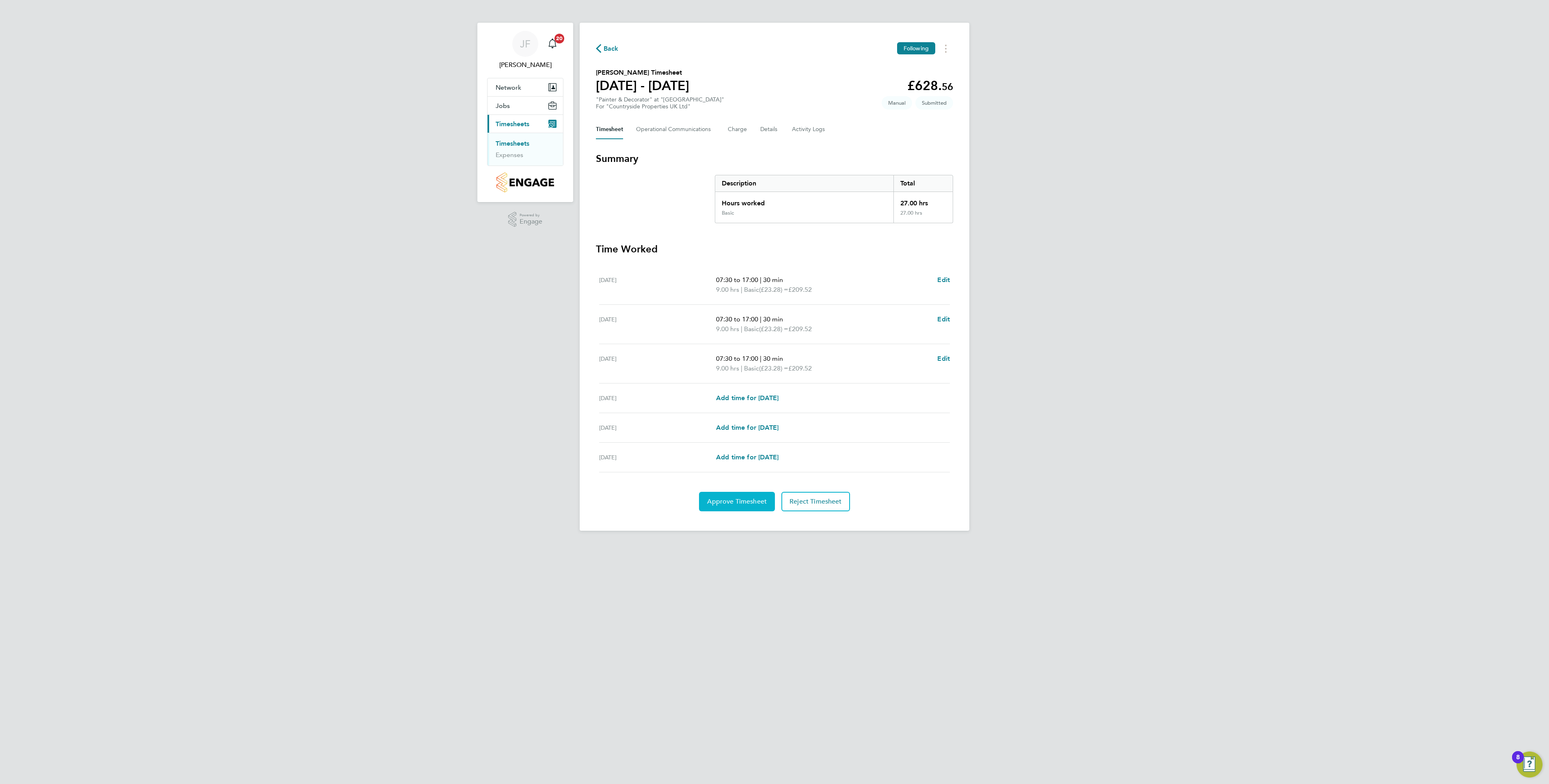
click at [739, 505] on span "Approve Timesheet" at bounding box center [737, 501] width 60 height 8
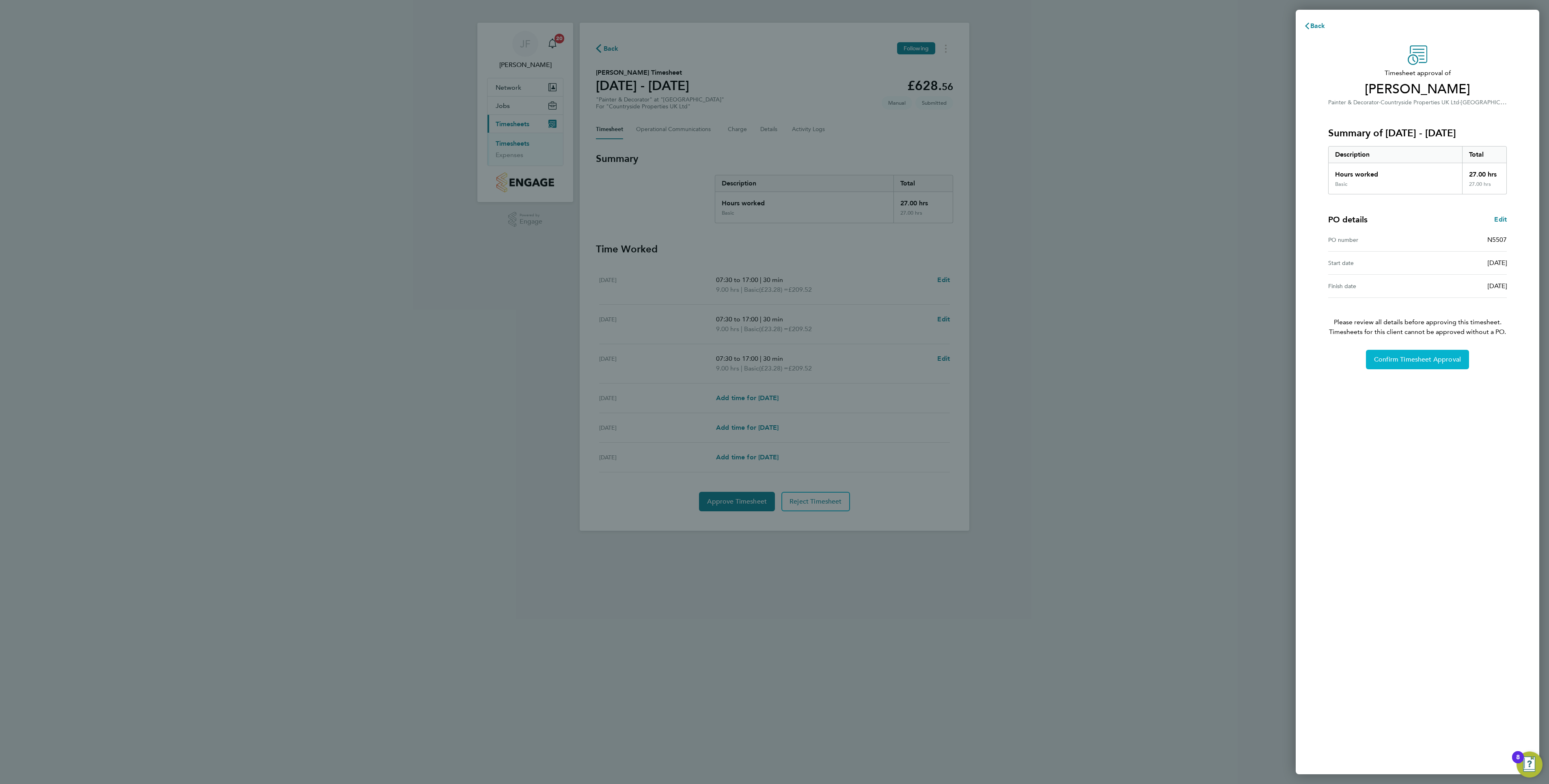
click at [1411, 366] on button "Confirm Timesheet Approval" at bounding box center [1418, 359] width 103 height 19
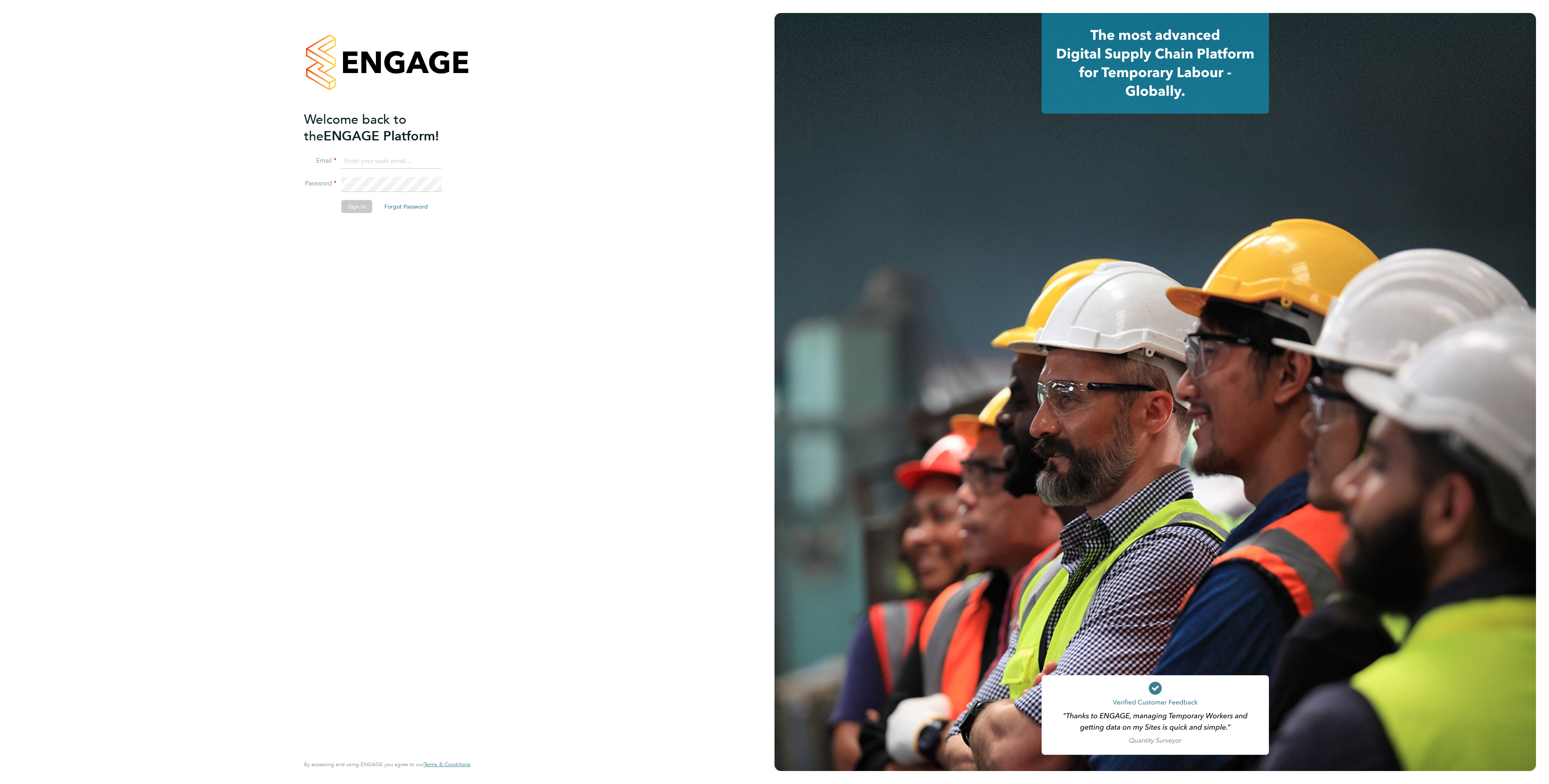
type input "[PERSON_NAME][EMAIL_ADDRESS][PERSON_NAME][DOMAIN_NAME]"
click at [356, 206] on button "Sign In" at bounding box center [357, 207] width 31 height 13
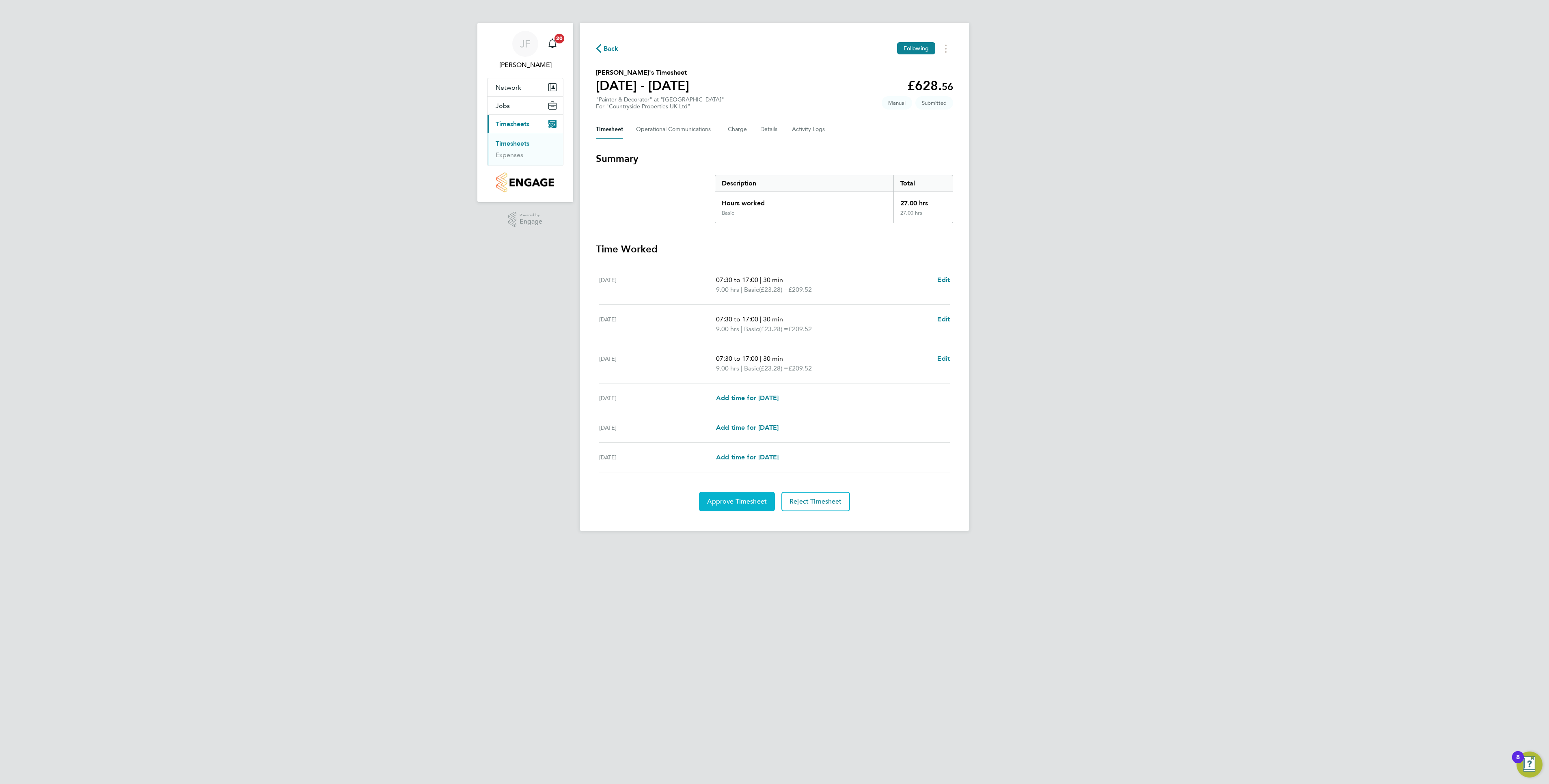
click at [739, 505] on span "Approve Timesheet" at bounding box center [737, 501] width 60 height 8
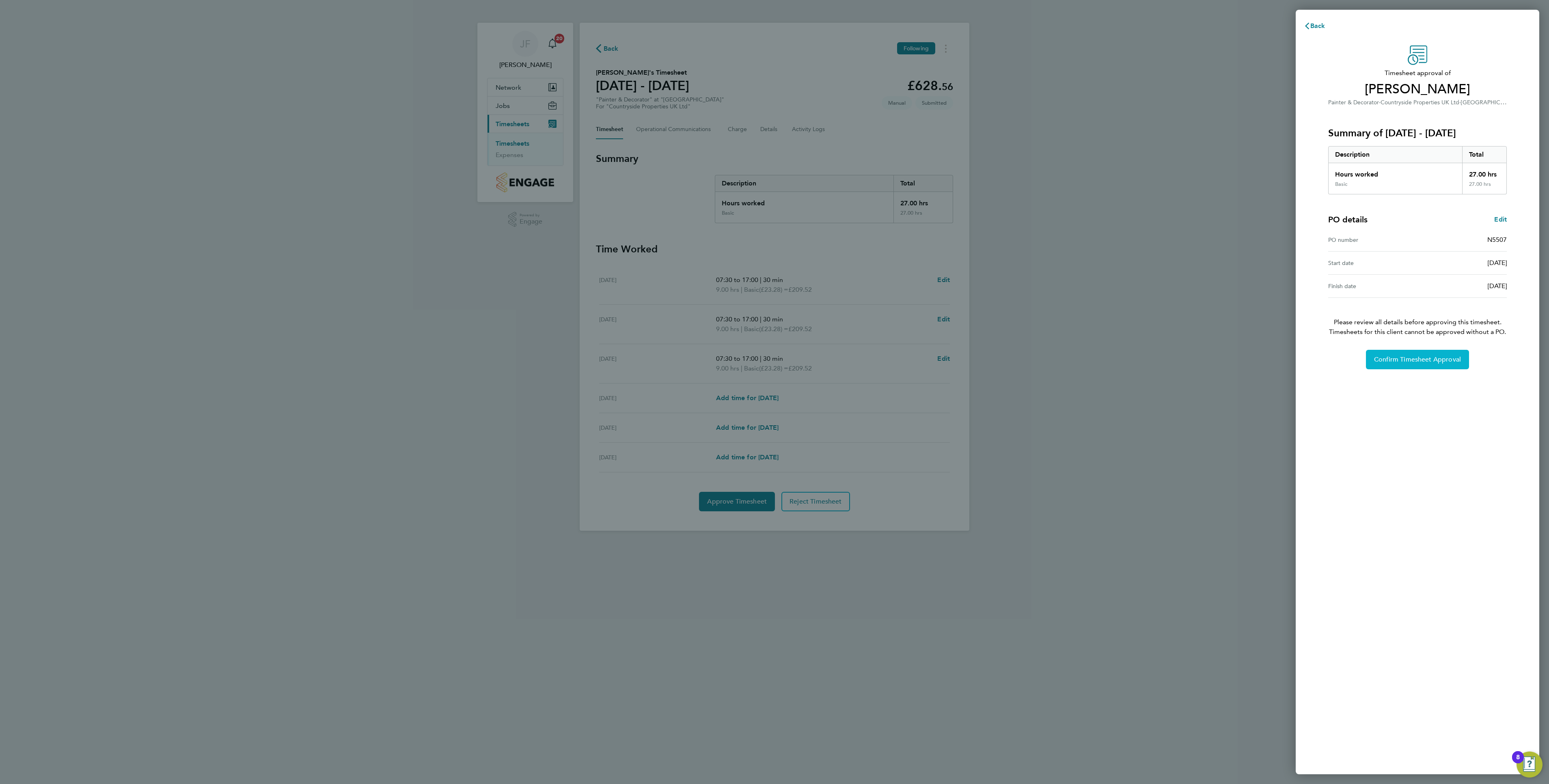
click at [1411, 356] on button "Confirm Timesheet Approval" at bounding box center [1418, 359] width 103 height 19
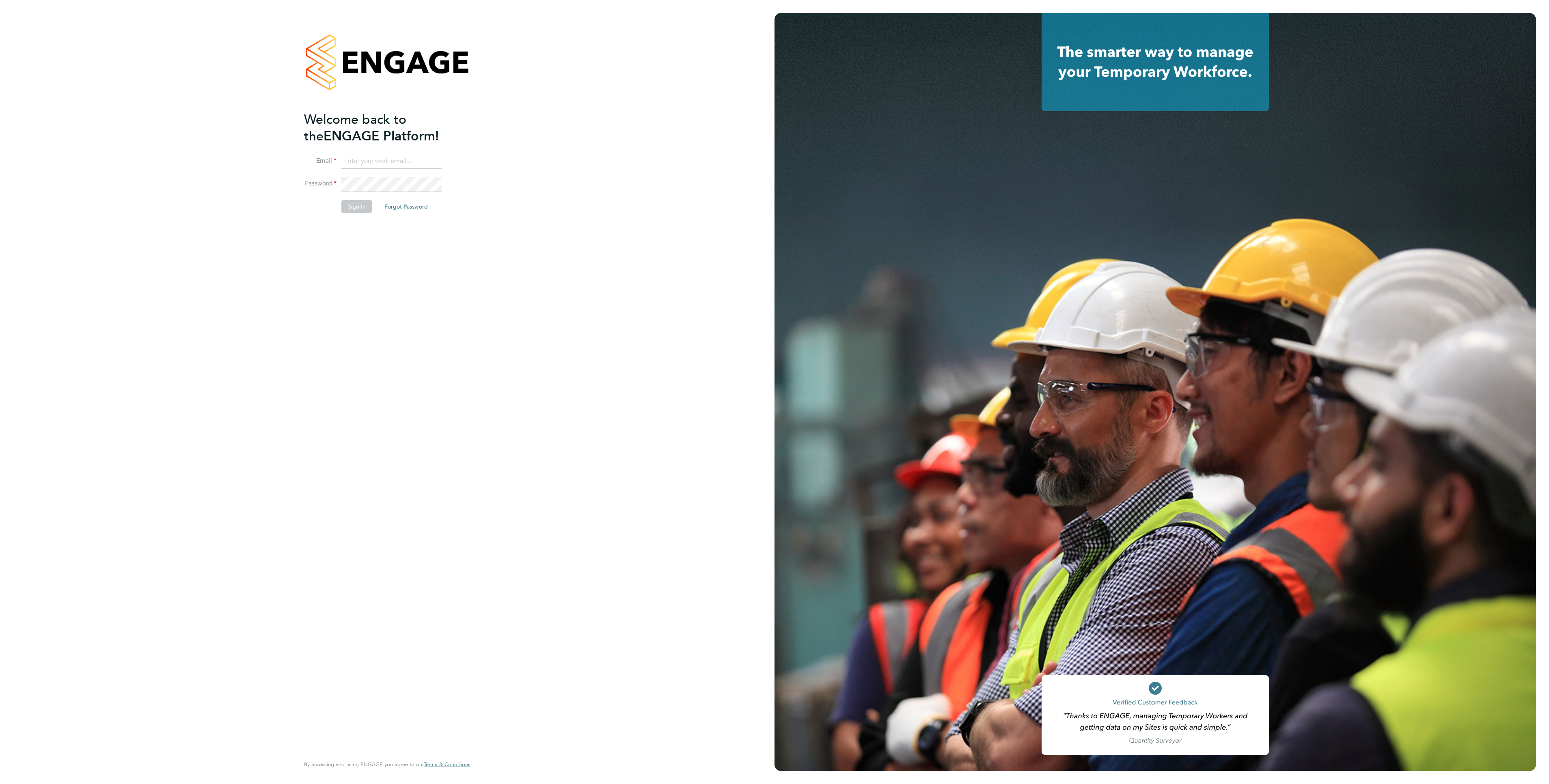
type input "jason.freeman@vistry.co.uk"
click at [358, 209] on button "Sign In" at bounding box center [357, 207] width 31 height 13
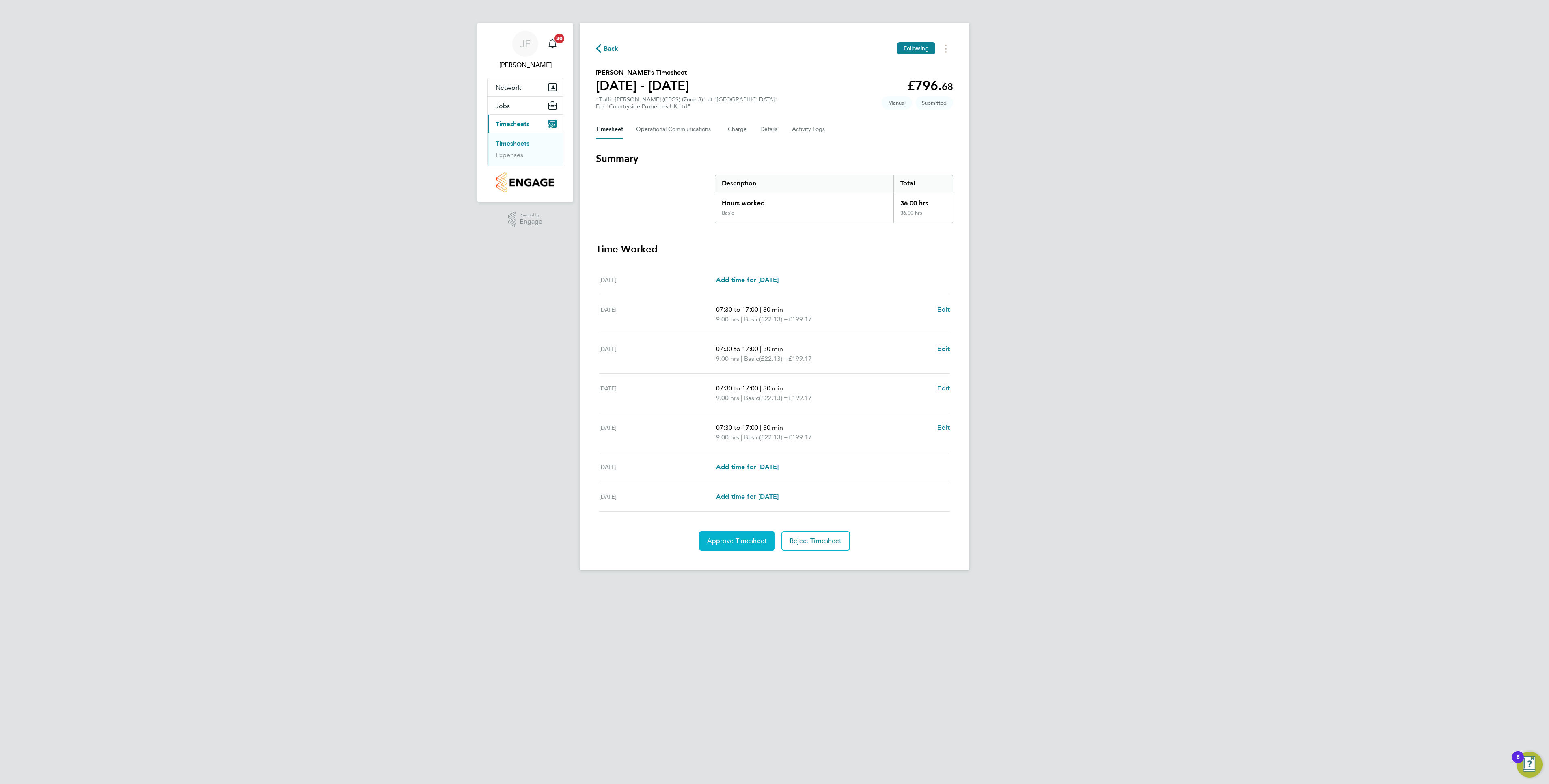
click at [754, 539] on button "Approve Timesheet" at bounding box center [737, 541] width 76 height 19
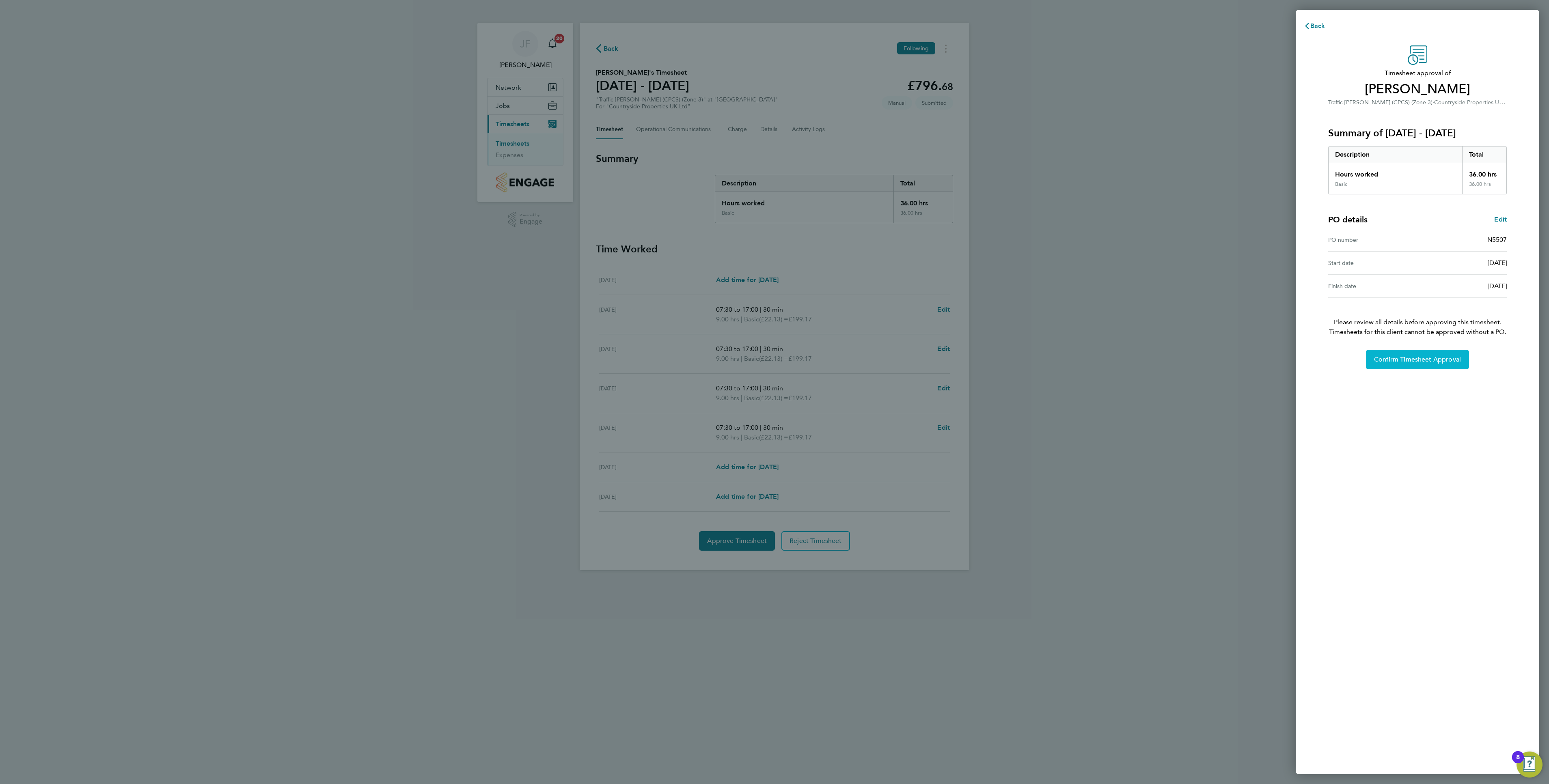
click at [1412, 368] on button "Confirm Timesheet Approval" at bounding box center [1418, 359] width 103 height 19
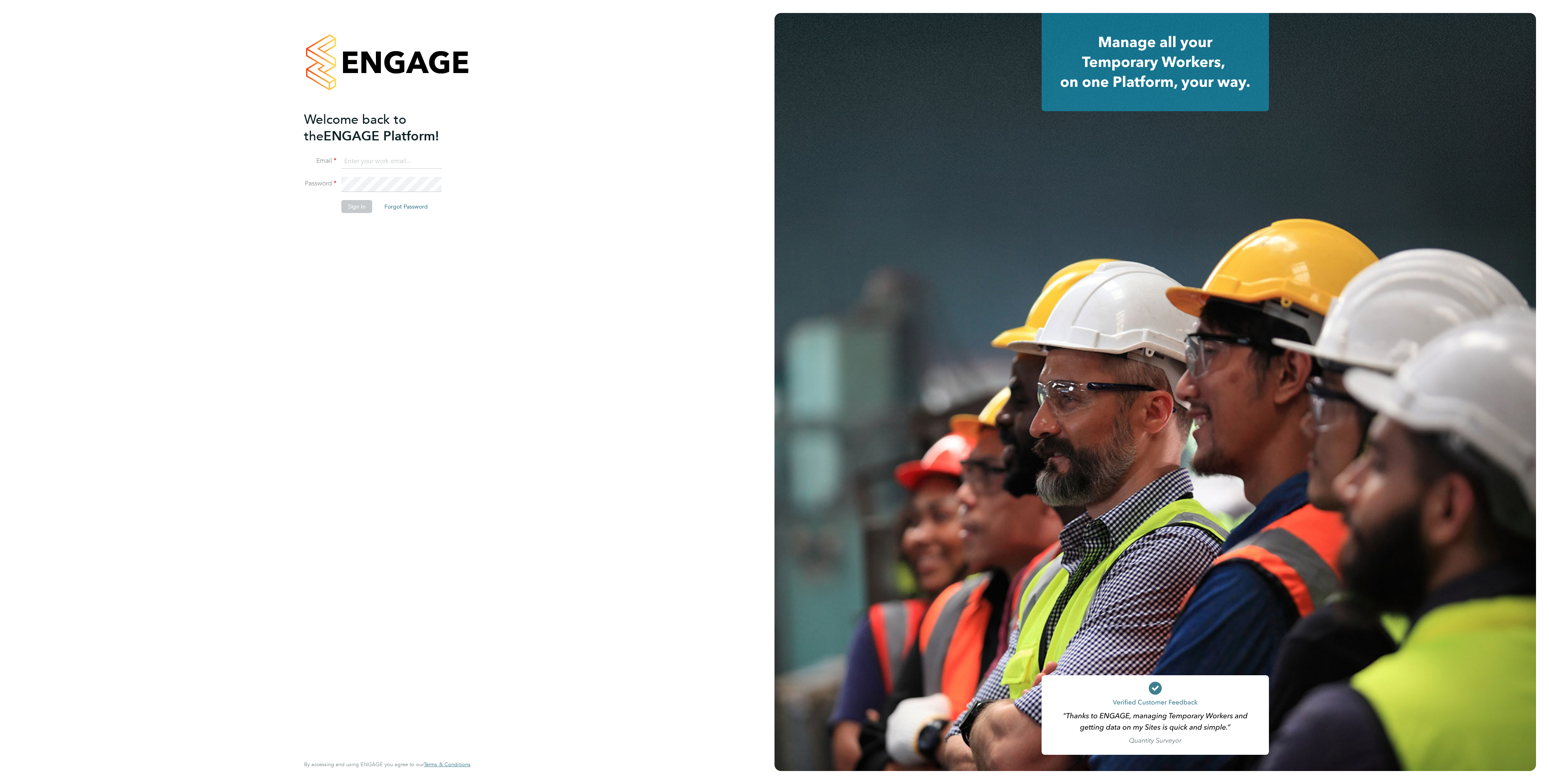
type input "jason.freeman@vistry.co.uk"
click at [353, 209] on button "Sign In" at bounding box center [357, 207] width 31 height 13
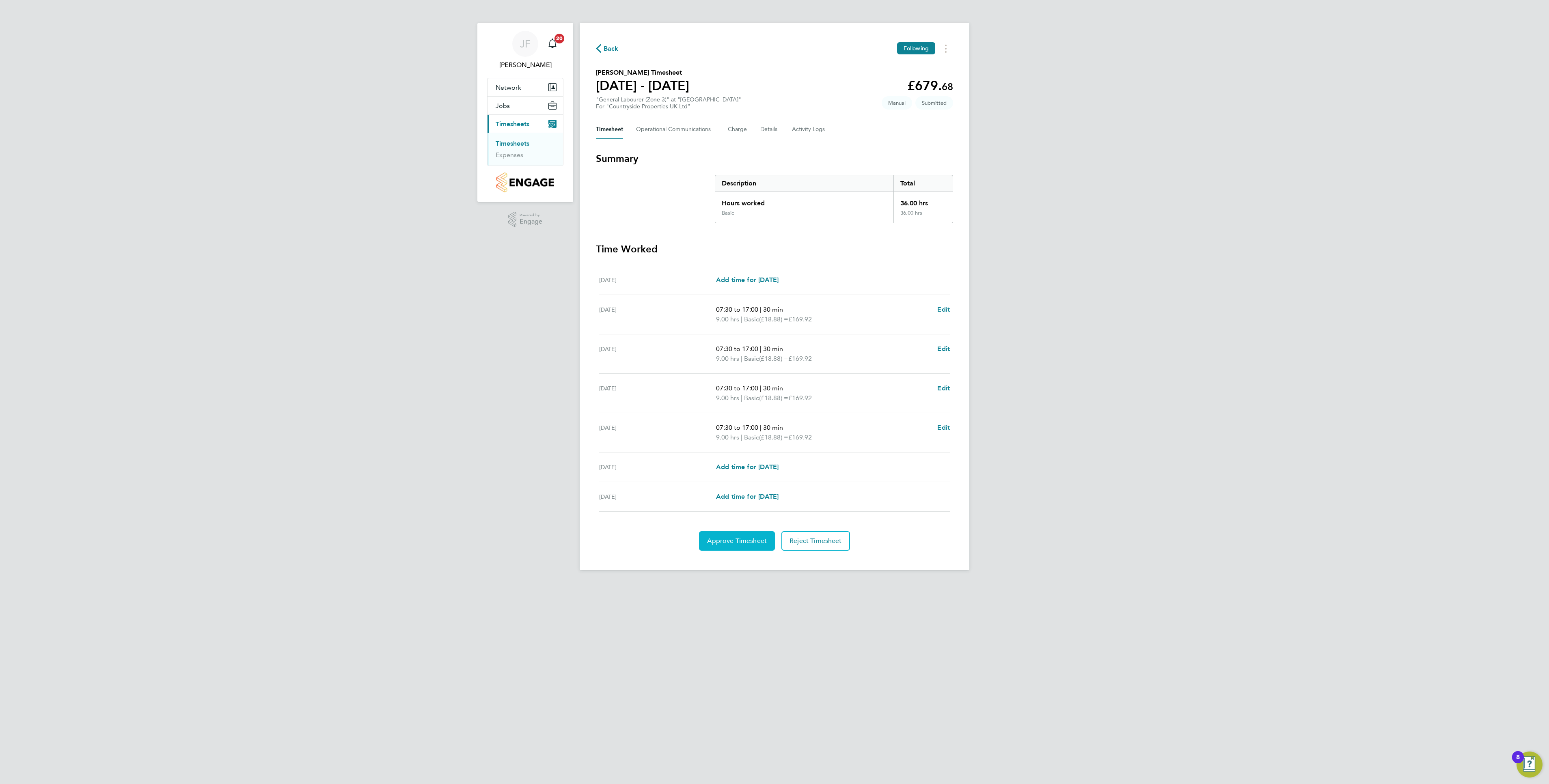
click at [730, 545] on span "Approve Timesheet" at bounding box center [737, 541] width 60 height 8
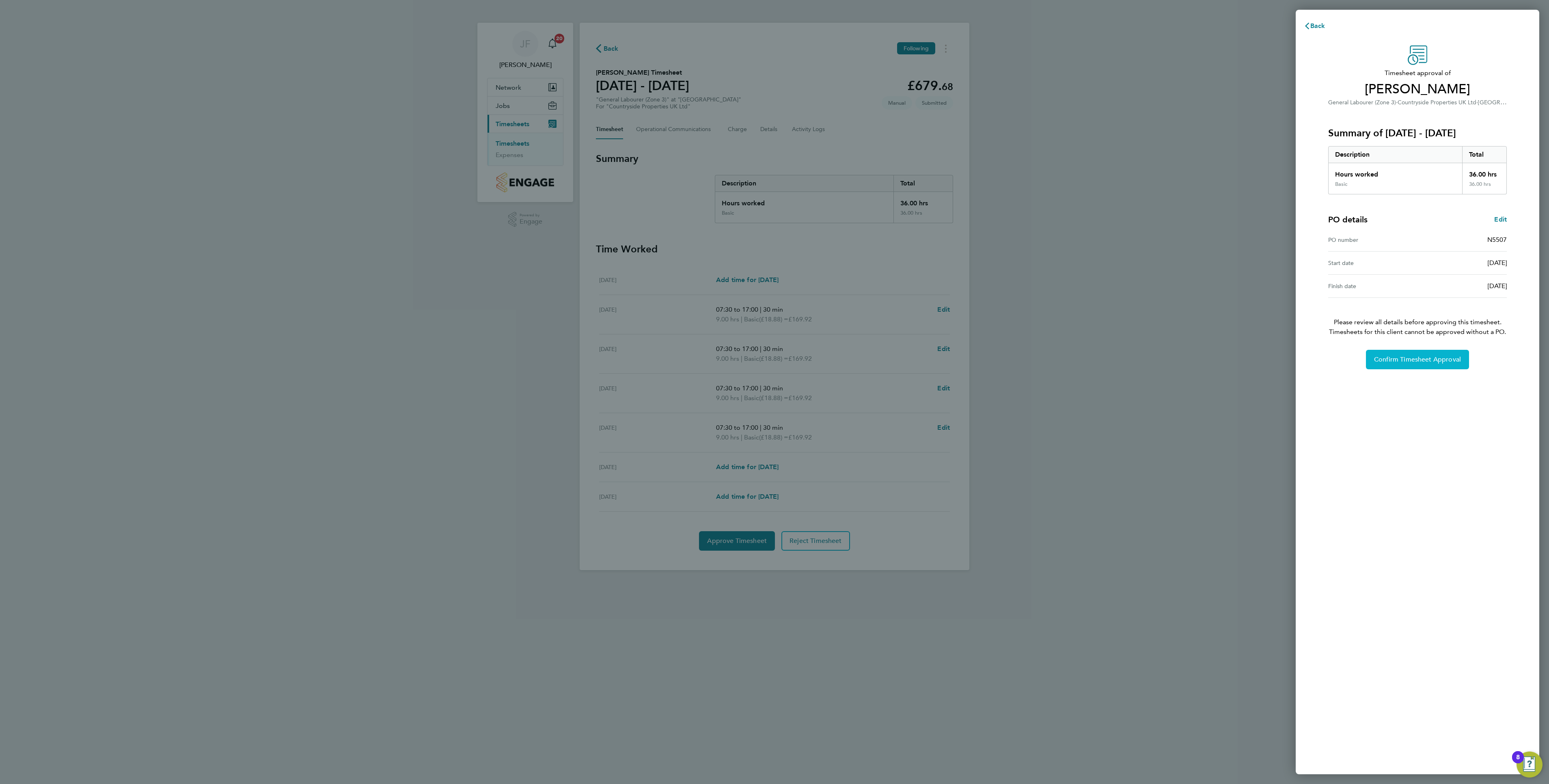
click at [1412, 357] on button "Confirm Timesheet Approval" at bounding box center [1418, 359] width 103 height 19
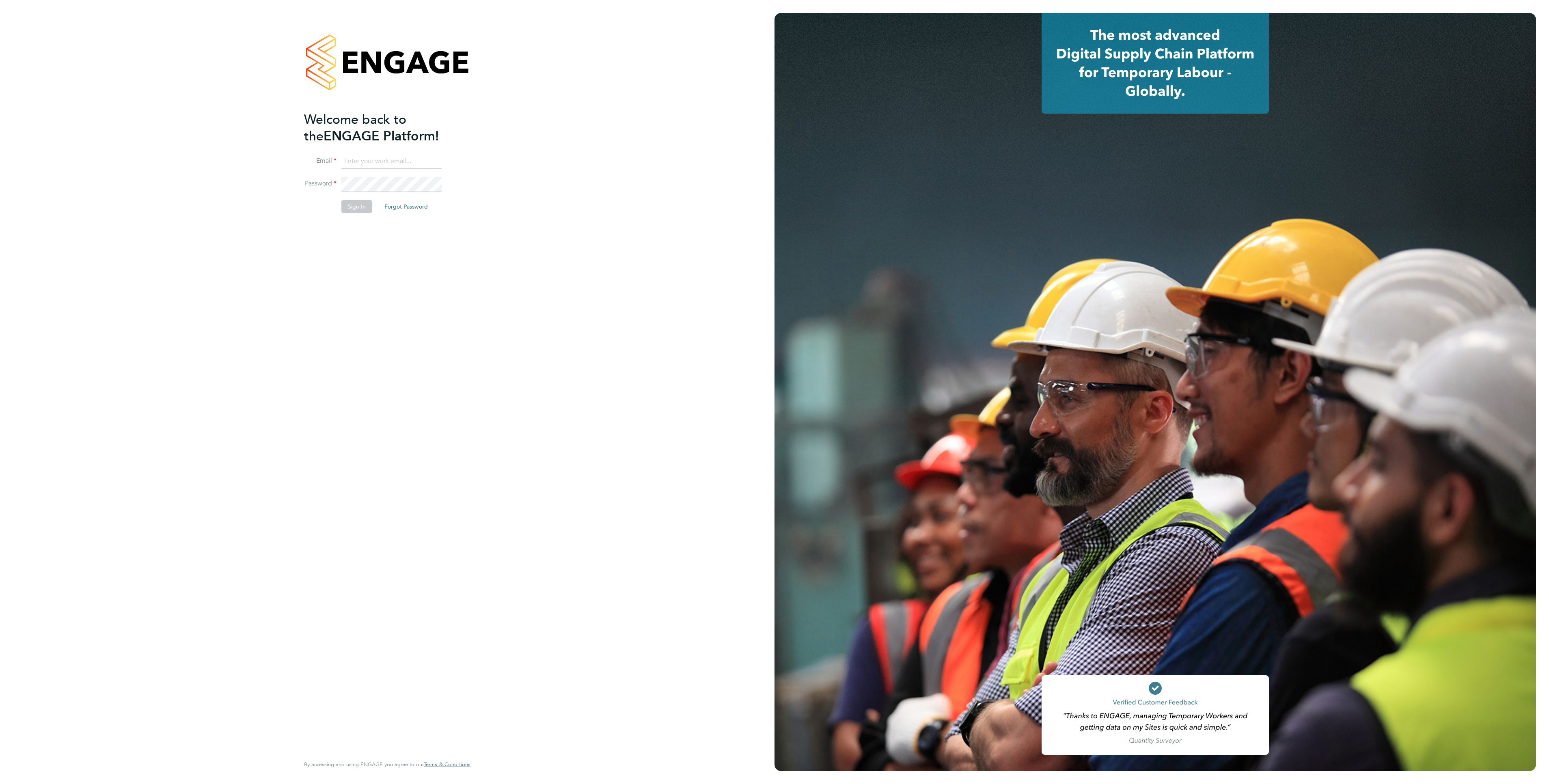
type input "jason.freeman@vistry.co.uk"
click at [361, 210] on button "Sign In" at bounding box center [357, 207] width 31 height 13
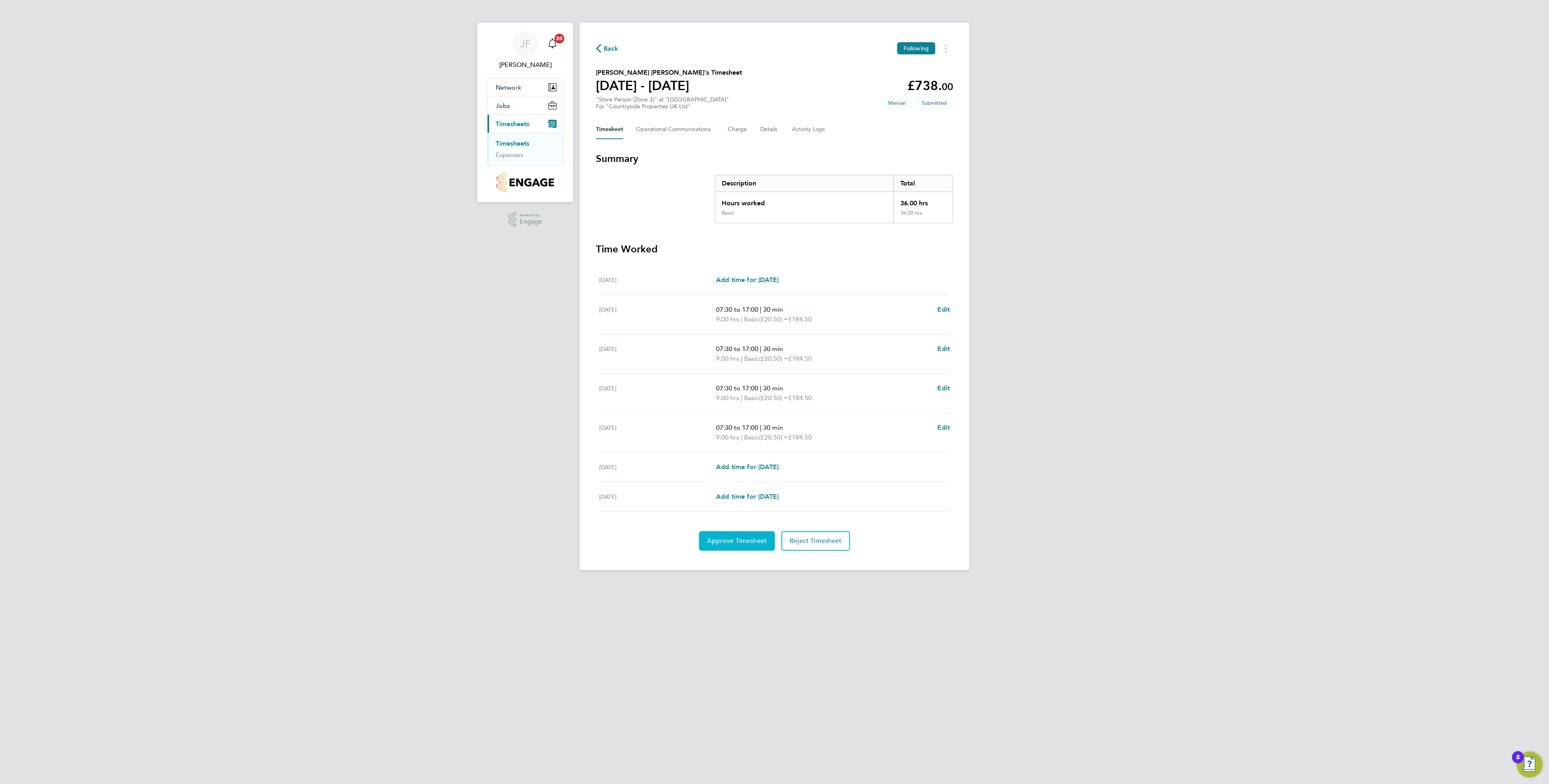
click at [731, 545] on span "Approve Timesheet" at bounding box center [737, 541] width 60 height 8
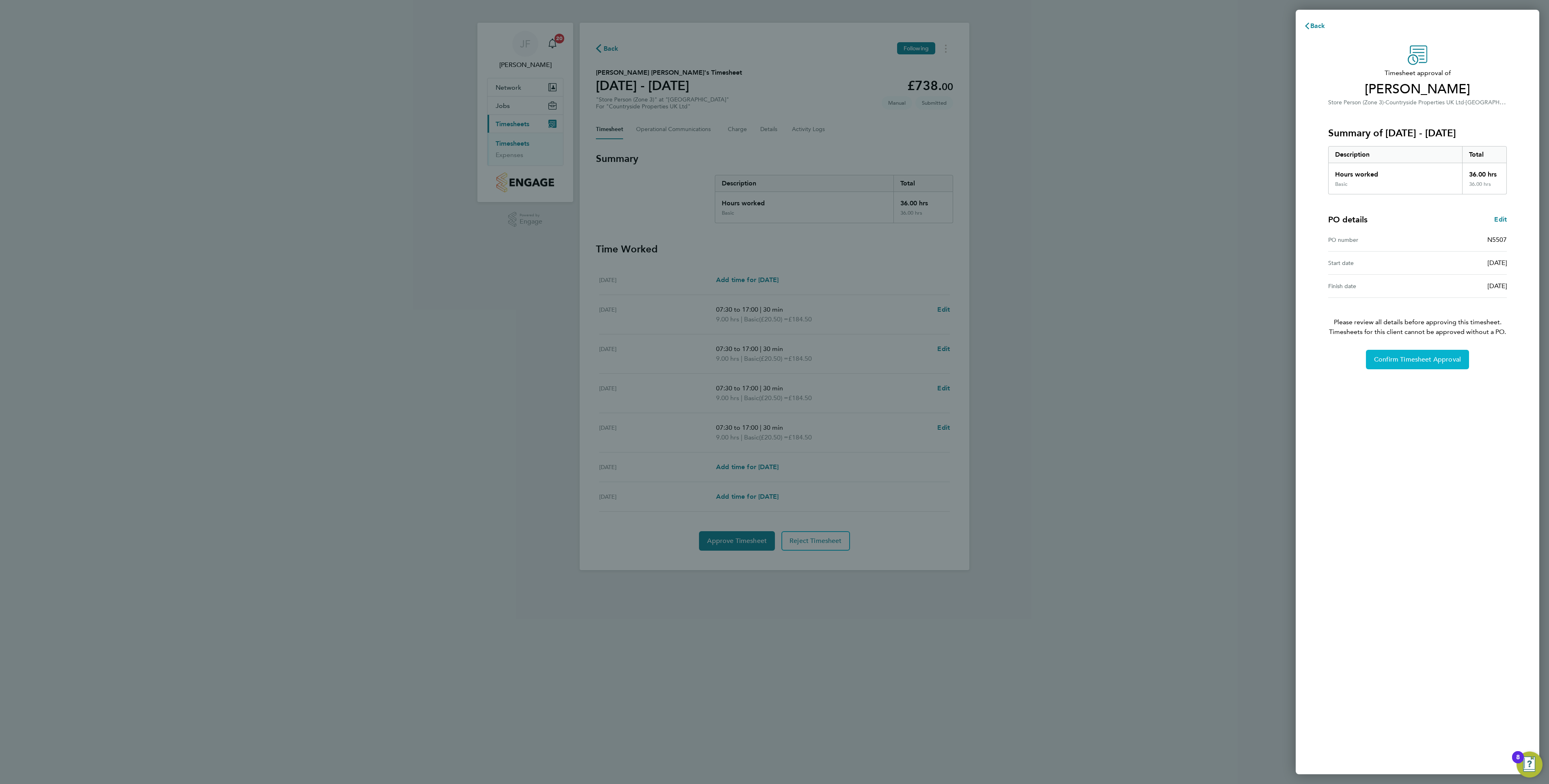
click at [1423, 358] on span "Confirm Timesheet Approval" at bounding box center [1418, 359] width 87 height 8
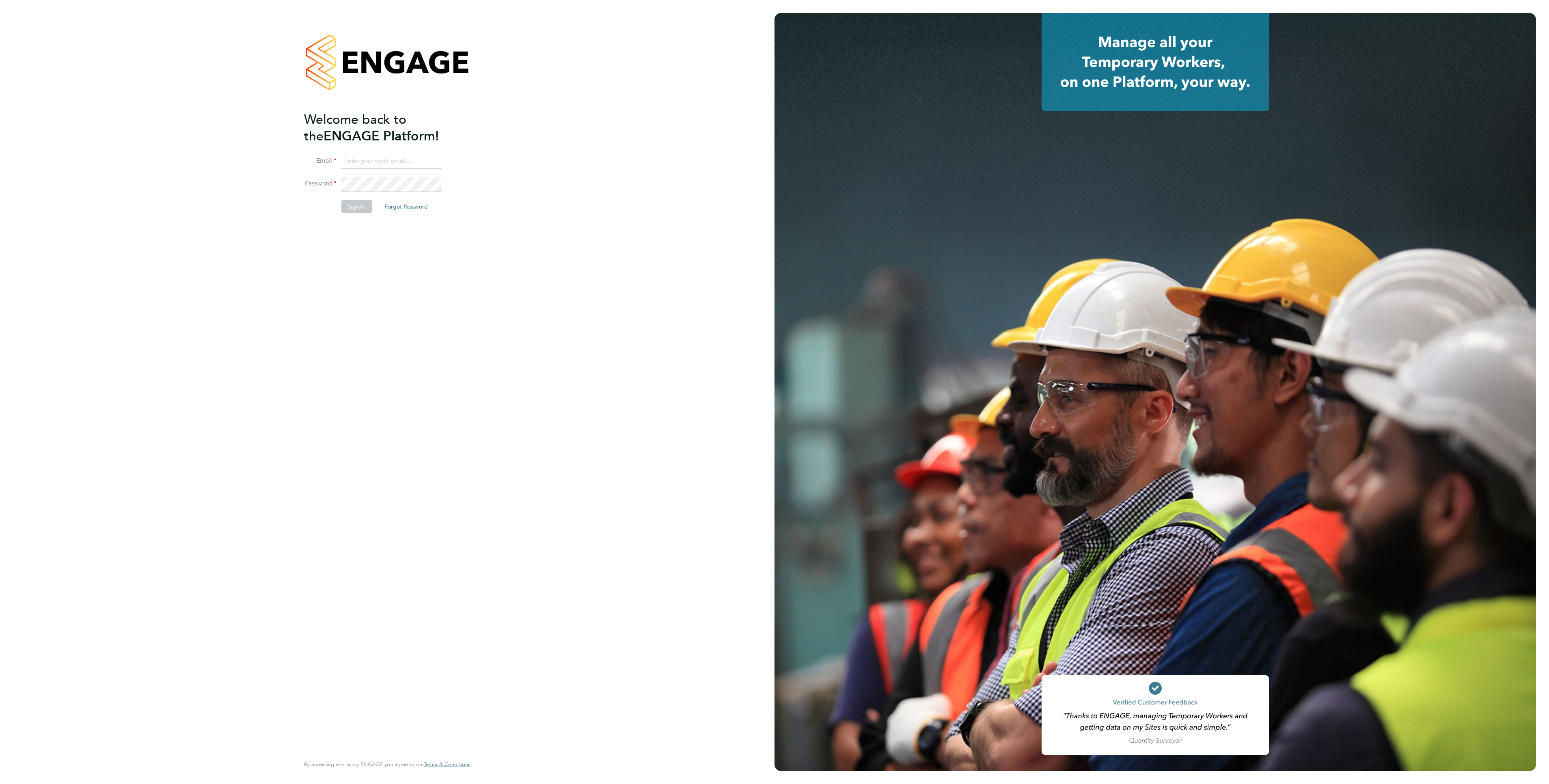
type input "jason.freeman@vistry.co.uk"
click at [359, 212] on button "Sign In" at bounding box center [357, 207] width 31 height 13
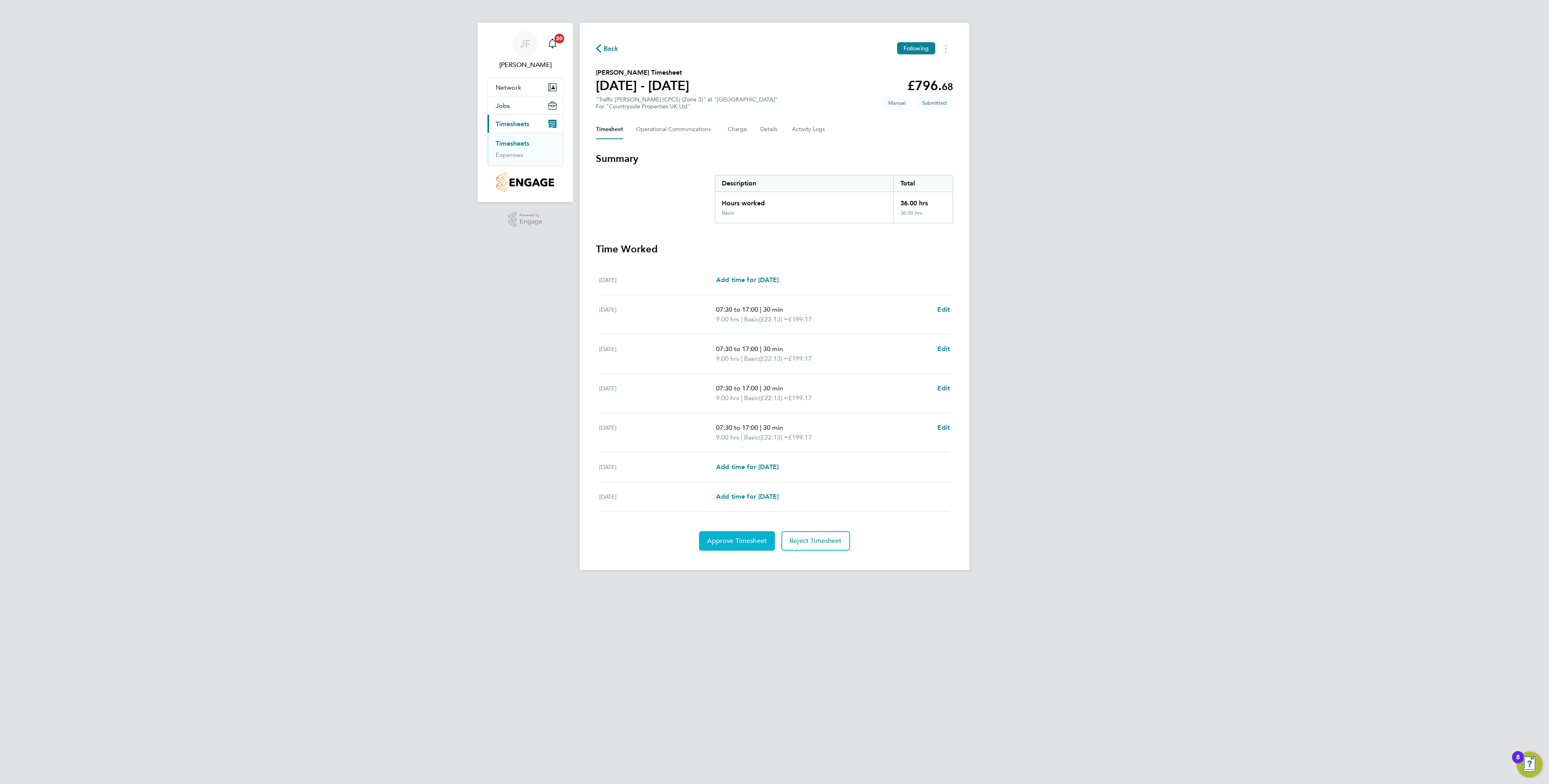
click at [734, 549] on button "Approve Timesheet" at bounding box center [737, 541] width 76 height 19
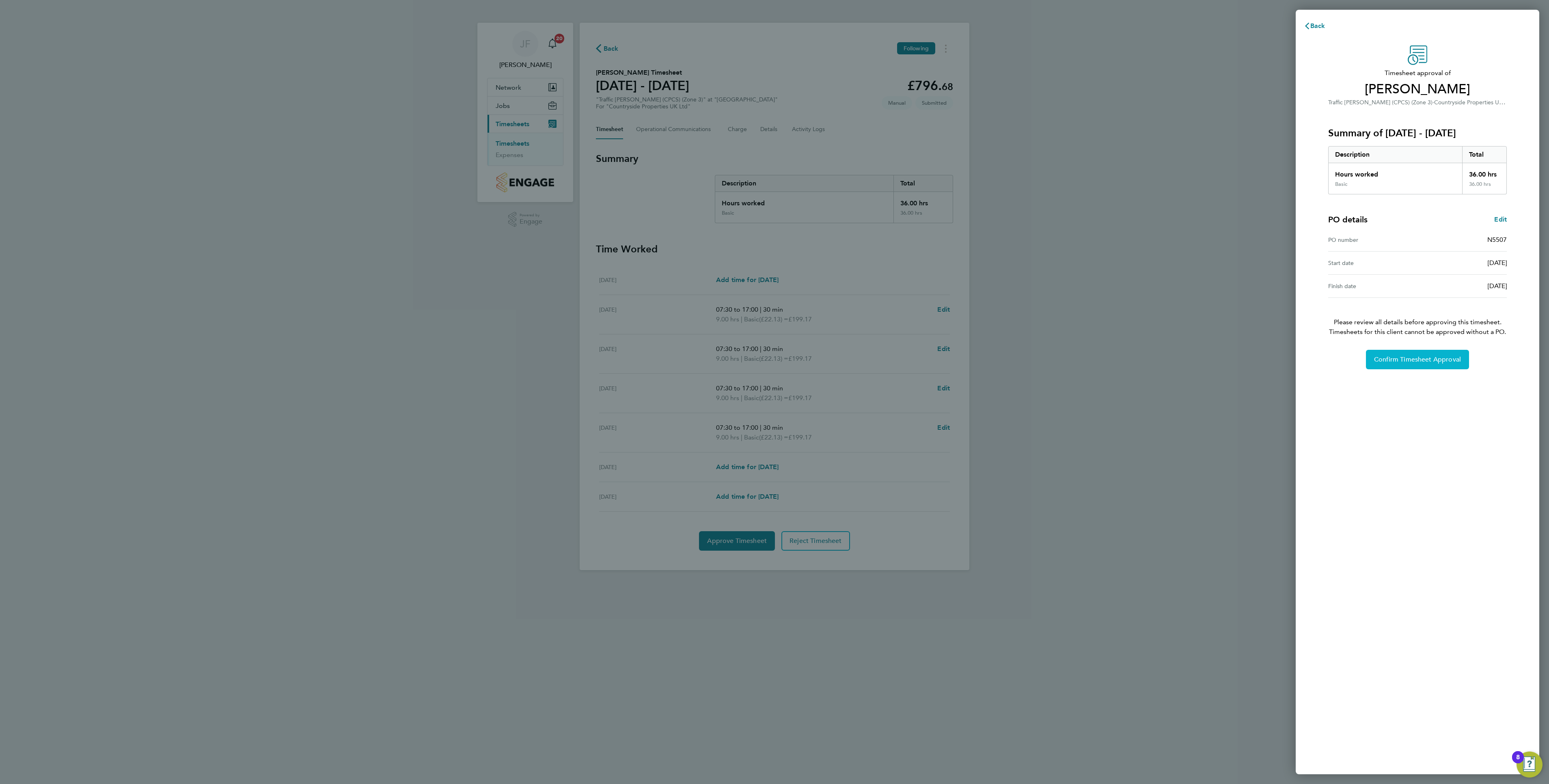
click at [1403, 359] on span "Confirm Timesheet Approval" at bounding box center [1418, 359] width 87 height 8
